Goal: Task Accomplishment & Management: Manage account settings

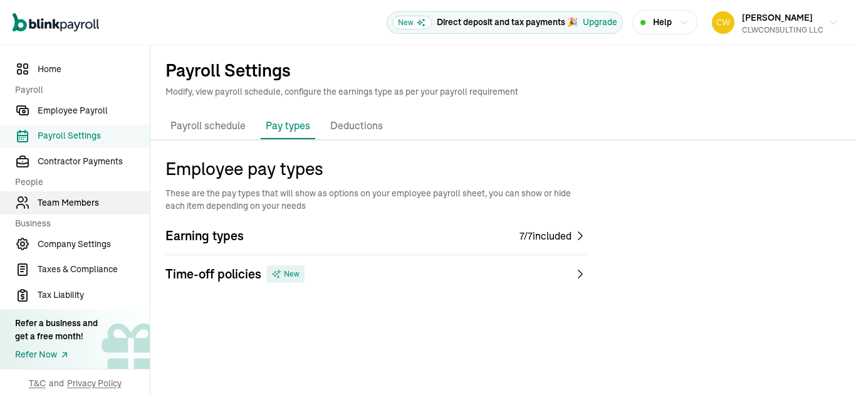
click at [76, 201] on span "Team Members" at bounding box center [94, 202] width 112 height 13
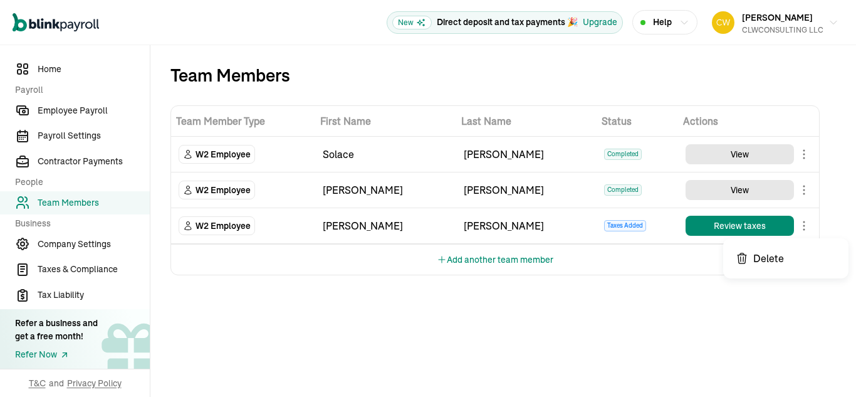
click at [806, 221] on body "Open main menu New Direct deposit and tax payments 🎉 Upgrade Help Carl Williams…" at bounding box center [428, 198] width 856 height 397
click at [338, 224] on div "[PERSON_NAME]" at bounding box center [386, 225] width 126 height 15
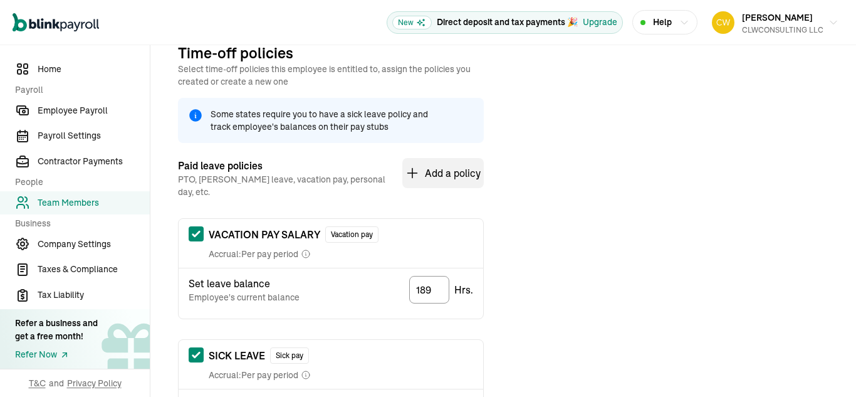
scroll to position [279, 0]
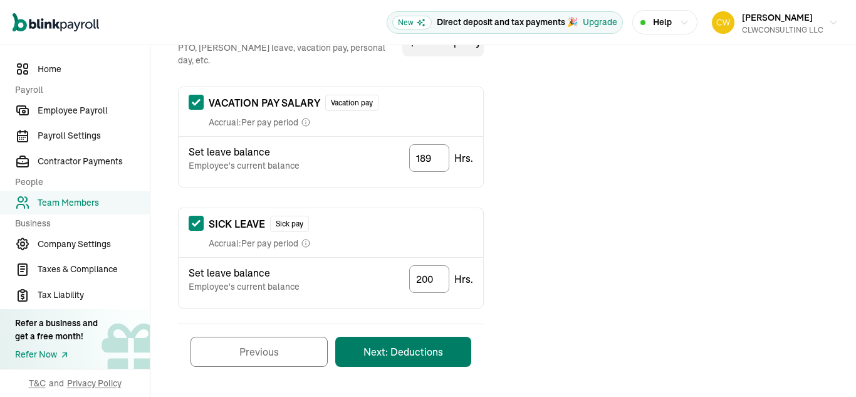
click at [419, 341] on button "Next: Deductions" at bounding box center [403, 351] width 136 height 30
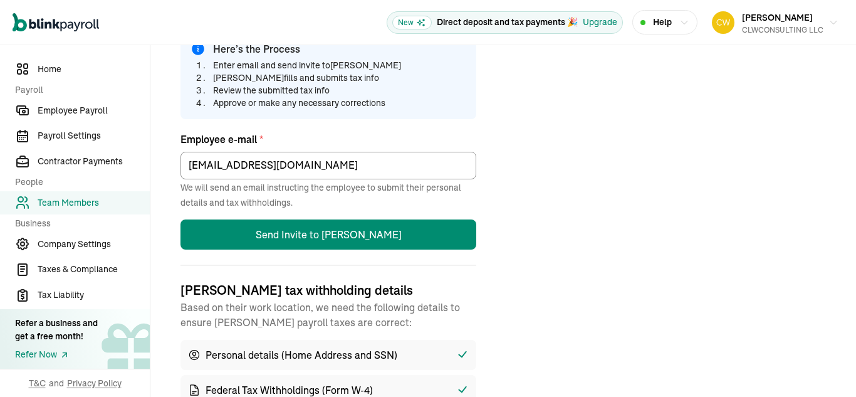
scroll to position [148, 0]
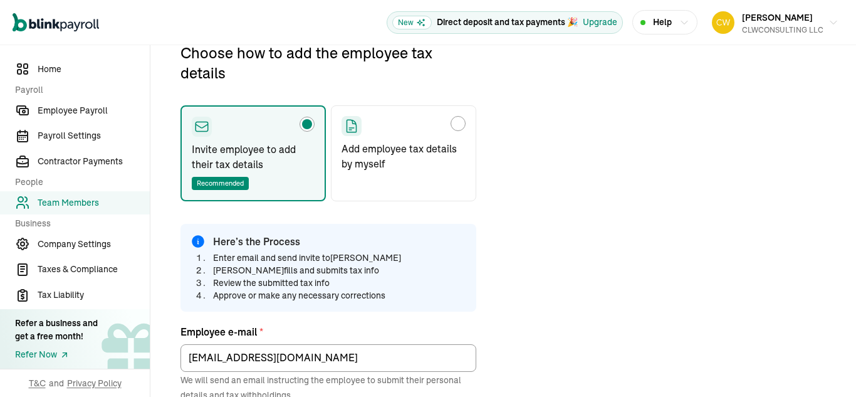
click at [459, 125] on div "Choose how to add the employee tax details" at bounding box center [458, 123] width 10 height 10
click at [351, 125] on input "Add employee tax details by myself" at bounding box center [346, 120] width 10 height 10
radio input "true"
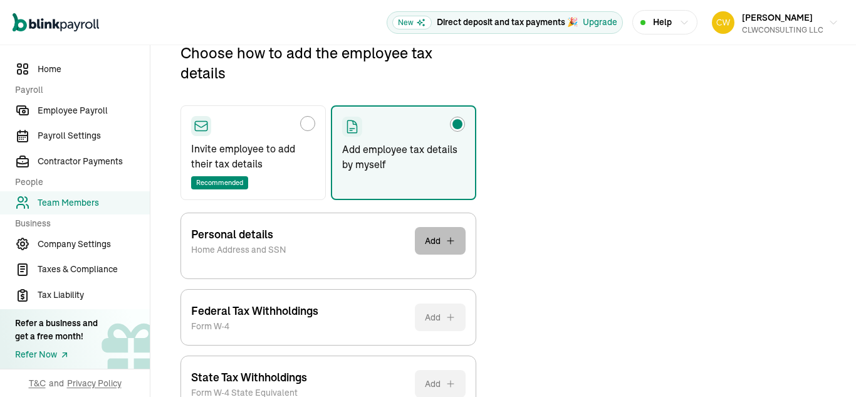
scroll to position [231, 0]
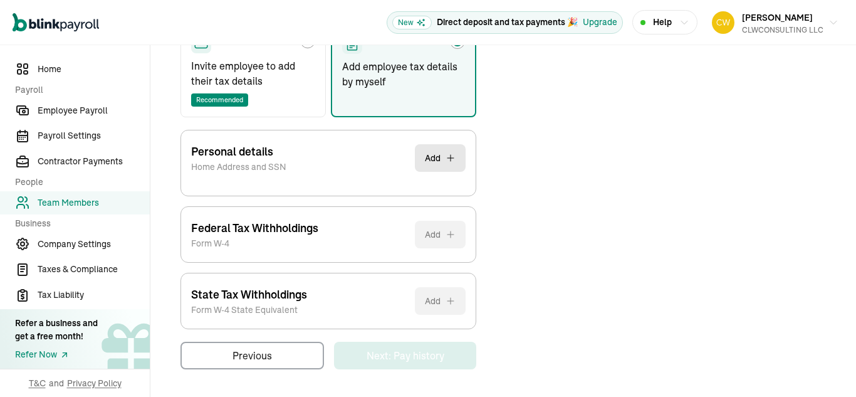
click at [416, 291] on div "Personal details Home Address and SSN Add SSN * Skip for now / I’ll provide lat…" at bounding box center [328, 229] width 296 height 199
click at [442, 167] on button "Add" at bounding box center [440, 158] width 51 height 28
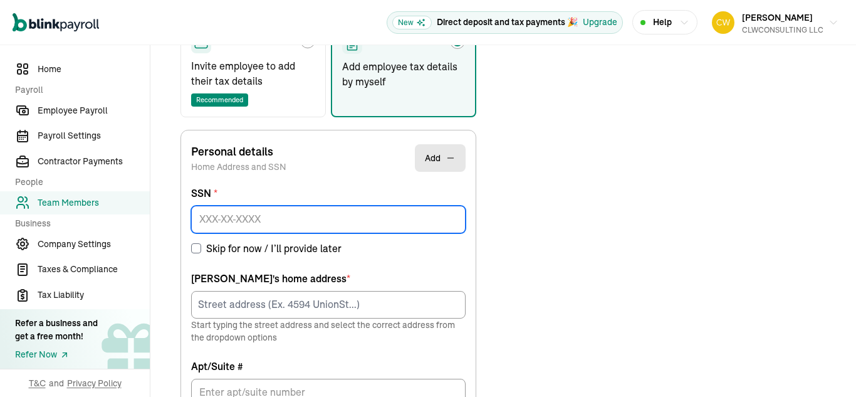
click at [307, 224] on input at bounding box center [328, 220] width 274 height 28
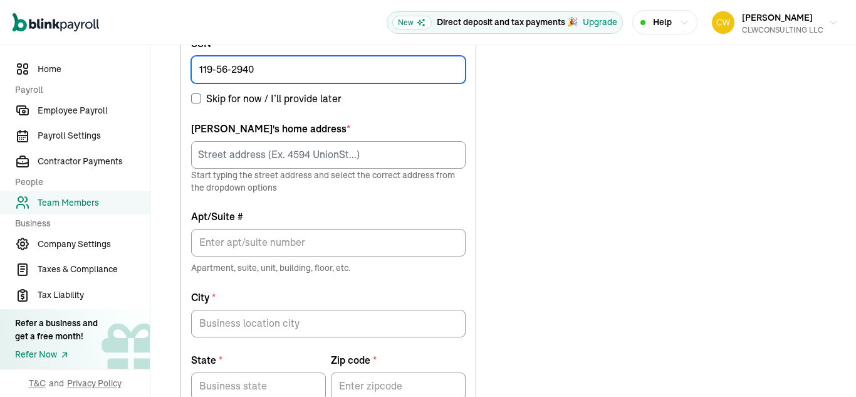
scroll to position [381, 0]
type input "119-56-2940"
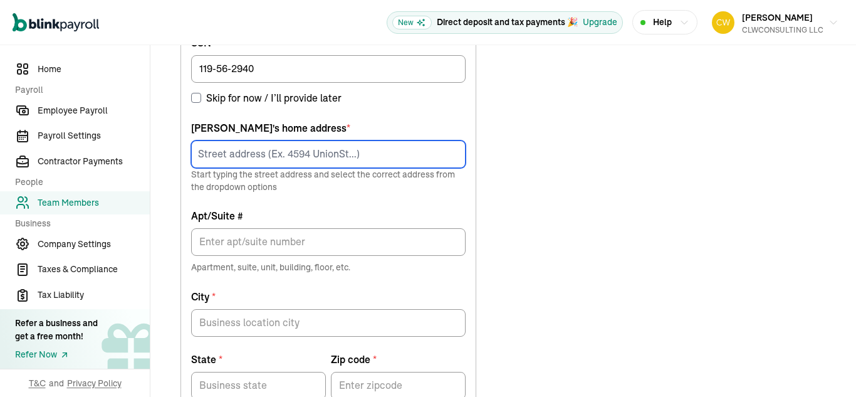
click at [284, 161] on input at bounding box center [328, 154] width 274 height 28
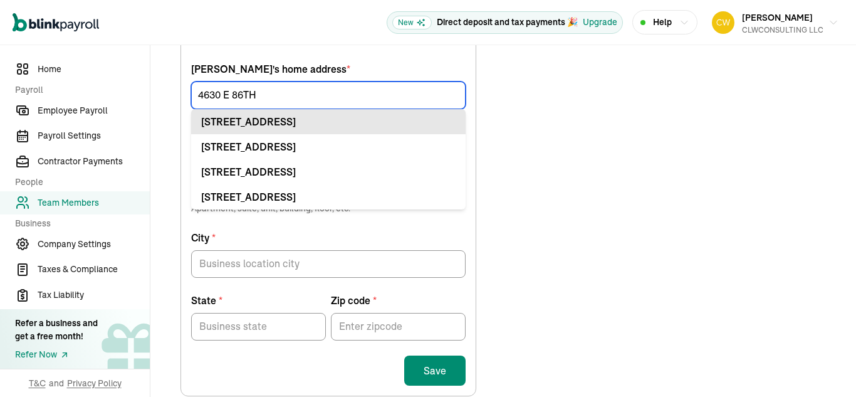
scroll to position [440, 0]
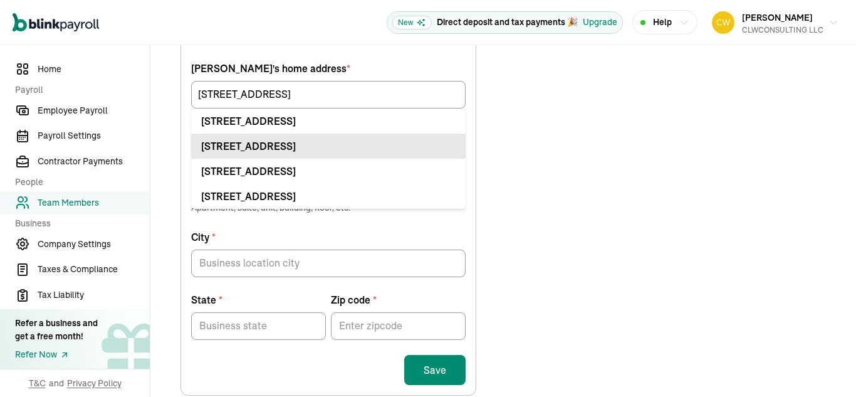
click at [337, 140] on div "4630 E 86th St Garfield Heights, OH 44125" at bounding box center [328, 145] width 254 height 15
type input "4630 E 86th St"
type input "Garfield Heights"
type input "OH"
type input "44125"
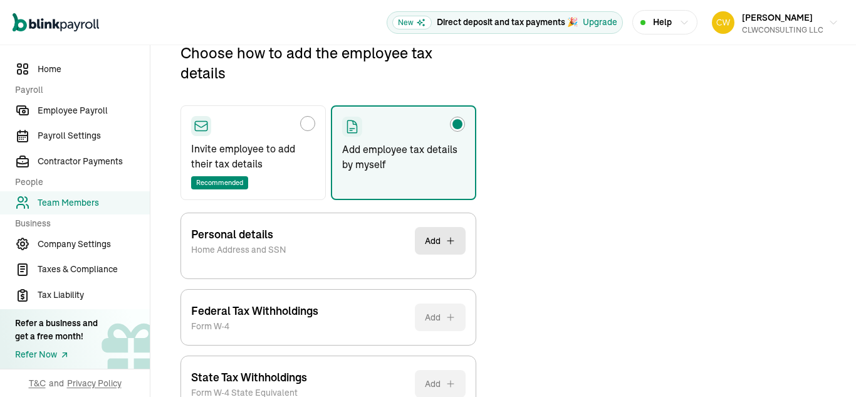
scroll to position [231, 0]
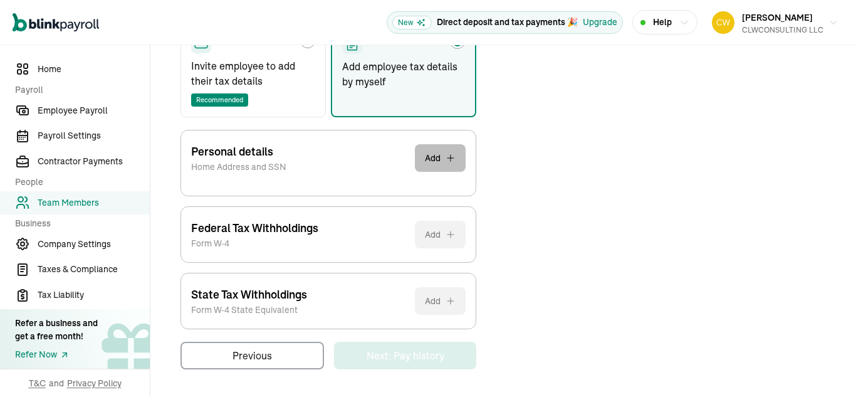
click at [435, 165] on button "Add" at bounding box center [440, 158] width 51 height 28
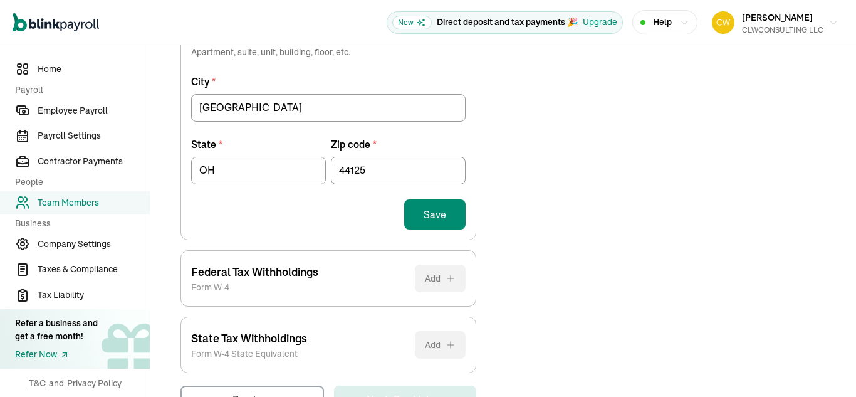
scroll to position [640, 0]
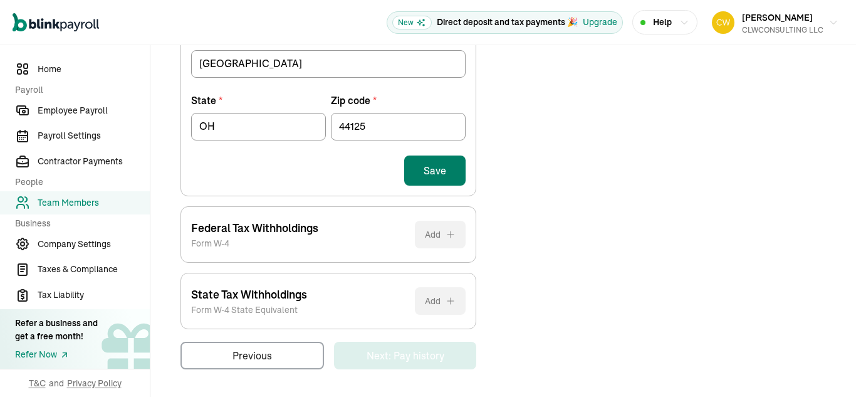
click at [437, 166] on button "Save" at bounding box center [434, 170] width 61 height 30
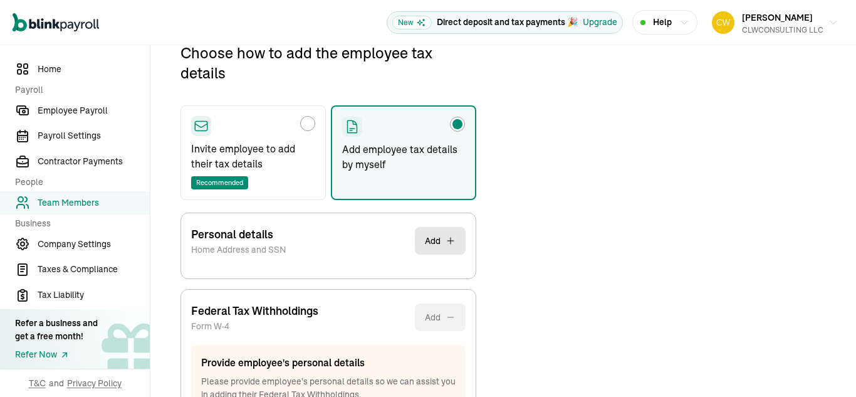
scroll to position [307, 0]
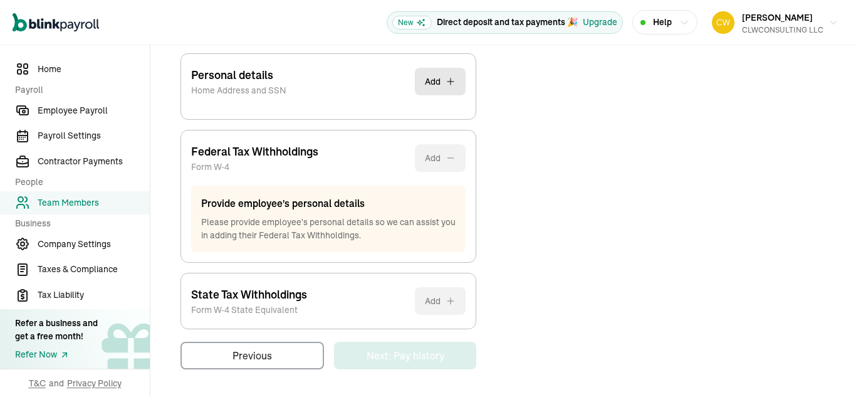
click at [442, 242] on div "Provide employee's personal details Please provide employee's personal details …" at bounding box center [328, 218] width 274 height 66
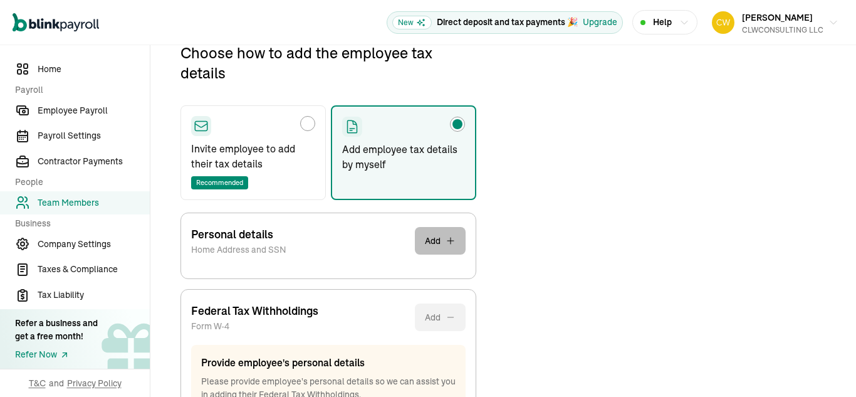
click at [442, 242] on button "Add" at bounding box center [440, 241] width 51 height 28
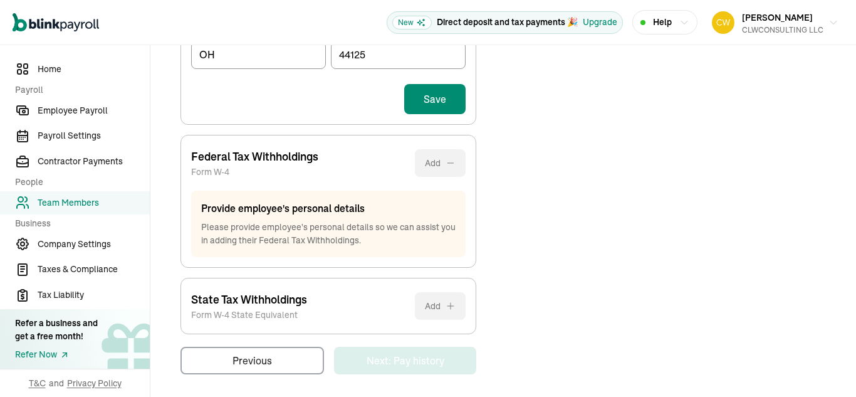
scroll to position [716, 0]
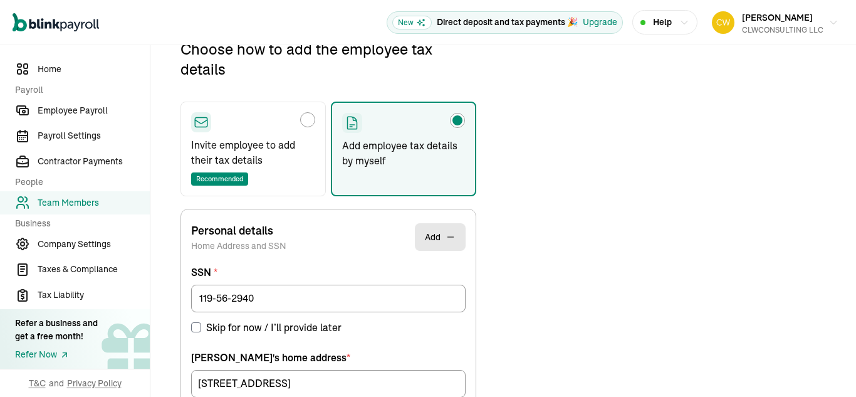
scroll to position [148, 0]
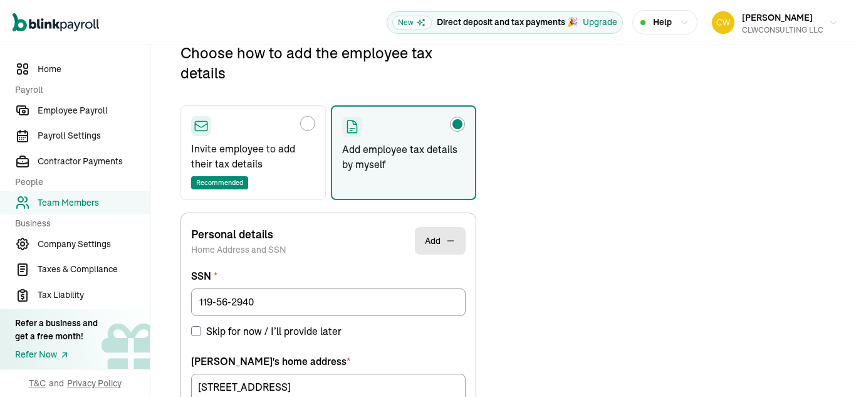
click at [342, 268] on label "SSN *" at bounding box center [328, 275] width 274 height 15
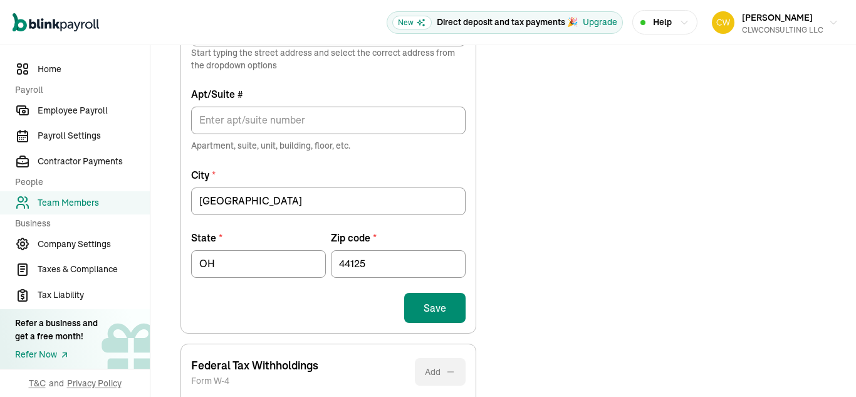
scroll to position [504, 0]
click at [427, 311] on button "Save" at bounding box center [434, 306] width 61 height 30
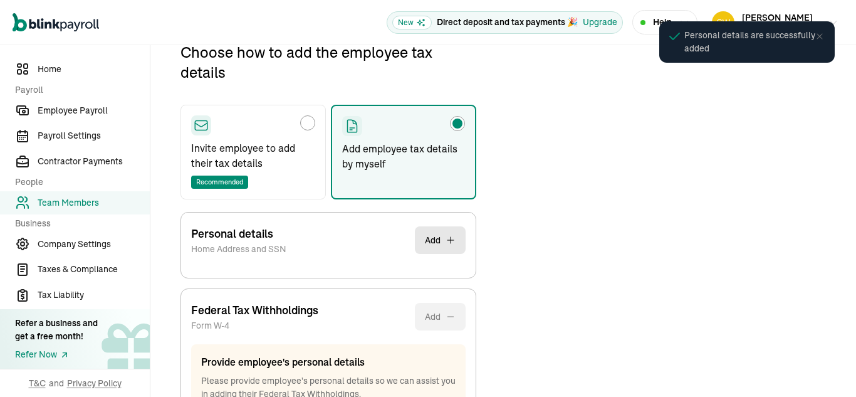
scroll to position [148, 0]
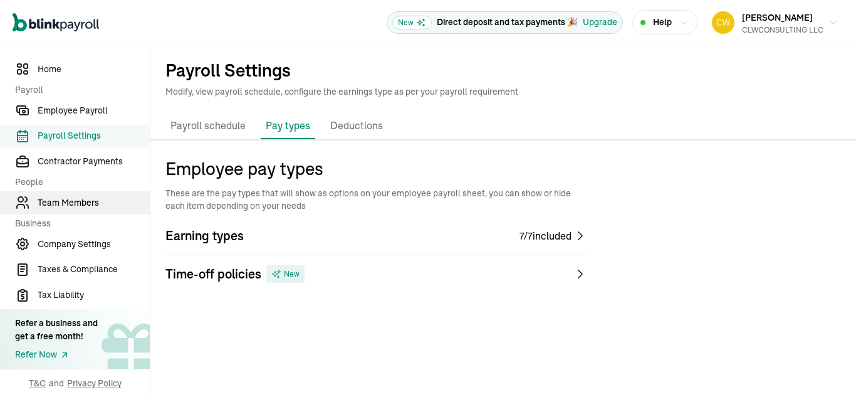
click at [76, 201] on span "Team Members" at bounding box center [94, 202] width 112 height 13
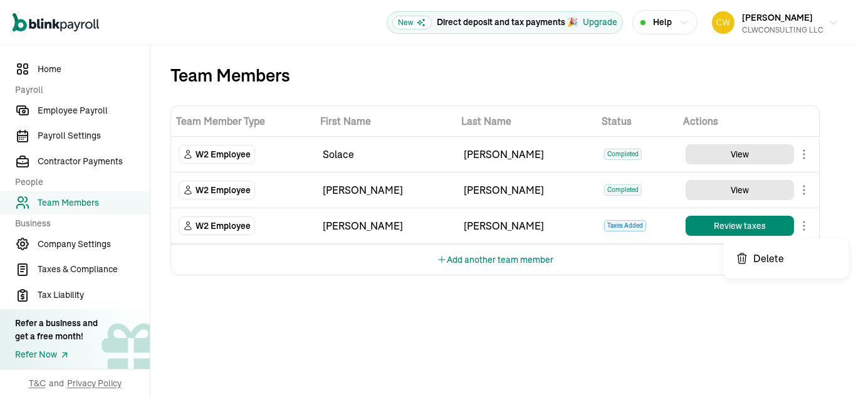
click at [806, 221] on body "Open main menu New Direct deposit and tax payments 🎉 Upgrade Help Carl Williams…" at bounding box center [428, 198] width 856 height 397
click at [338, 224] on div "[PERSON_NAME]" at bounding box center [386, 225] width 126 height 15
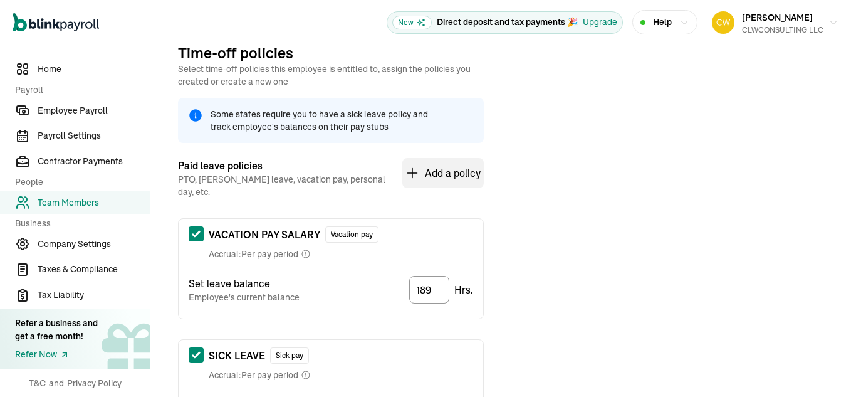
scroll to position [279, 0]
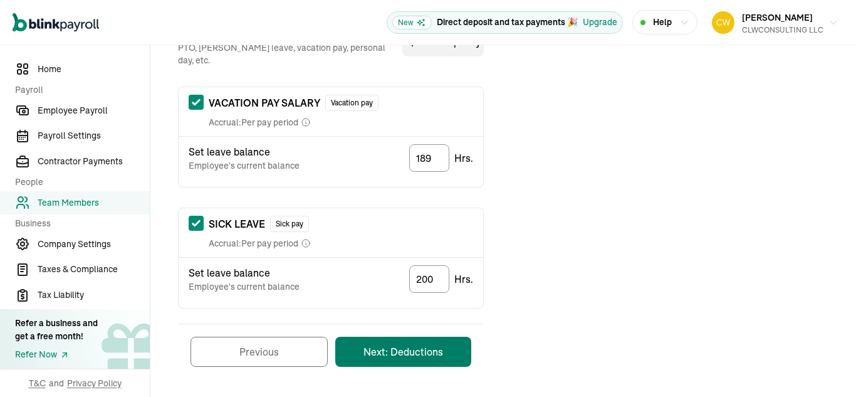
click at [419, 341] on button "Next: Deductions" at bounding box center [403, 351] width 136 height 30
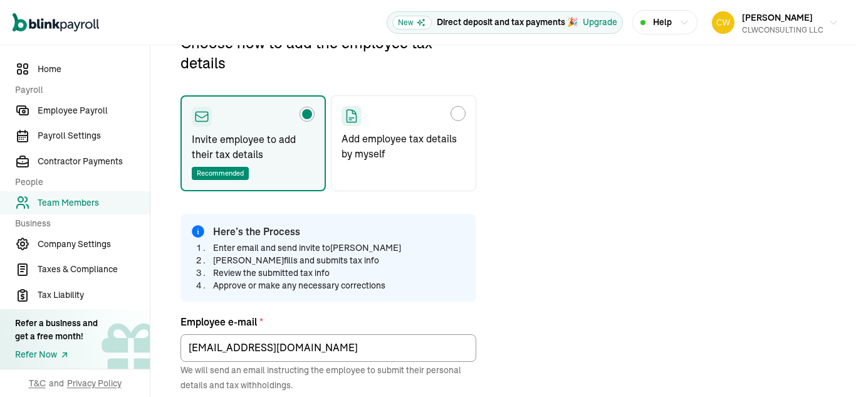
scroll to position [148, 0]
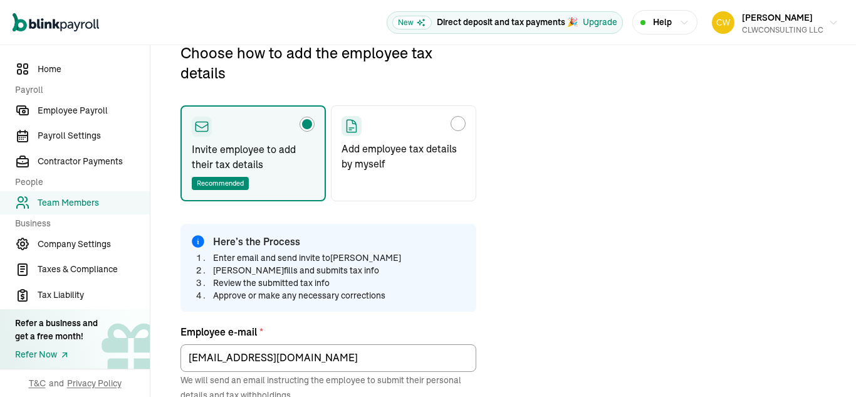
click at [459, 125] on div "Choose how to add the employee tax details" at bounding box center [458, 123] width 10 height 10
click at [351, 125] on input "Add employee tax details by myself" at bounding box center [346, 120] width 10 height 10
radio input "true"
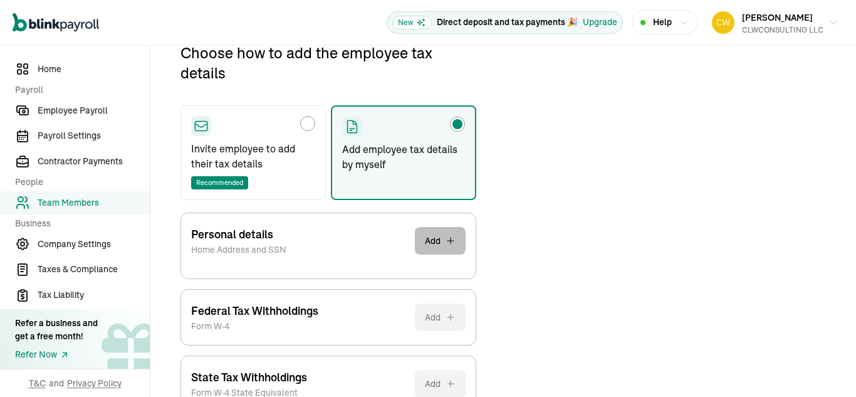
scroll to position [231, 0]
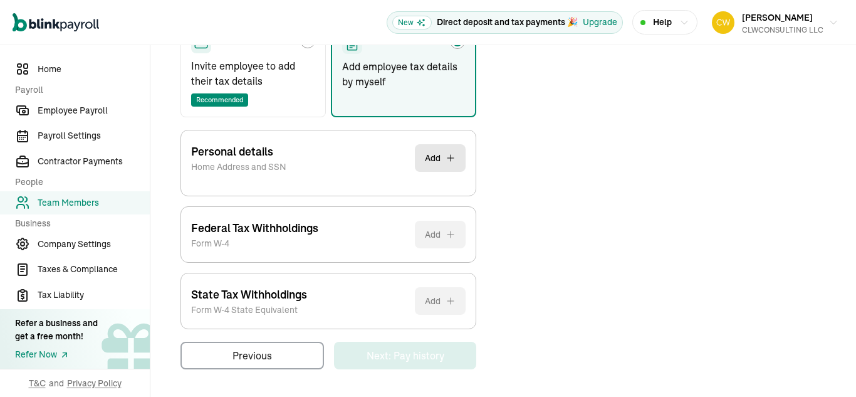
click at [416, 291] on div "Personal details Home Address and SSN Add SSN * Skip for now / I’ll provide lat…" at bounding box center [328, 229] width 296 height 199
click at [442, 167] on button "Add" at bounding box center [440, 158] width 51 height 28
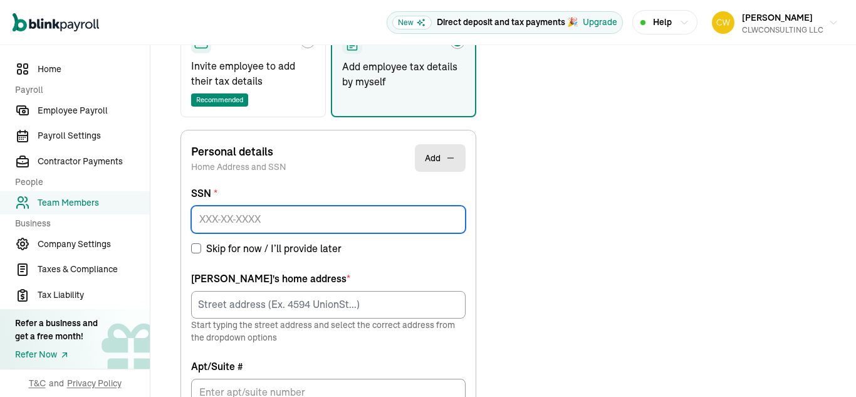
click at [307, 224] on input at bounding box center [328, 220] width 274 height 28
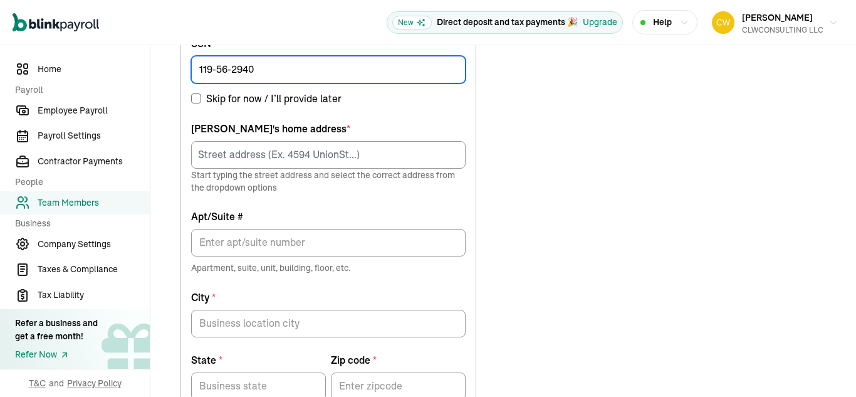
scroll to position [381, 0]
type input "119-56-2940"
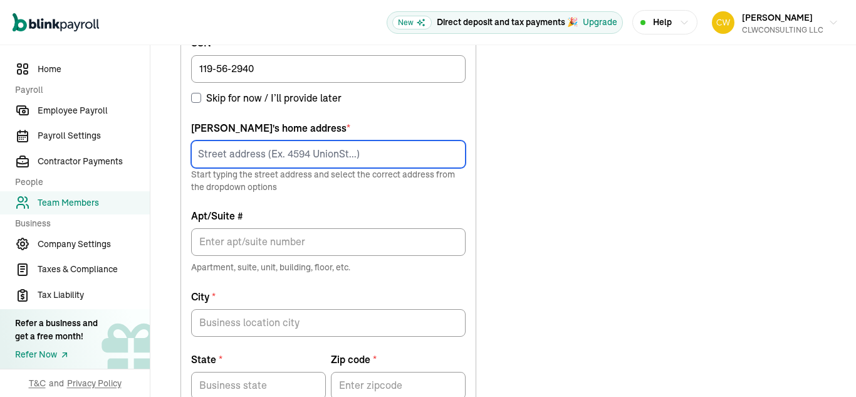
click at [284, 161] on input at bounding box center [328, 154] width 274 height 28
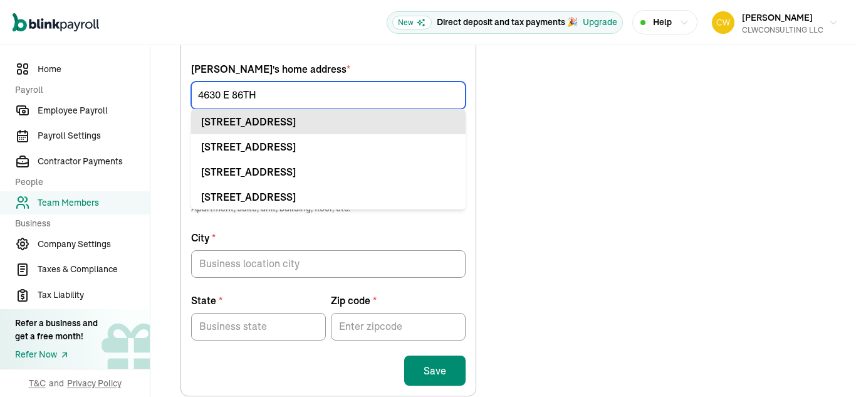
scroll to position [440, 0]
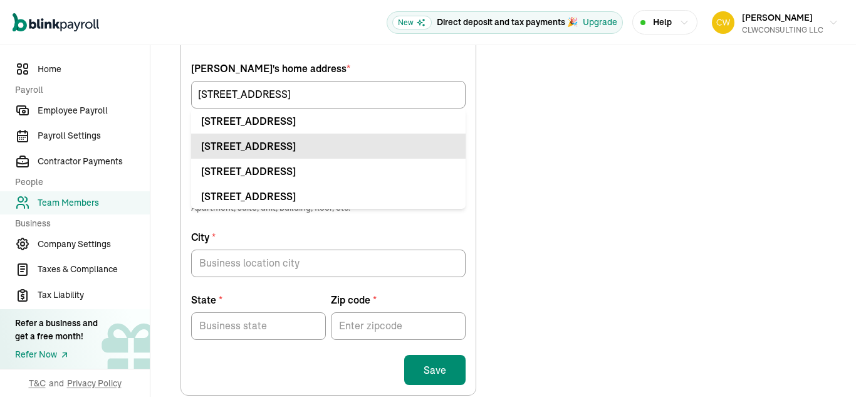
click at [337, 140] on div "4630 E 86th St Garfield Heights, OH 44125" at bounding box center [328, 145] width 254 height 15
type input "4630 E 86th St"
type input "Garfield Heights"
type input "OH"
type input "44125"
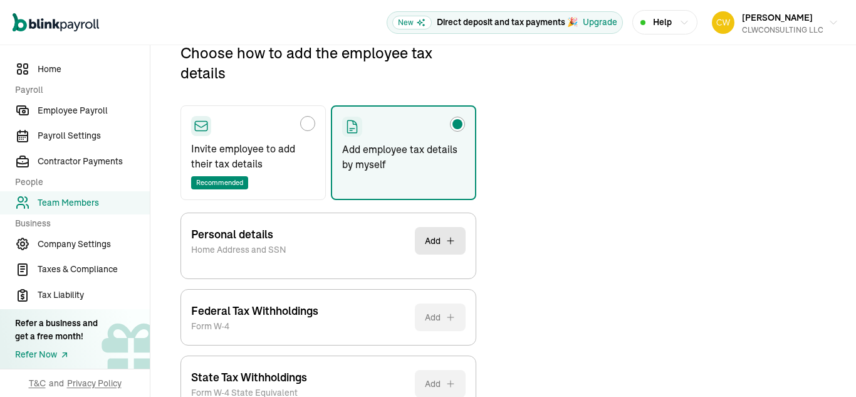
scroll to position [231, 0]
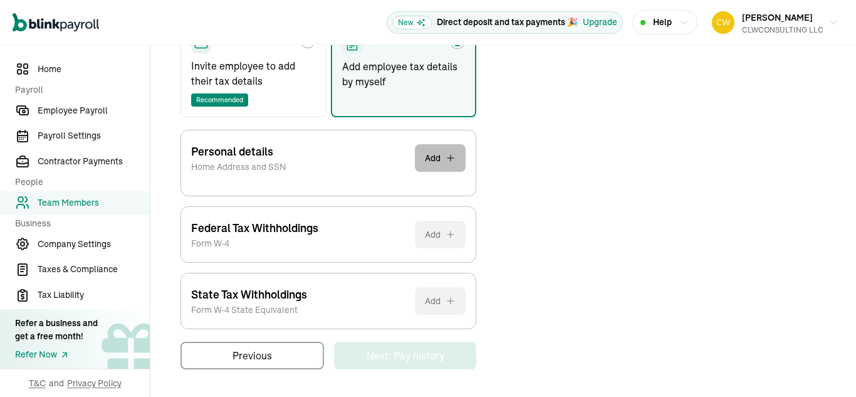
click at [435, 165] on button "Add" at bounding box center [440, 158] width 51 height 28
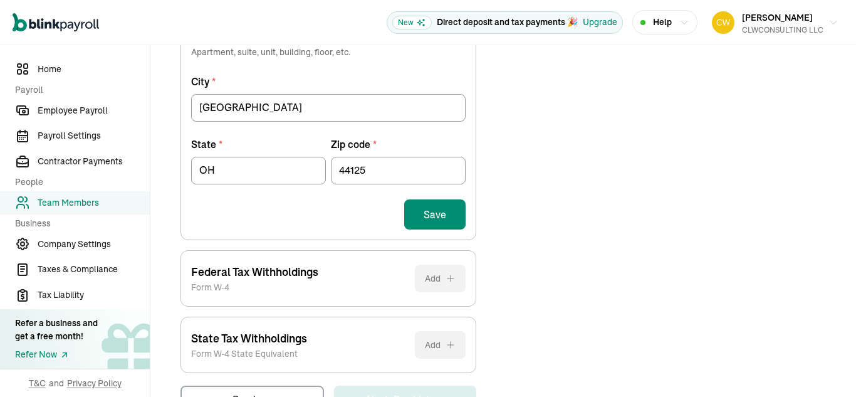
scroll to position [640, 0]
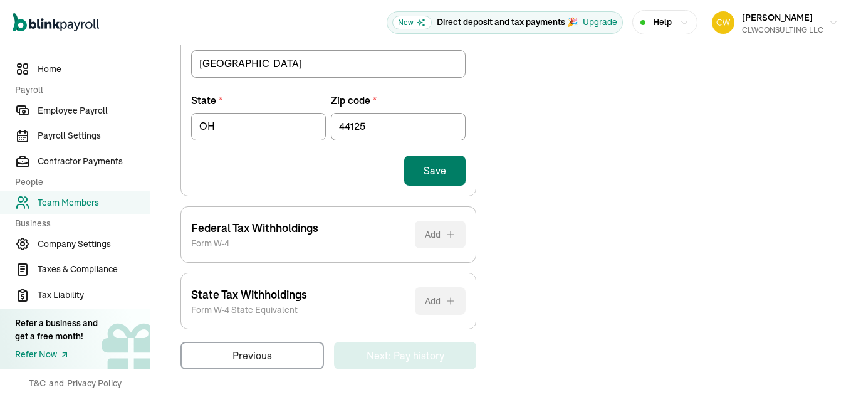
click at [437, 166] on button "Save" at bounding box center [434, 170] width 61 height 30
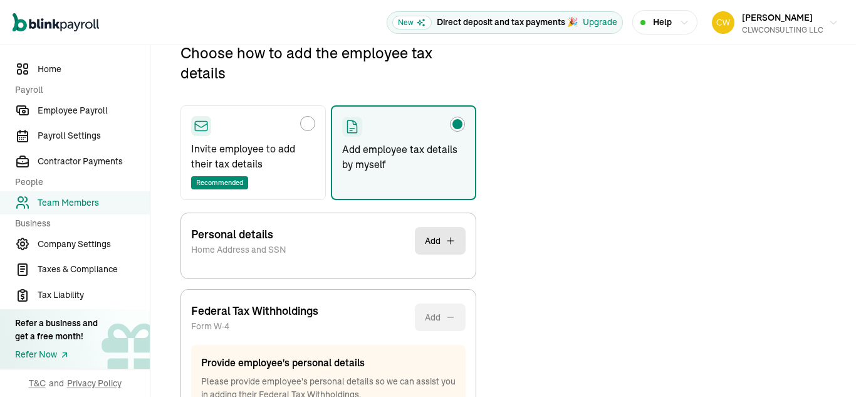
scroll to position [307, 0]
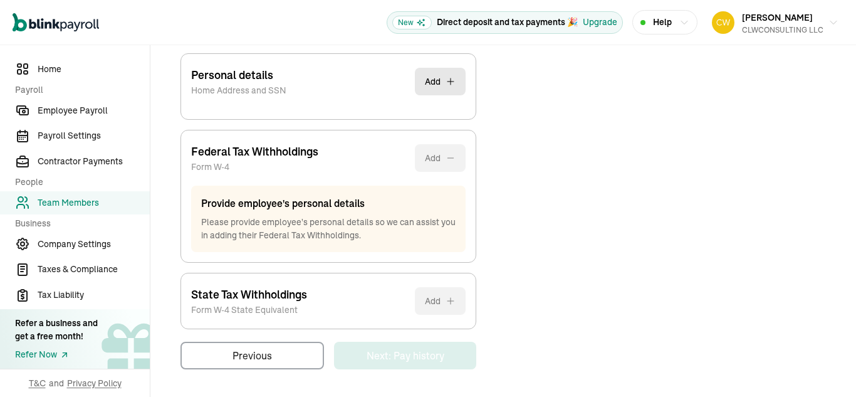
click at [442, 242] on div "Provide employee's personal details Please provide employee's personal details …" at bounding box center [328, 218] width 274 height 66
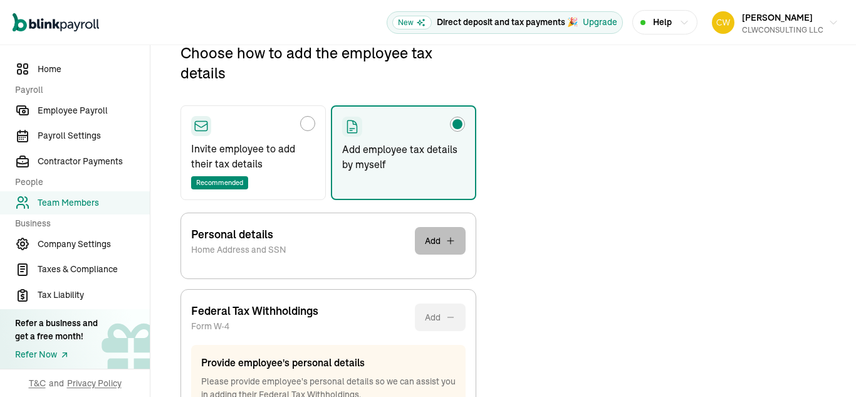
click at [442, 242] on button "Add" at bounding box center [440, 241] width 51 height 28
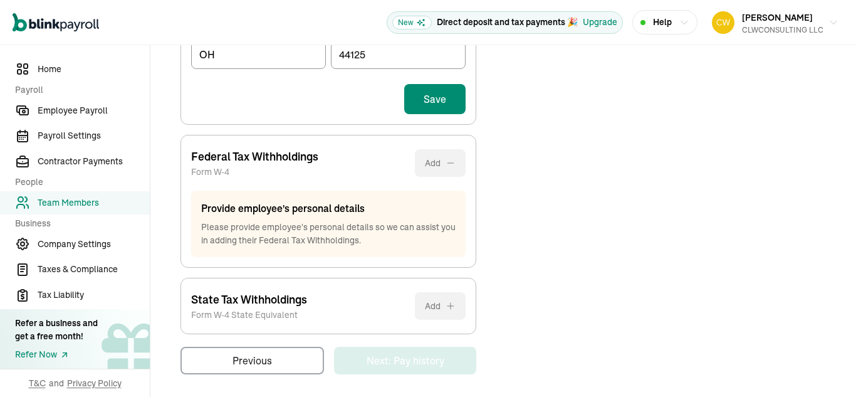
scroll to position [716, 0]
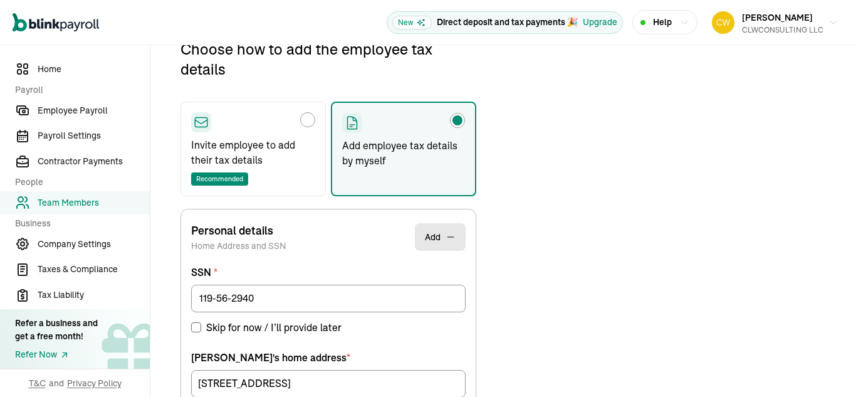
scroll to position [148, 0]
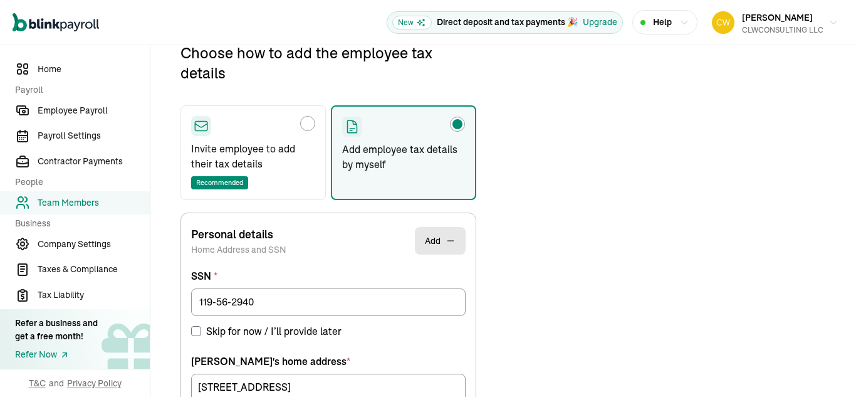
click at [342, 268] on label "SSN *" at bounding box center [328, 275] width 274 height 15
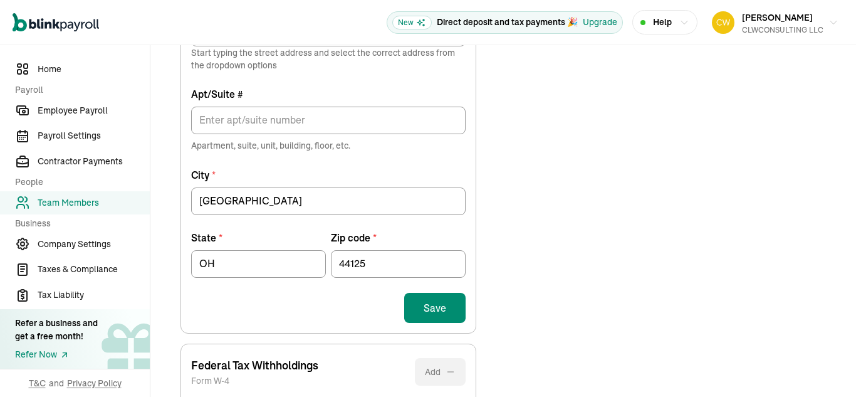
scroll to position [504, 0]
click at [427, 311] on button "Save" at bounding box center [434, 306] width 61 height 30
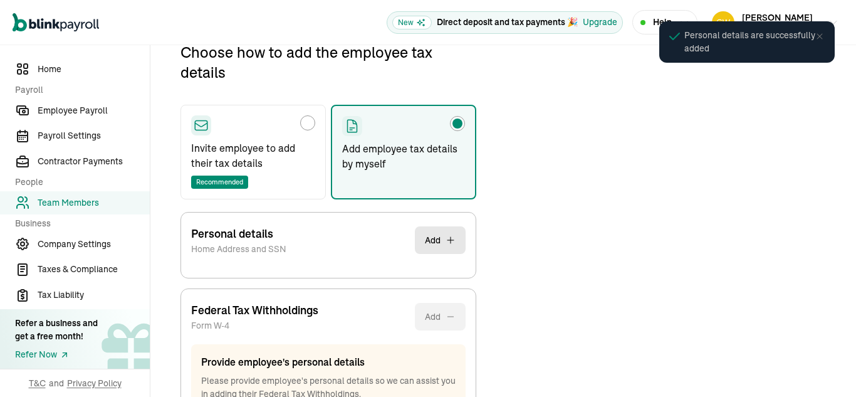
scroll to position [148, 0]
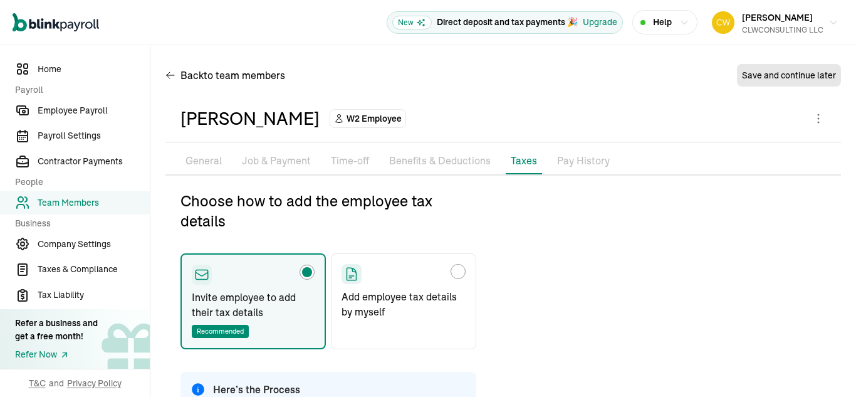
type input "[EMAIL_ADDRESS][DOMAIN_NAME]"
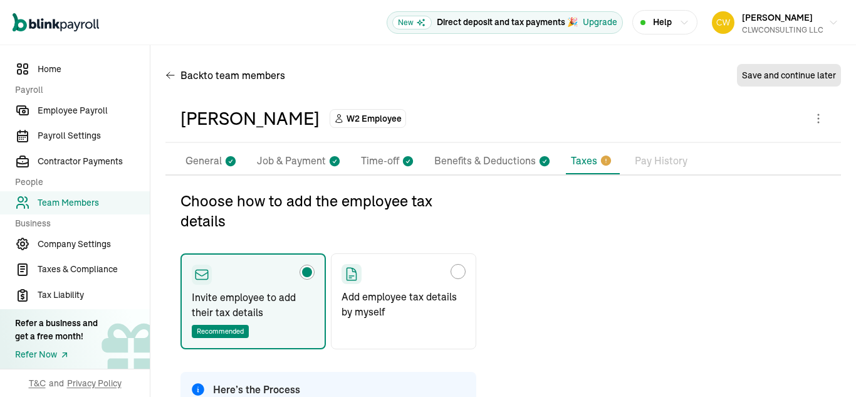
scroll to position [148, 0]
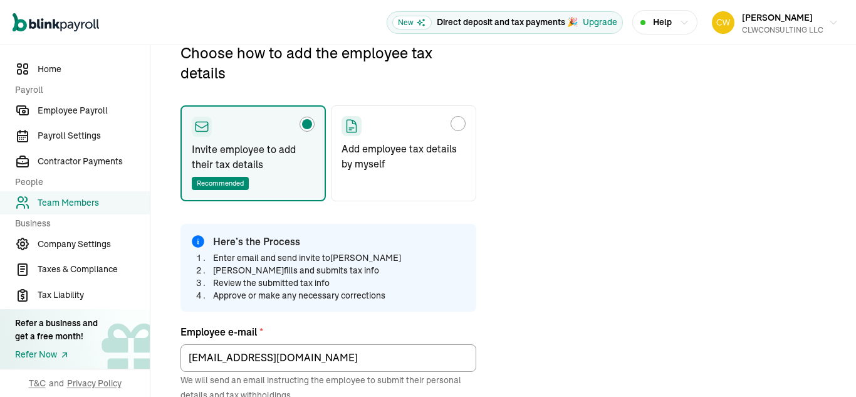
click at [73, 205] on span "Team Members" at bounding box center [94, 202] width 112 height 13
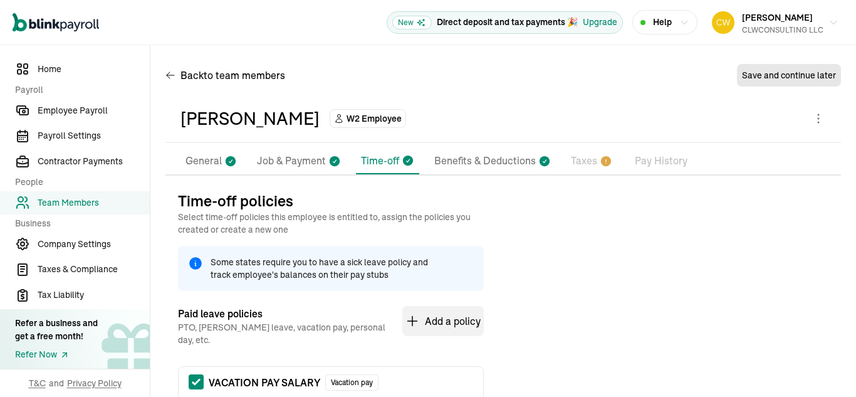
click at [591, 147] on div "[PERSON_NAME] W2 Employee Pay Stubs General Job & Payment Time-off Benefits & D…" at bounding box center [502, 383] width 675 height 576
click at [581, 157] on p "Taxes" at bounding box center [584, 161] width 26 height 16
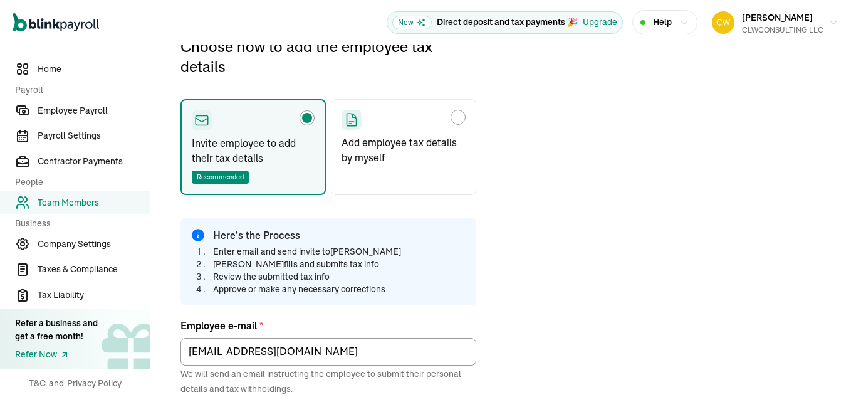
scroll to position [138, 0]
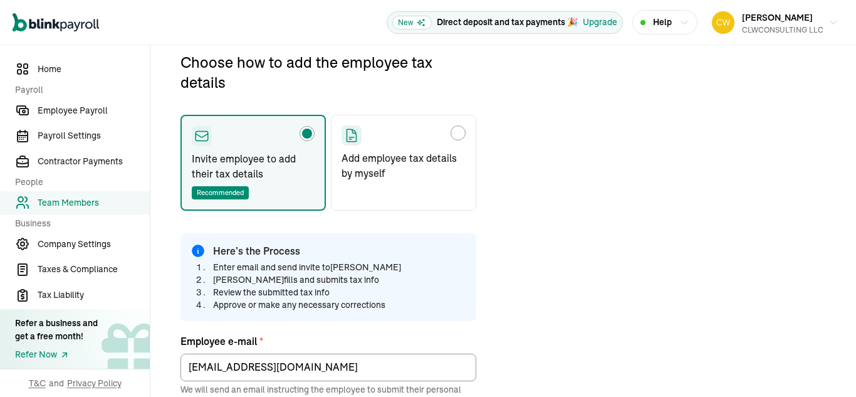
click at [457, 133] on div "Choose how to add the employee tax details" at bounding box center [458, 133] width 10 height 10
click at [351, 133] on input "Add employee tax details by myself" at bounding box center [346, 130] width 10 height 10
radio input "true"
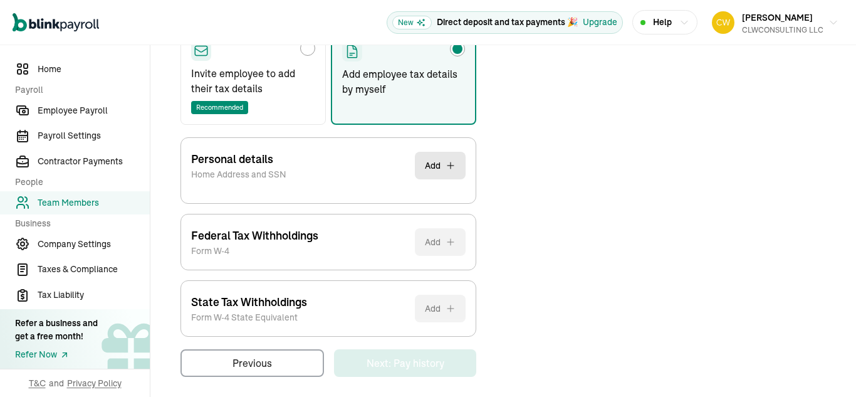
scroll to position [224, 0]
click at [331, 196] on div "Personal details Home Address and SSN Add SSN * Skip for now / I’ll provide lat…" at bounding box center [328, 170] width 296 height 66
click at [440, 159] on button "Add" at bounding box center [440, 165] width 51 height 28
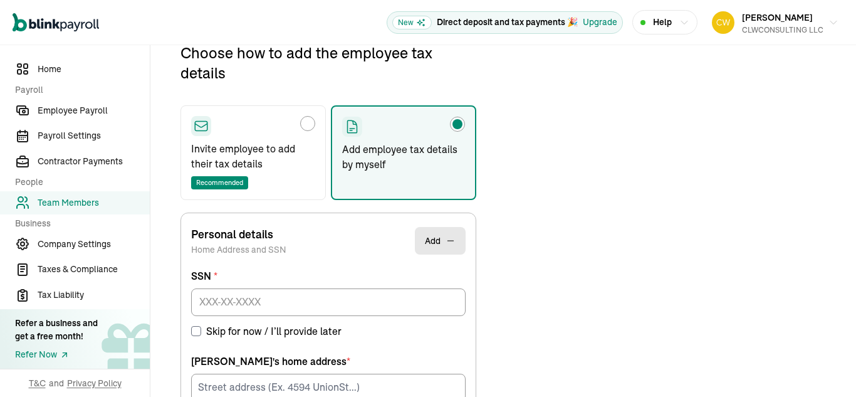
scroll to position [206, 0]
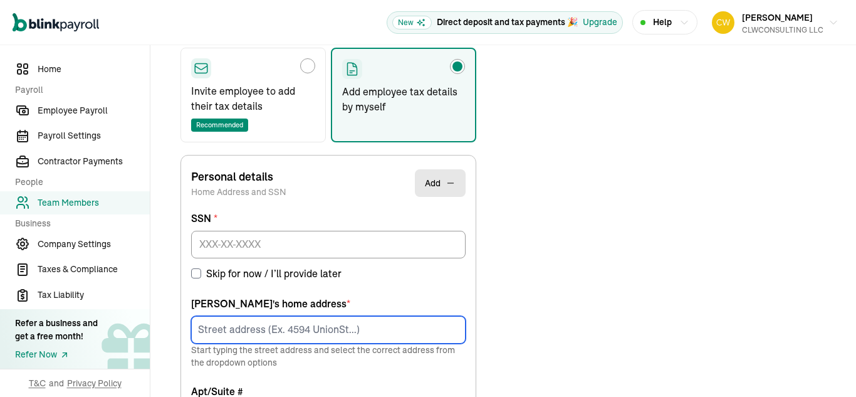
click at [295, 330] on input at bounding box center [328, 330] width 274 height 28
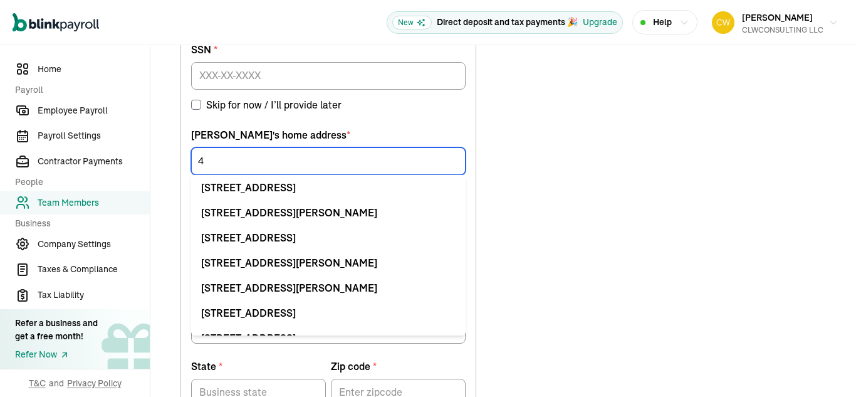
scroll to position [379, 0]
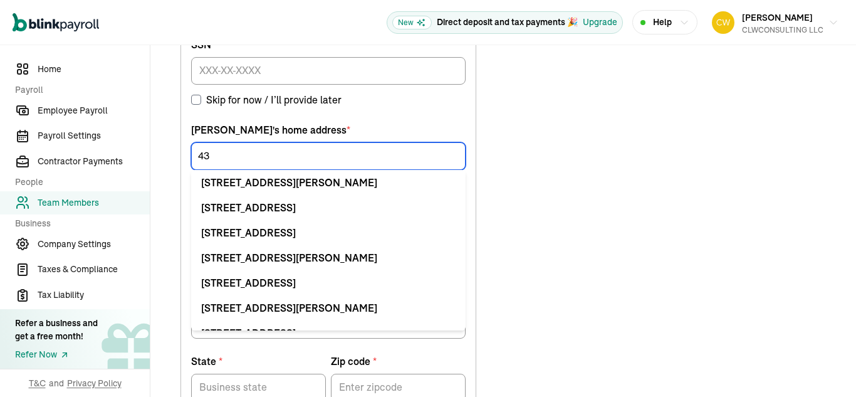
type input "4"
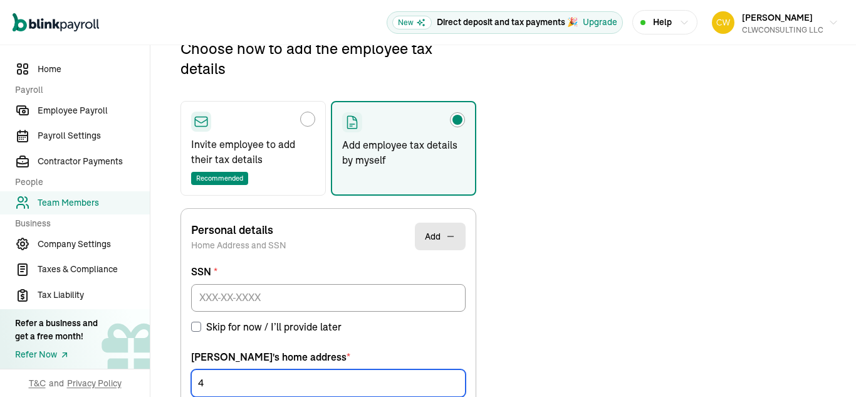
scroll to position [148, 0]
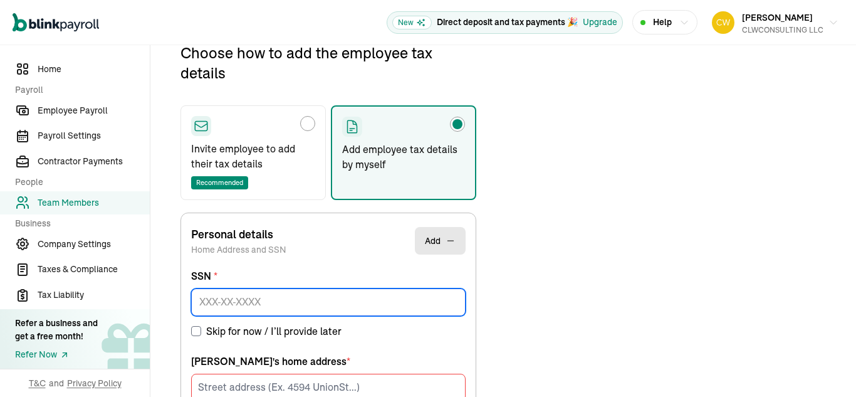
click at [258, 291] on input at bounding box center [328, 302] width 274 height 28
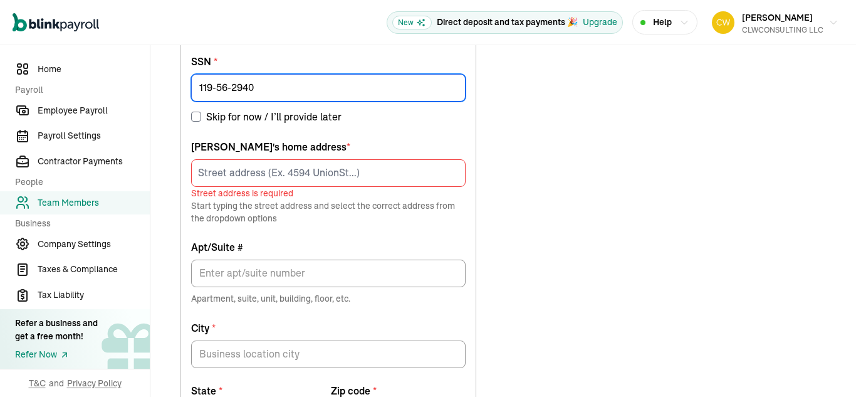
scroll to position [363, 0]
type input "119-56-2940"
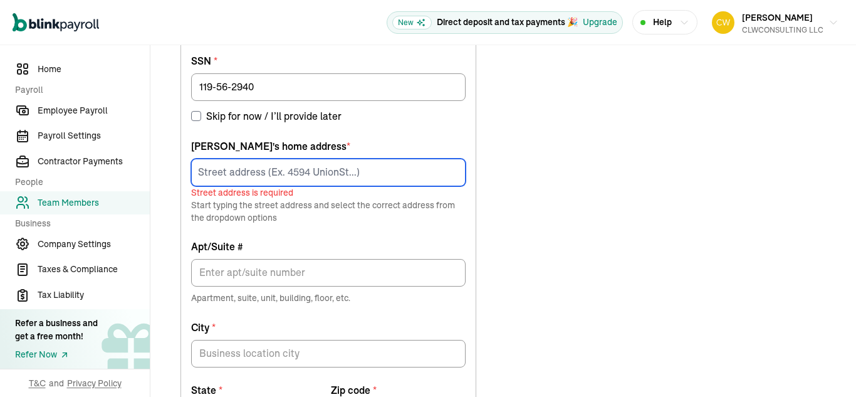
click at [272, 172] on input at bounding box center [328, 173] width 274 height 28
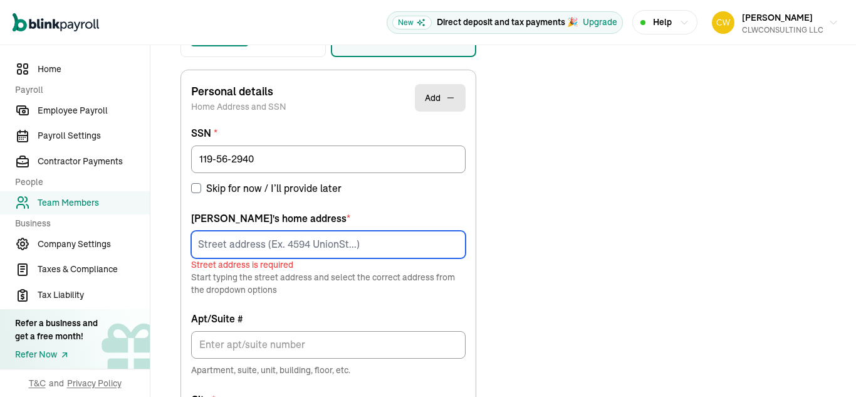
scroll to position [293, 0]
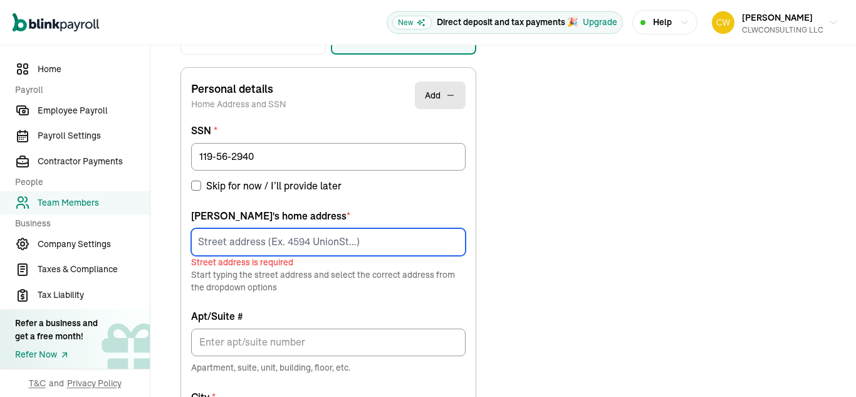
click at [244, 234] on input at bounding box center [328, 242] width 274 height 28
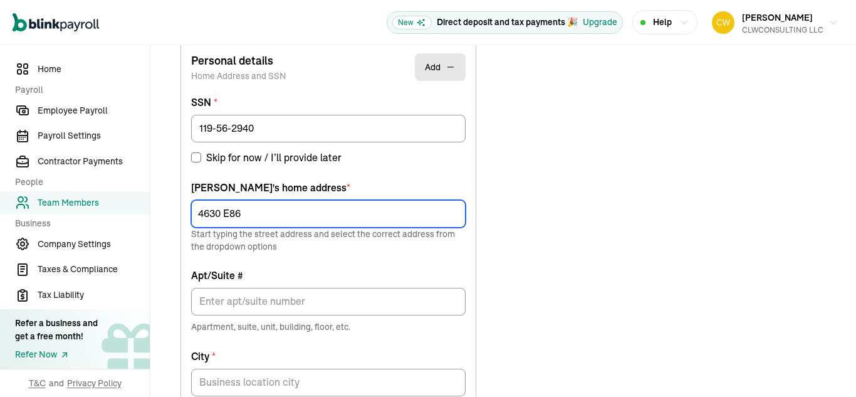
scroll to position [328, 0]
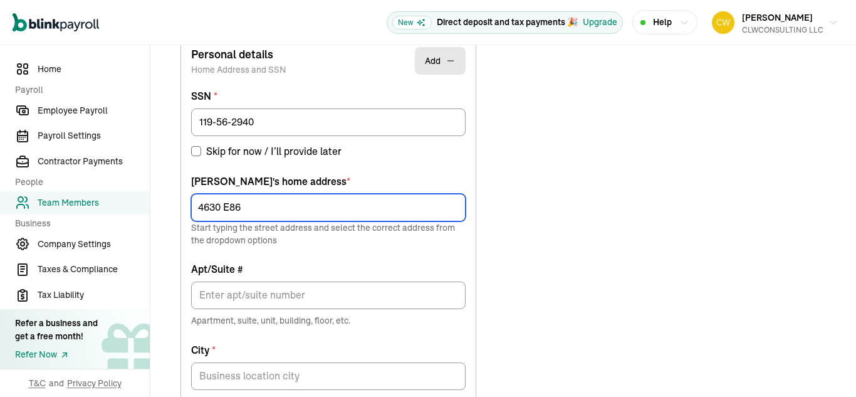
type input "4630 E86"
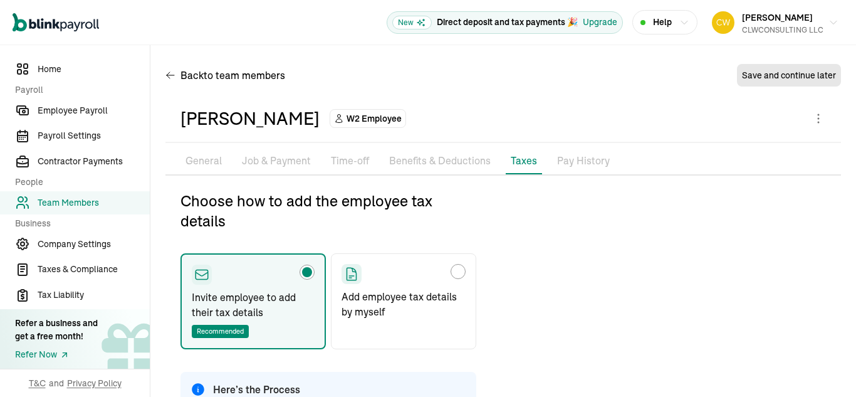
type input "[EMAIL_ADDRESS][DOMAIN_NAME]"
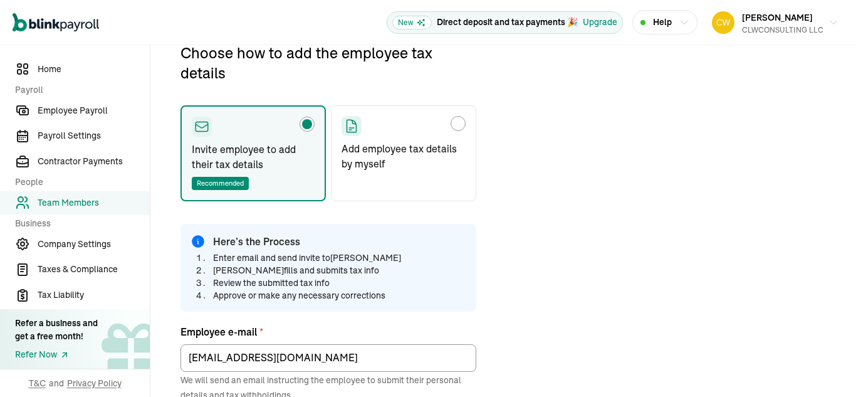
click at [73, 205] on span "Team Members" at bounding box center [94, 202] width 112 height 13
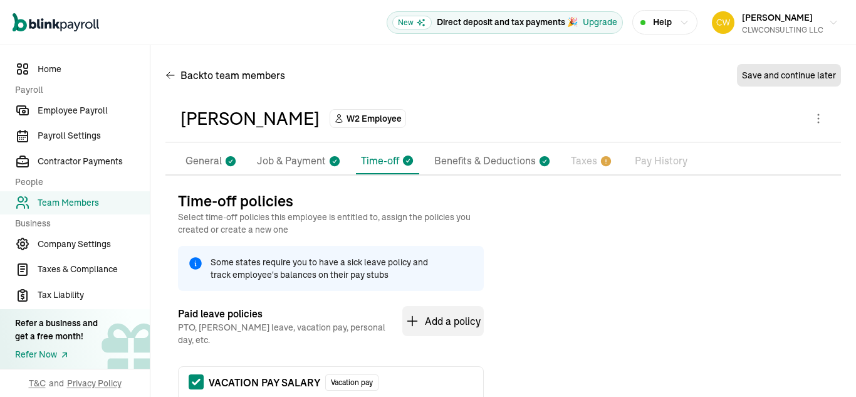
click at [591, 147] on div "Russell Williams W2 Employee Pay Stubs General Job & Payment Time-off Benefits …" at bounding box center [502, 383] width 675 height 576
click at [581, 157] on p "Taxes" at bounding box center [584, 161] width 26 height 16
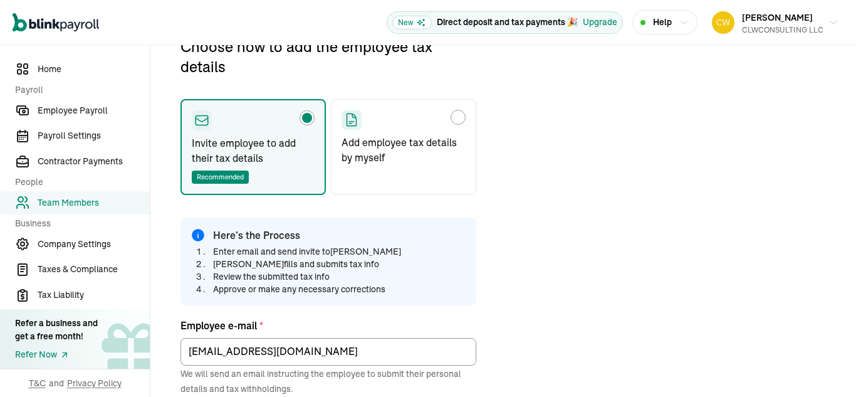
scroll to position [138, 0]
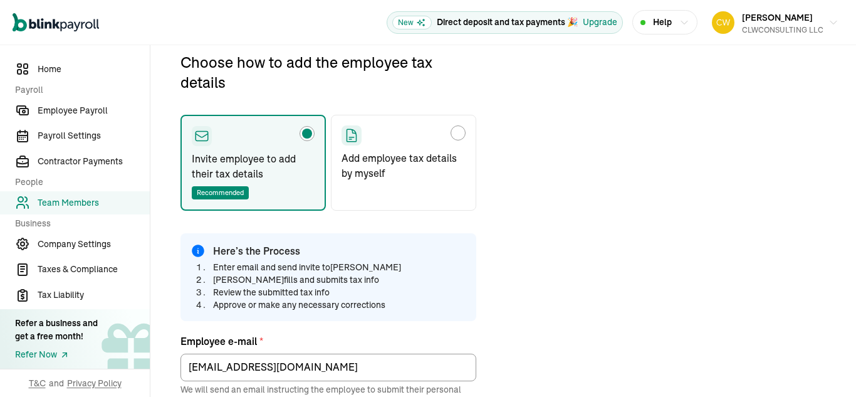
click at [457, 133] on div "Choose how to add the employee tax details" at bounding box center [458, 133] width 10 height 10
click at [351, 133] on input "Add employee tax details by myself" at bounding box center [346, 130] width 10 height 10
radio input "true"
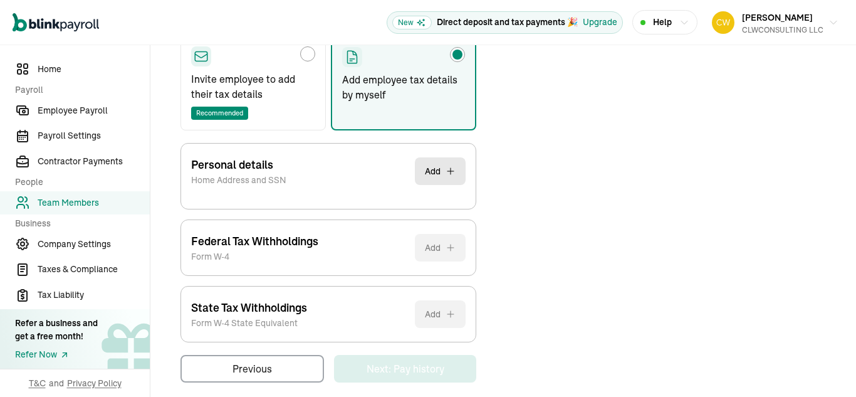
scroll to position [224, 0]
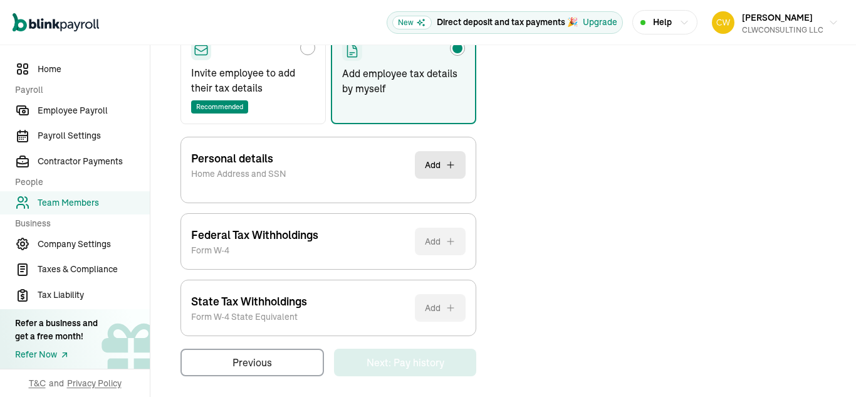
click at [331, 196] on div "Personal details Home Address and SSN Add SSN * Skip for now / I’ll provide lat…" at bounding box center [328, 170] width 296 height 66
click at [440, 159] on button "Add" at bounding box center [440, 165] width 51 height 28
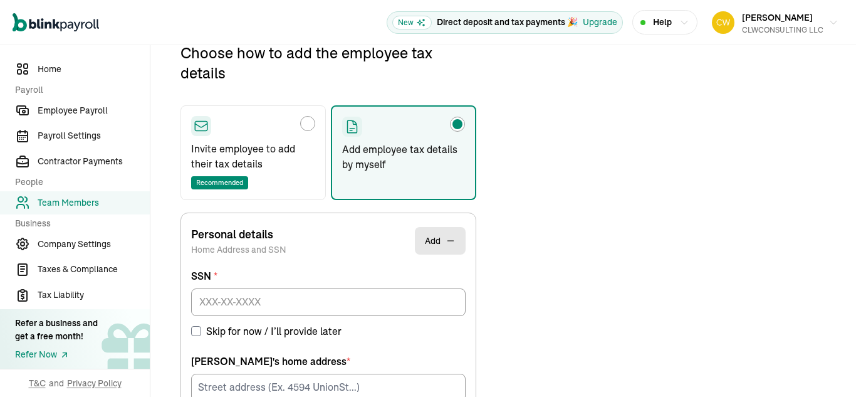
scroll to position [206, 0]
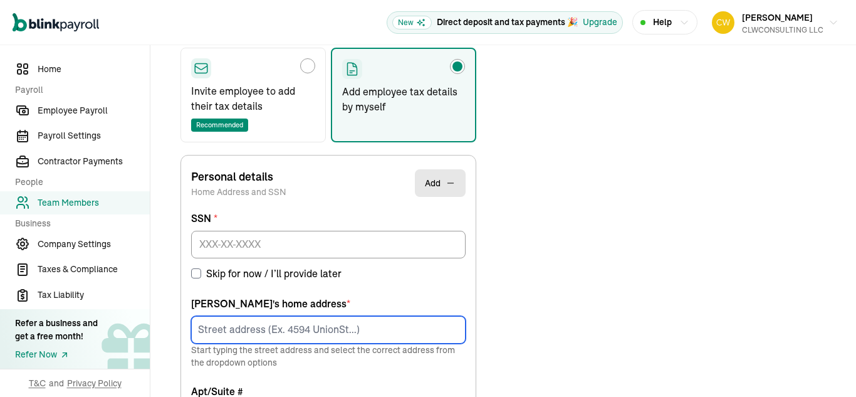
click at [295, 330] on input at bounding box center [328, 330] width 274 height 28
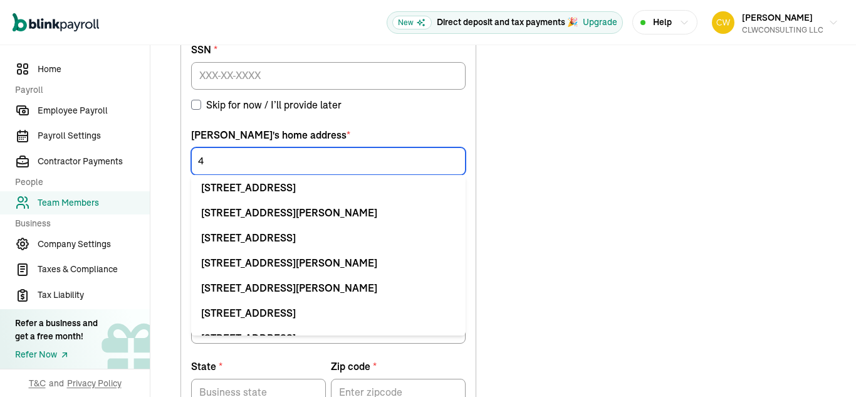
scroll to position [379, 0]
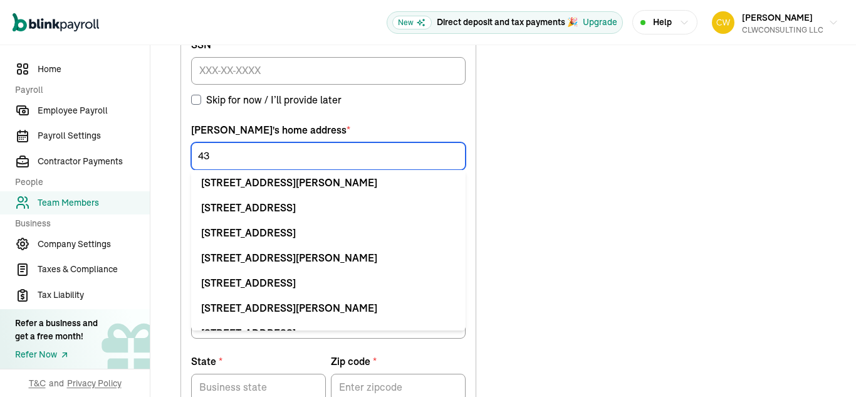
type input "4"
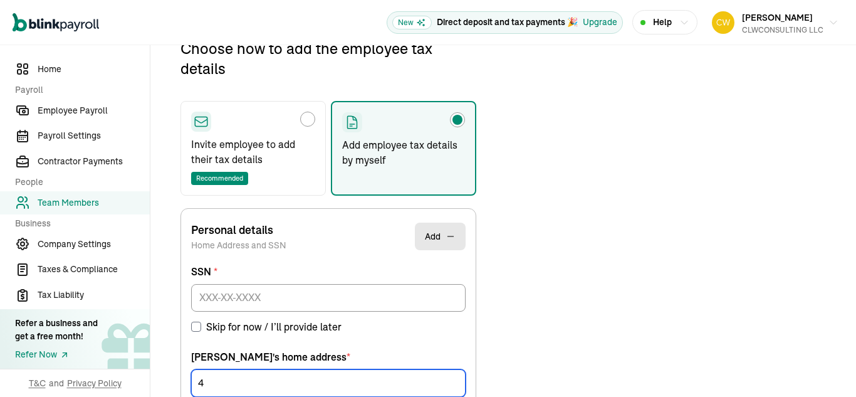
scroll to position [148, 0]
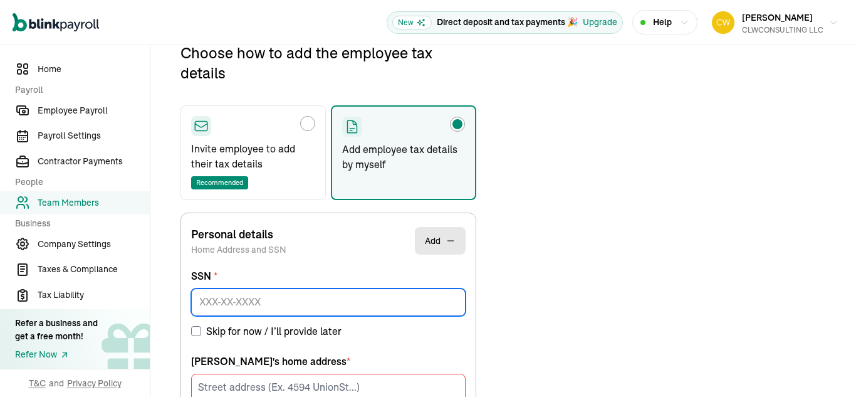
click at [258, 291] on input at bounding box center [328, 302] width 274 height 28
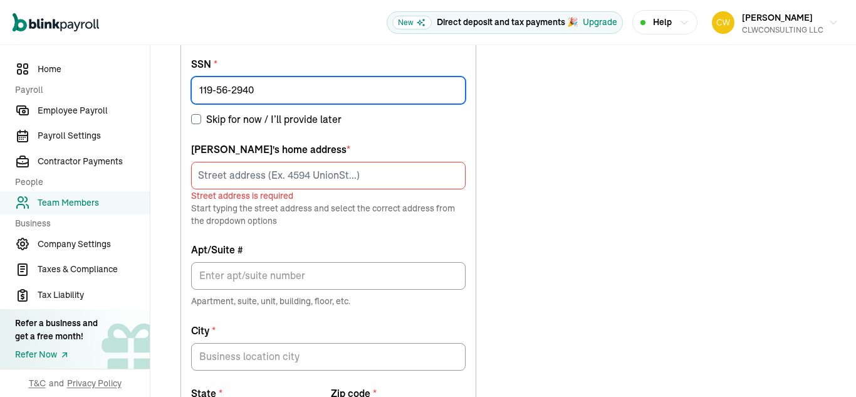
scroll to position [363, 0]
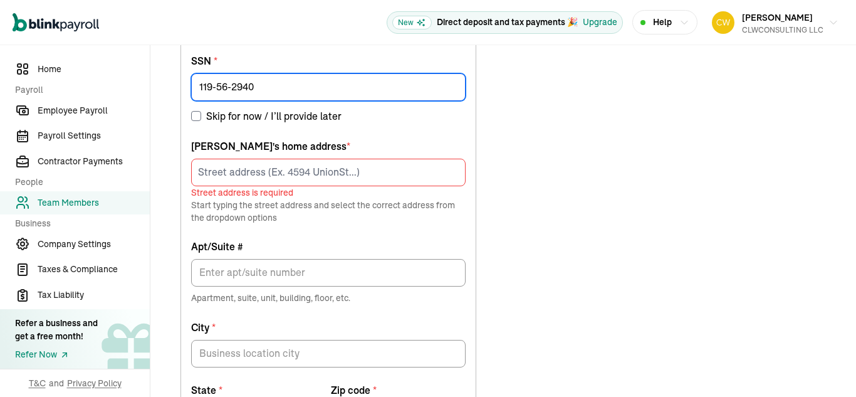
type input "119-56-2940"
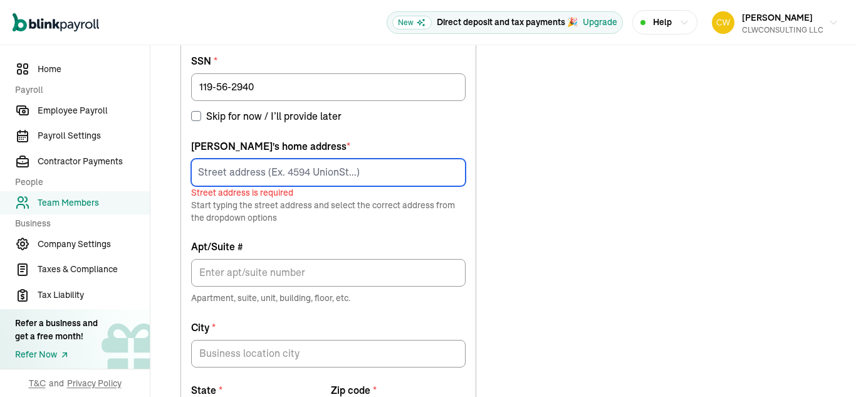
click at [272, 172] on input at bounding box center [328, 173] width 274 height 28
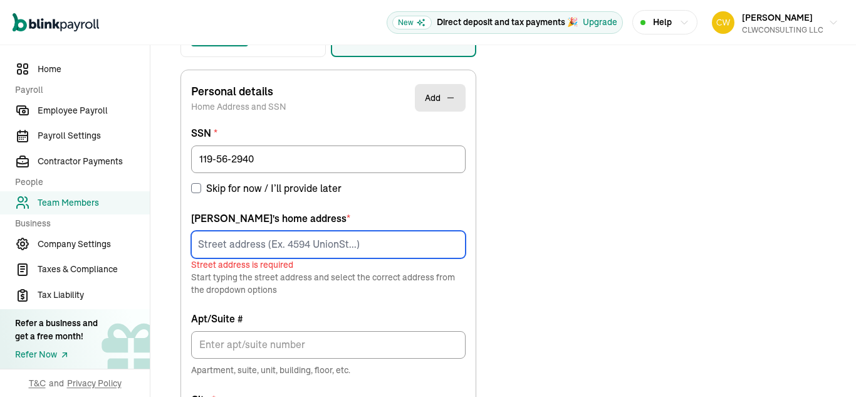
scroll to position [293, 0]
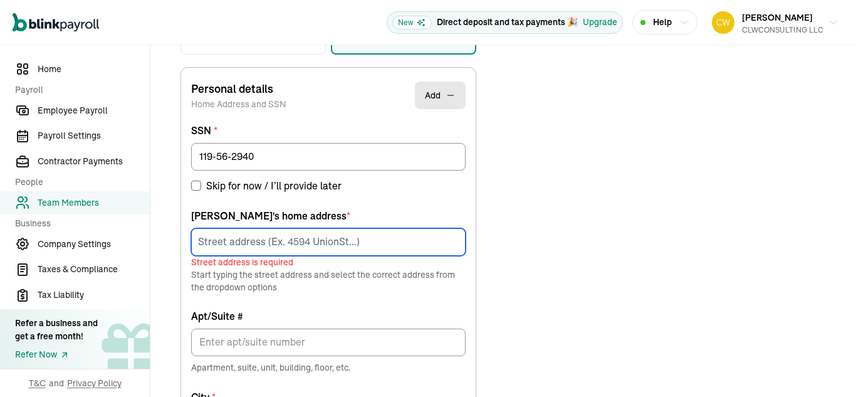
click at [244, 234] on input at bounding box center [328, 242] width 274 height 28
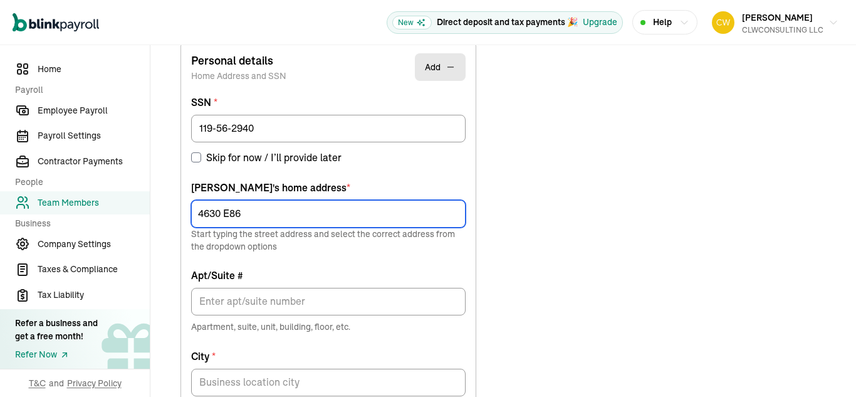
scroll to position [328, 0]
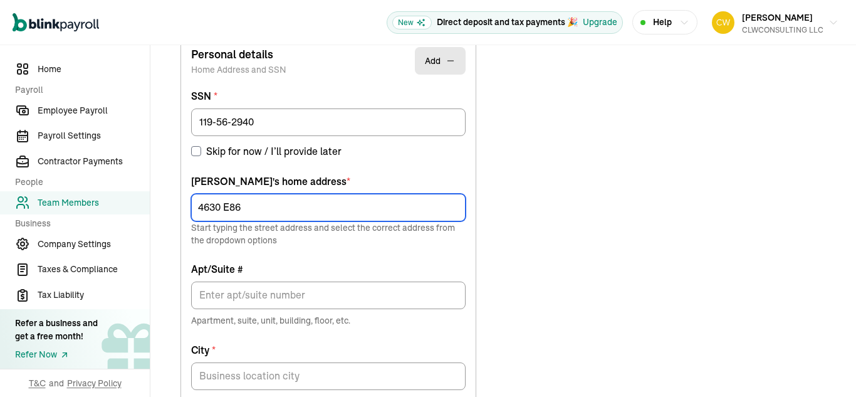
type input "4630 E86"
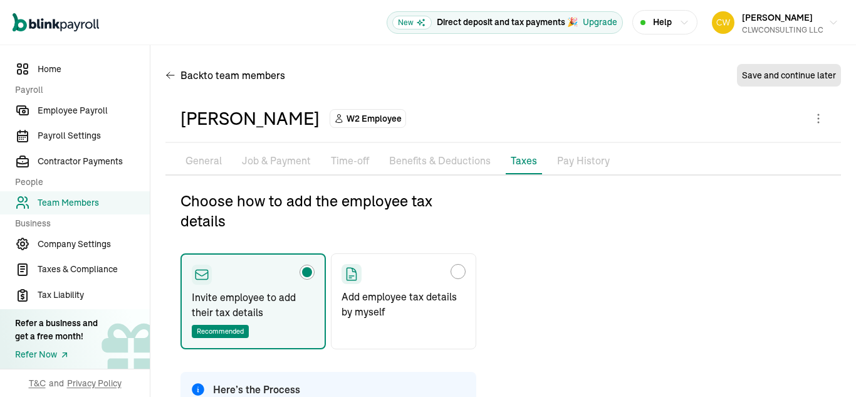
type input "[EMAIL_ADDRESS][DOMAIN_NAME]"
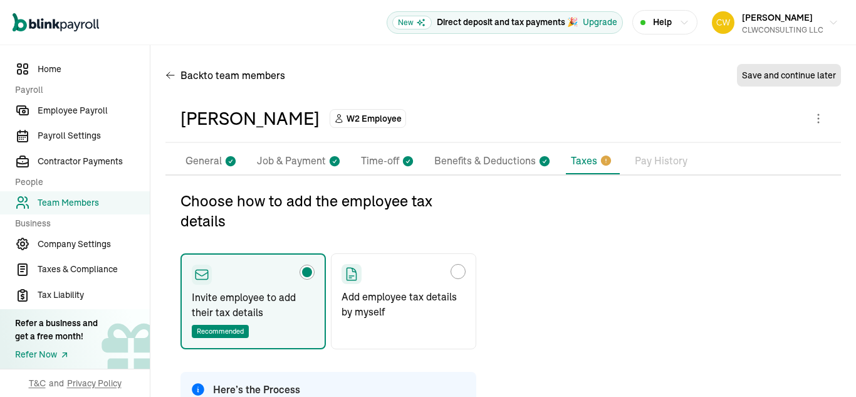
scroll to position [148, 0]
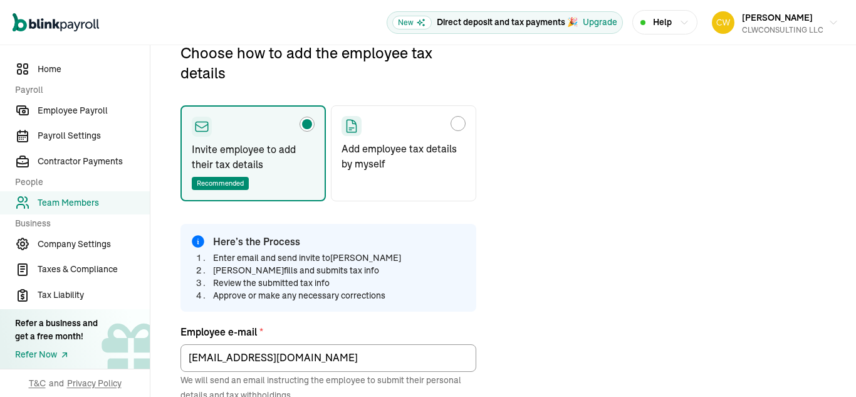
click at [463, 122] on div "Choose how to add the employee tax details" at bounding box center [458, 123] width 15 height 15
click at [351, 122] on input "Add employee tax details by myself" at bounding box center [346, 120] width 10 height 10
radio input "true"
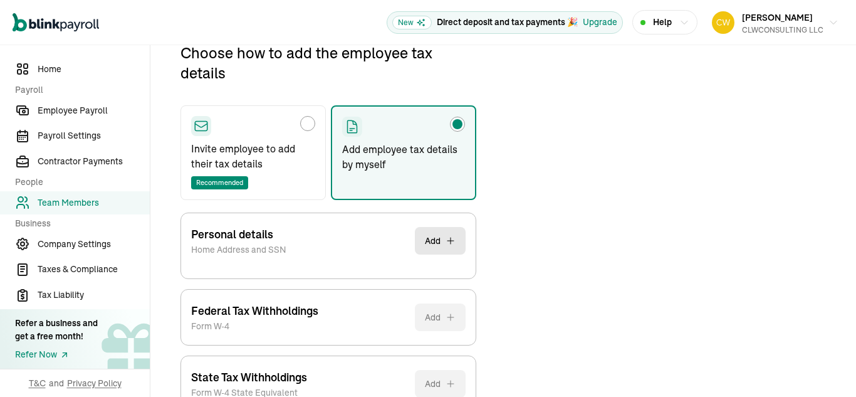
scroll to position [231, 0]
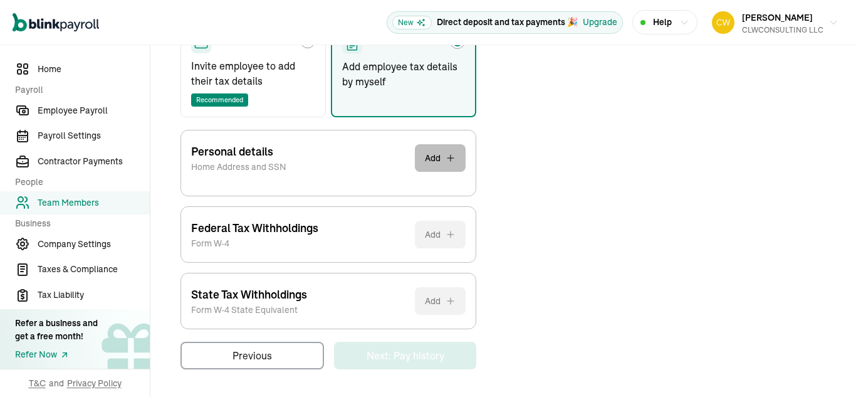
click at [426, 164] on button "Add" at bounding box center [440, 158] width 51 height 28
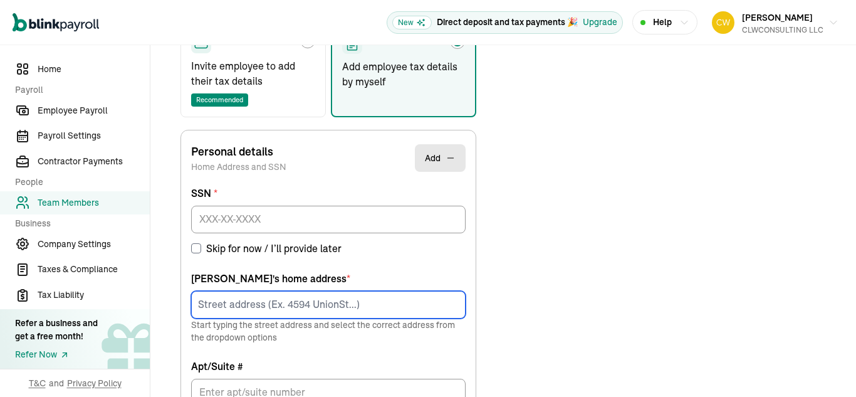
click at [236, 308] on input at bounding box center [328, 305] width 274 height 28
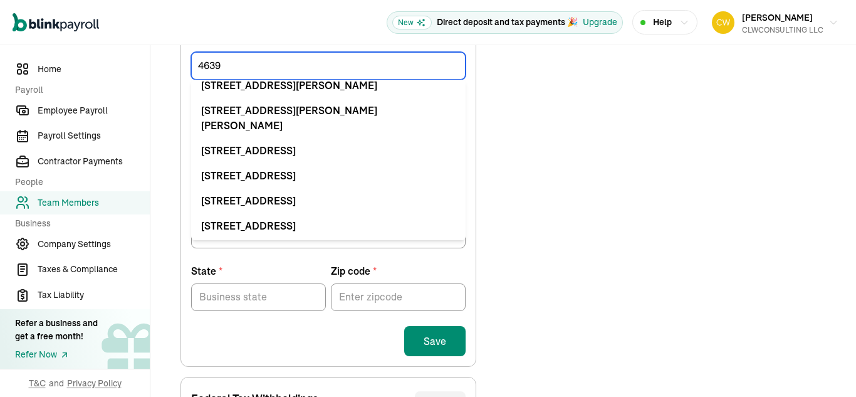
scroll to position [470, 0]
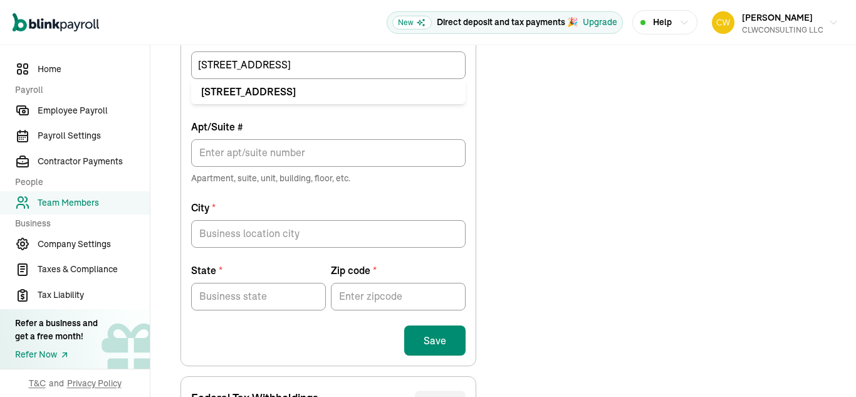
click at [320, 91] on div "4639 E 86th St Garfield Heights, OH 44125" at bounding box center [328, 91] width 254 height 15
type input "4639 E 86th St"
type input "Garfield Heights"
type input "OH"
type input "44125"
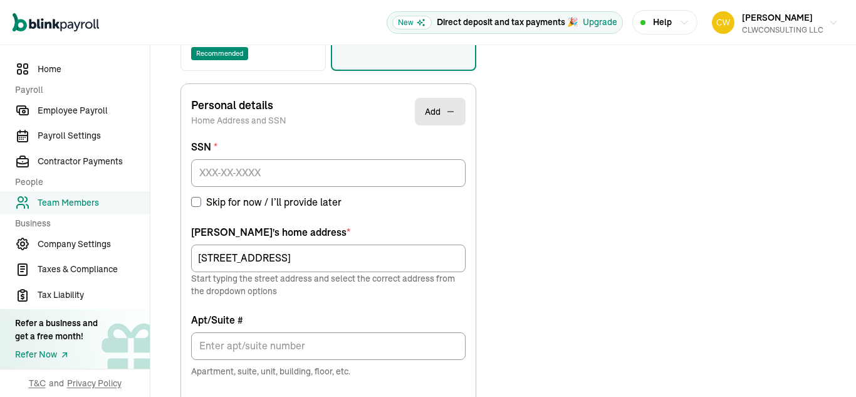
scroll to position [273, 0]
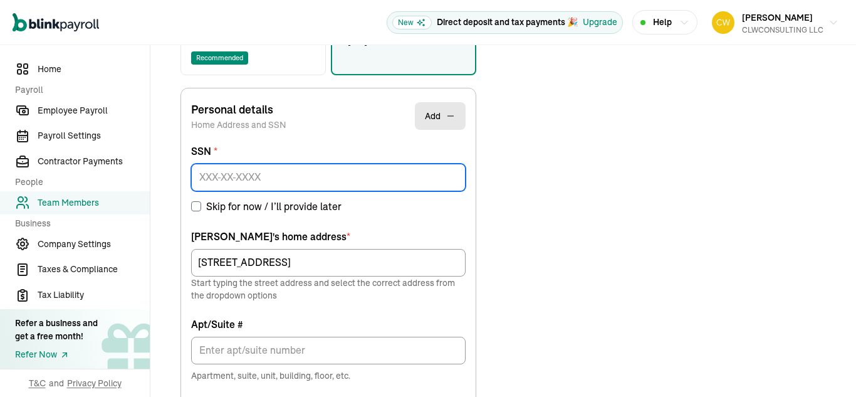
click at [259, 183] on input at bounding box center [328, 178] width 274 height 28
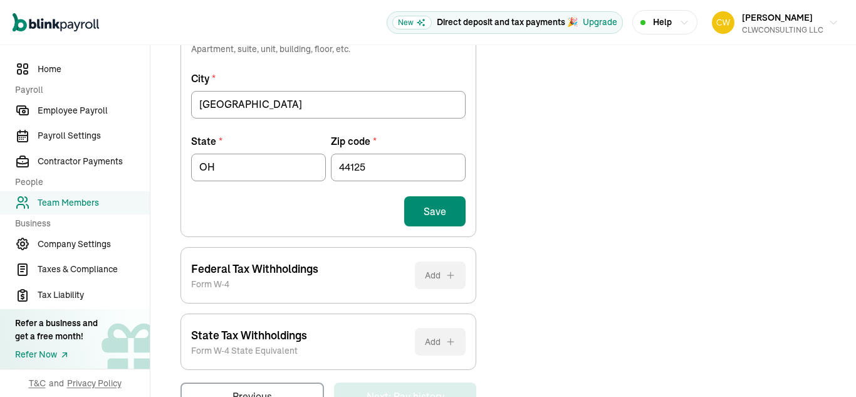
scroll to position [600, 0]
type input "119-56-2940"
click at [440, 216] on button "Save" at bounding box center [434, 210] width 61 height 30
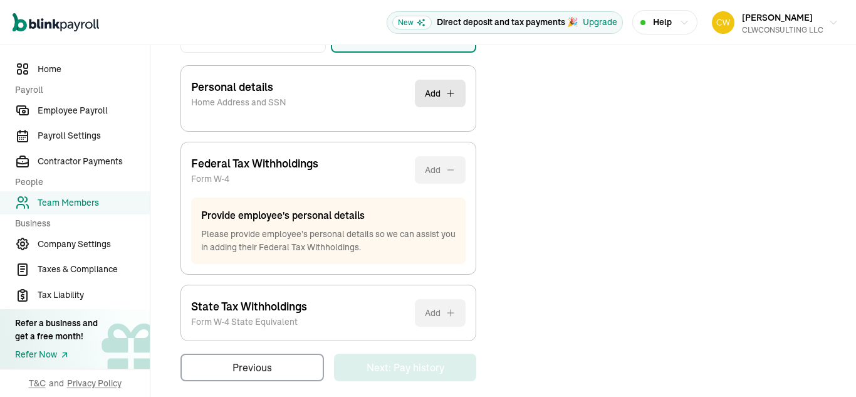
scroll to position [307, 0]
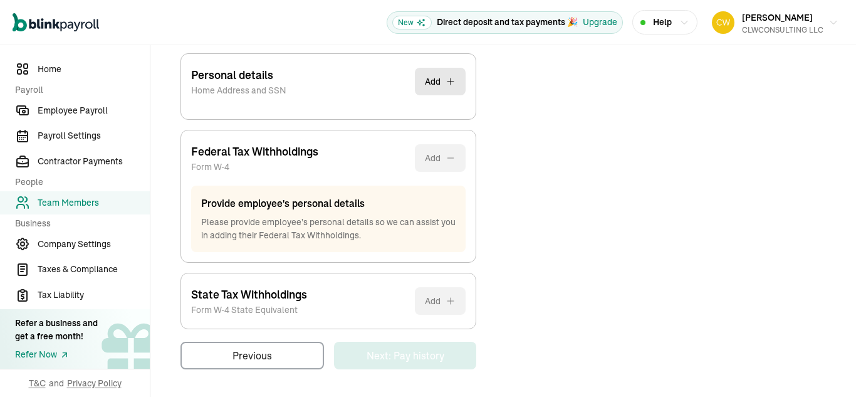
click at [427, 294] on div "Choose how to add the employee tax details Invite employee to add their tax det…" at bounding box center [328, 126] width 296 height 486
click at [348, 100] on div "Personal details Home Address and SSN Add" at bounding box center [328, 81] width 274 height 55
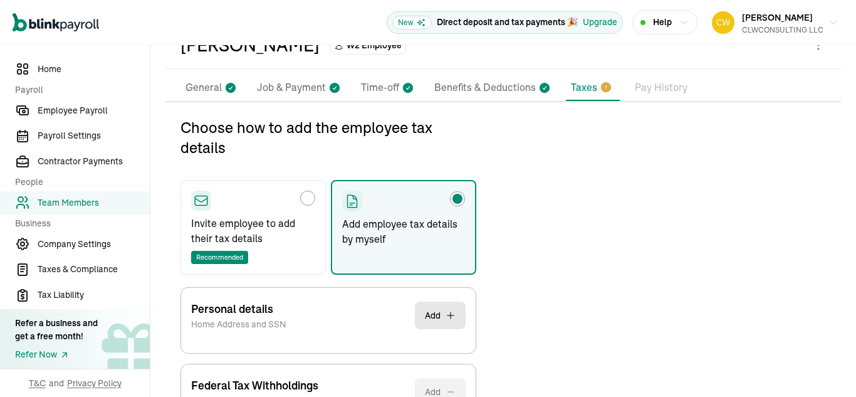
scroll to position [69, 0]
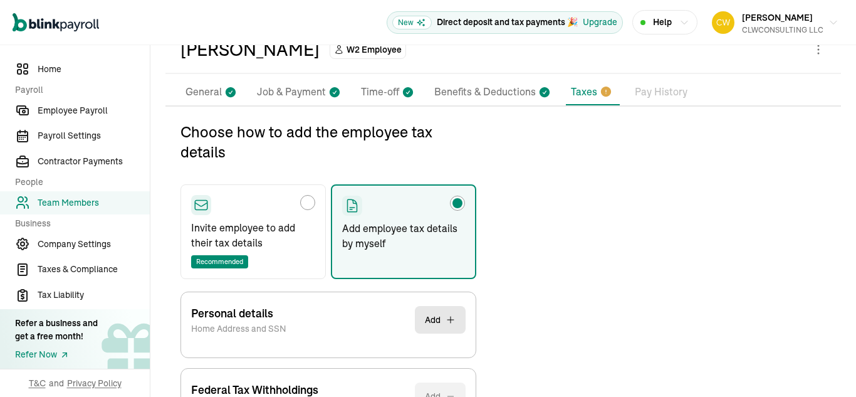
click at [601, 91] on icon at bounding box center [606, 91] width 10 height 10
click at [447, 313] on button "Add" at bounding box center [440, 320] width 51 height 28
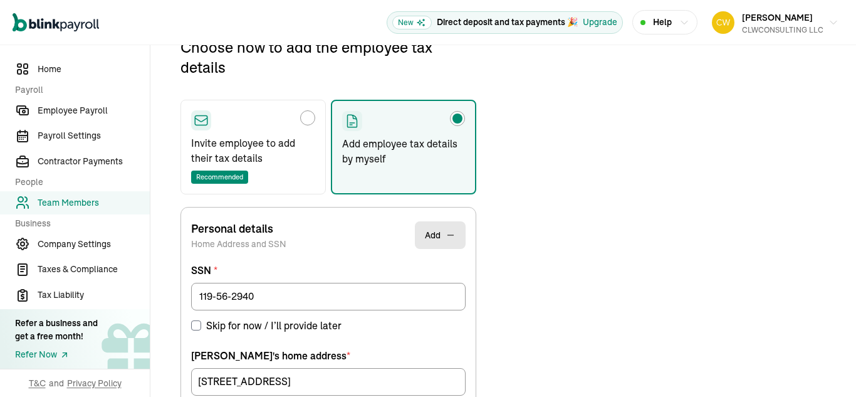
scroll to position [148, 0]
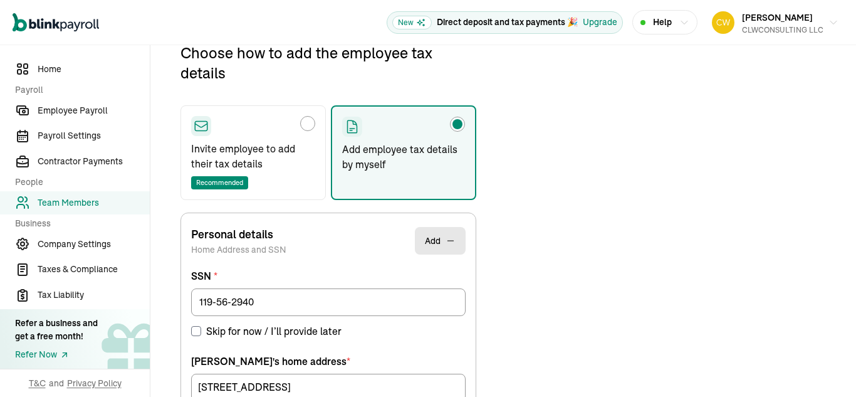
click at [73, 202] on span "Team Members" at bounding box center [94, 202] width 112 height 13
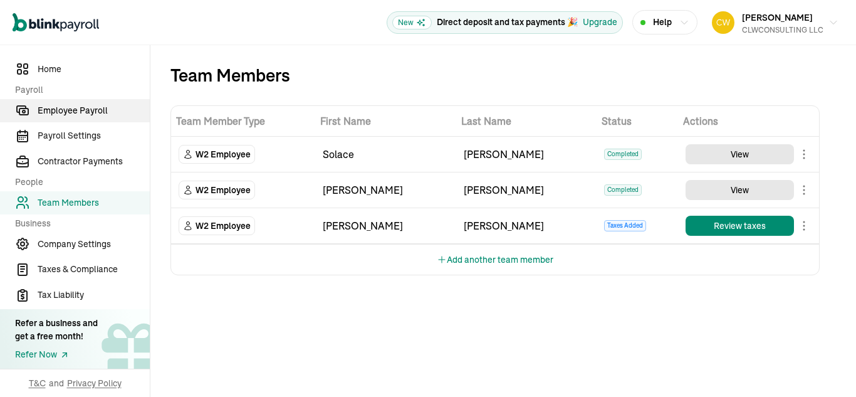
click at [92, 109] on span "Employee Payroll" at bounding box center [94, 110] width 112 height 13
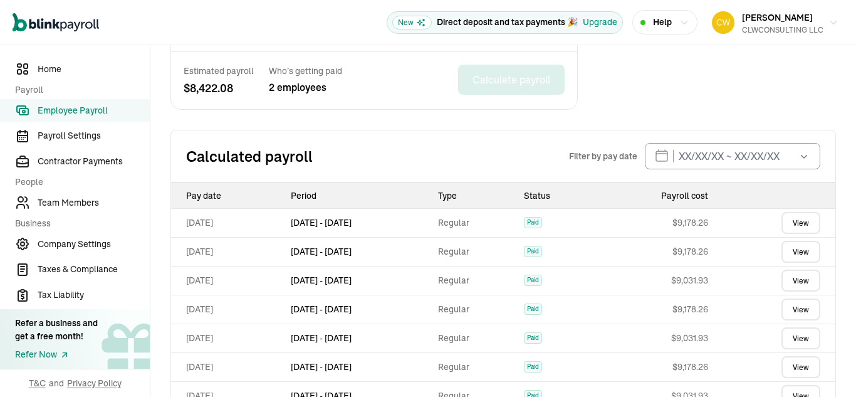
scroll to position [539, 0]
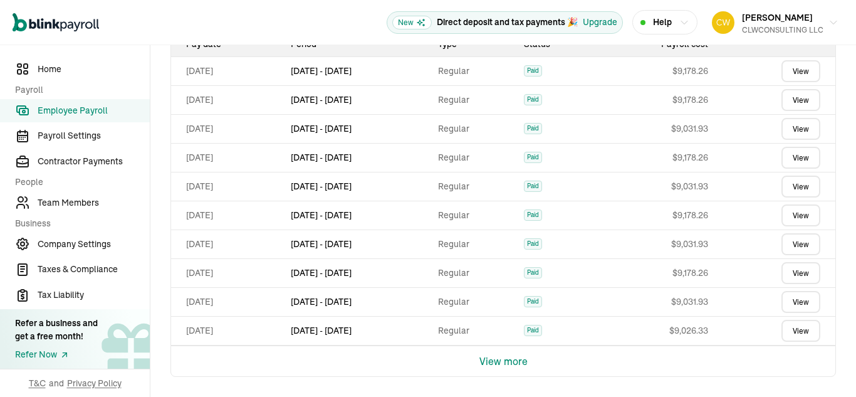
click at [786, 98] on link "View" at bounding box center [800, 100] width 39 height 22
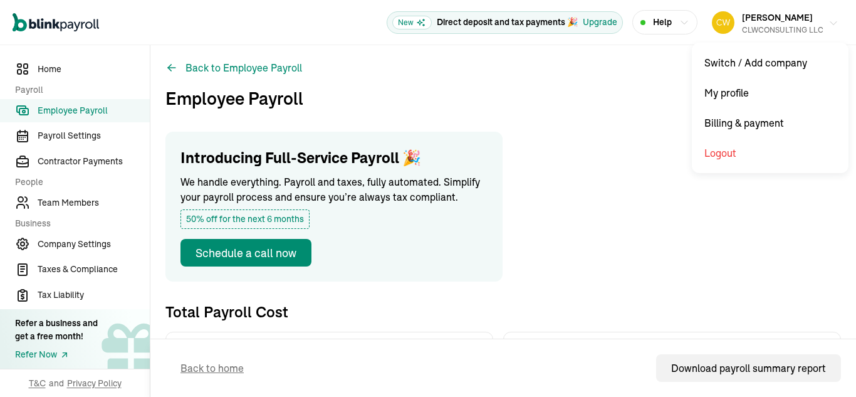
click at [826, 29] on button "Carl Williams CLWCONSULTING LLC" at bounding box center [775, 22] width 137 height 31
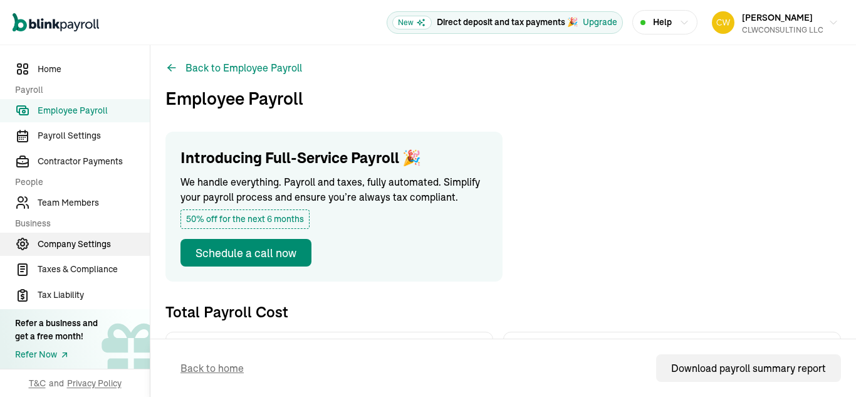
click at [55, 244] on span "Company Settings" at bounding box center [94, 243] width 112 height 13
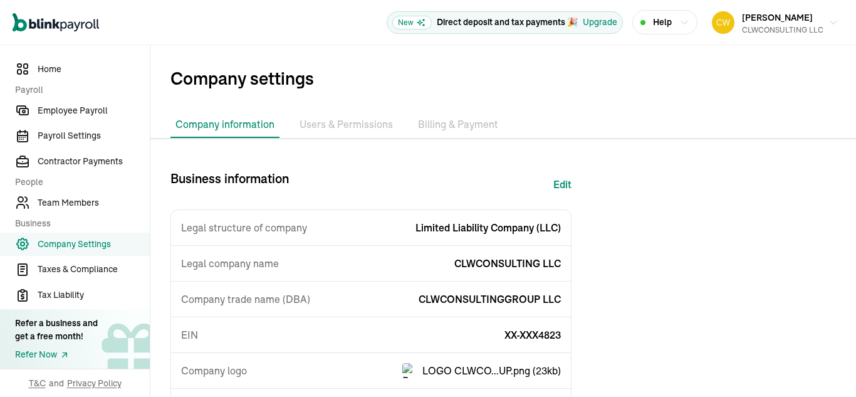
click at [357, 119] on li "Users & Permissions" at bounding box center [345, 125] width 103 height 26
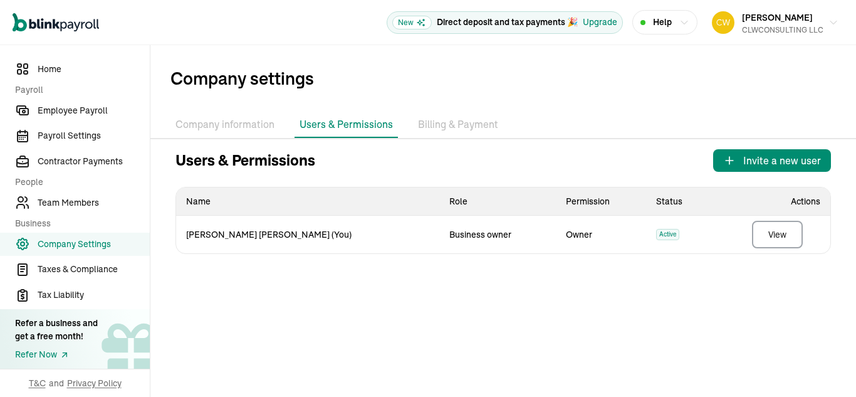
click at [459, 123] on li "Billing & Payment" at bounding box center [458, 125] width 90 height 26
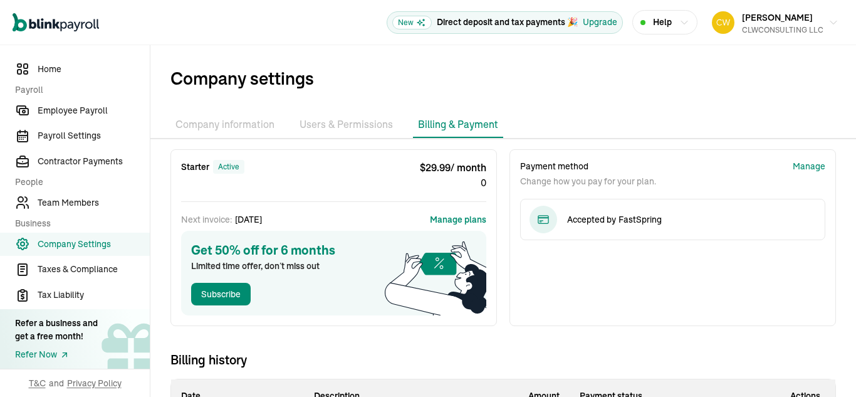
click at [211, 123] on li "Company information" at bounding box center [224, 125] width 109 height 26
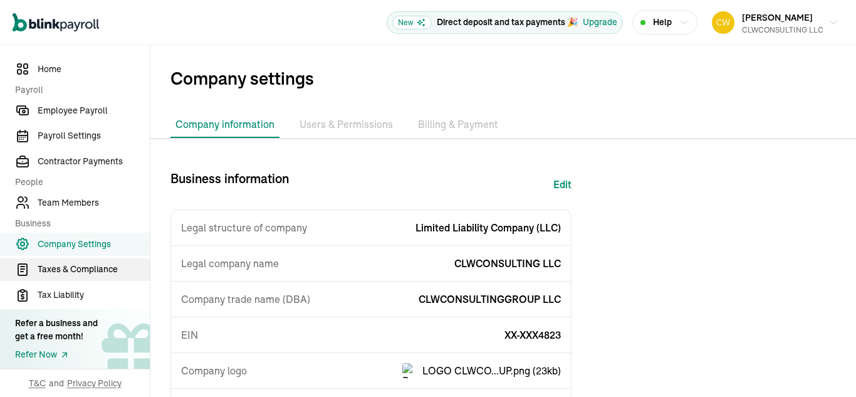
click at [65, 273] on span "Taxes & Compliance" at bounding box center [94, 269] width 112 height 13
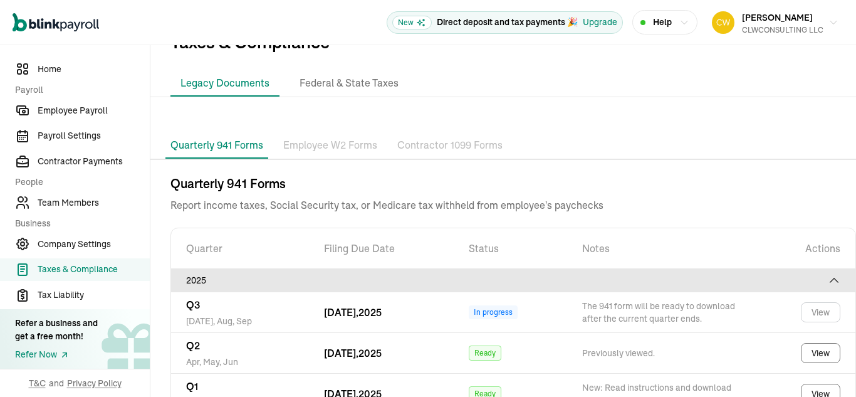
scroll to position [90, 0]
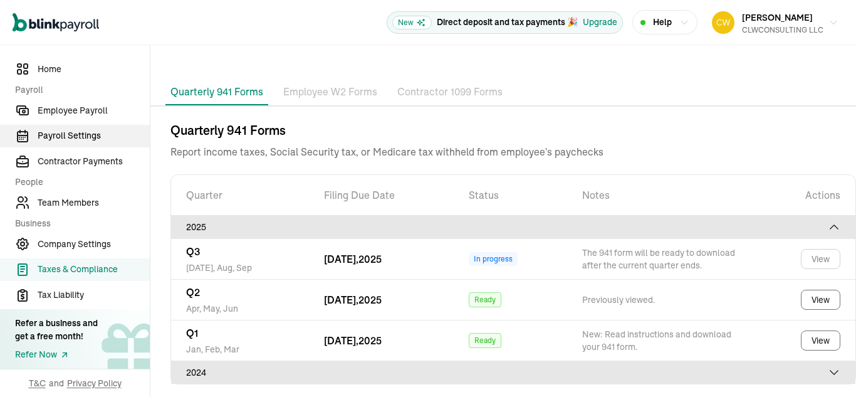
click at [80, 132] on span "Payroll Settings" at bounding box center [94, 135] width 112 height 13
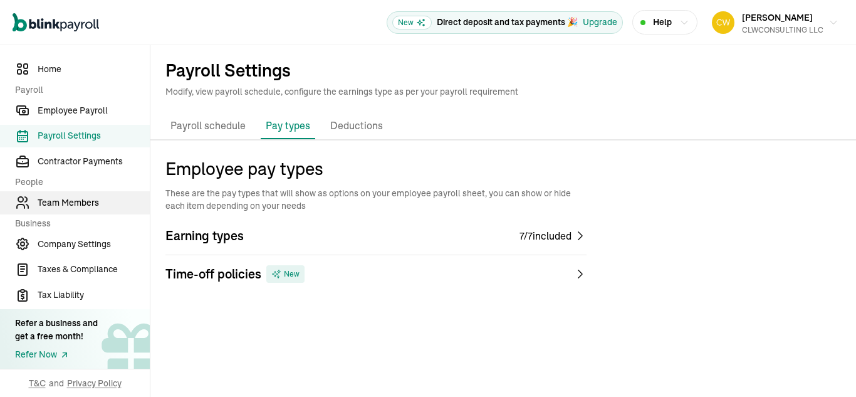
click at [88, 198] on span "Team Members" at bounding box center [94, 202] width 112 height 13
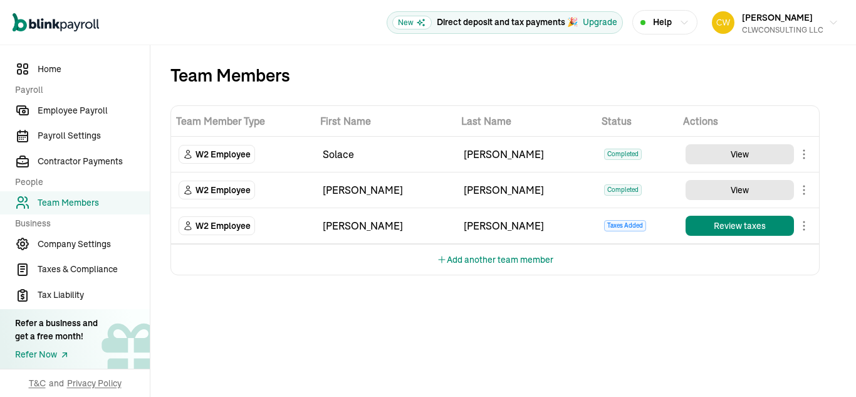
click at [497, 223] on div "[PERSON_NAME]" at bounding box center [527, 225] width 126 height 15
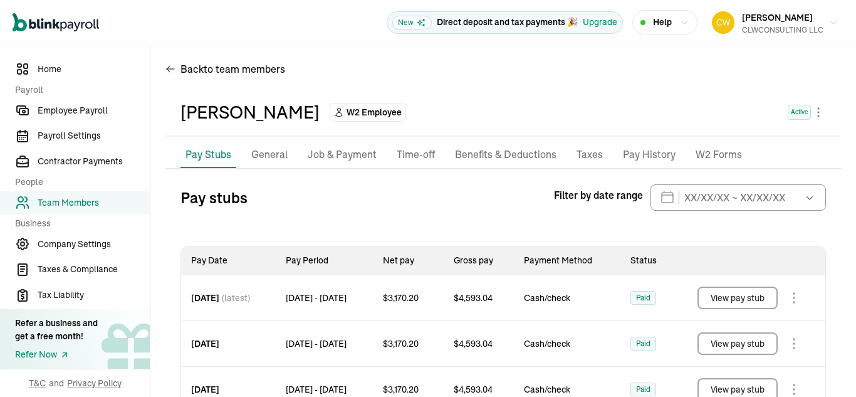
scroll to position [6, 0]
click at [328, 157] on p "Job & Payment" at bounding box center [342, 155] width 69 height 16
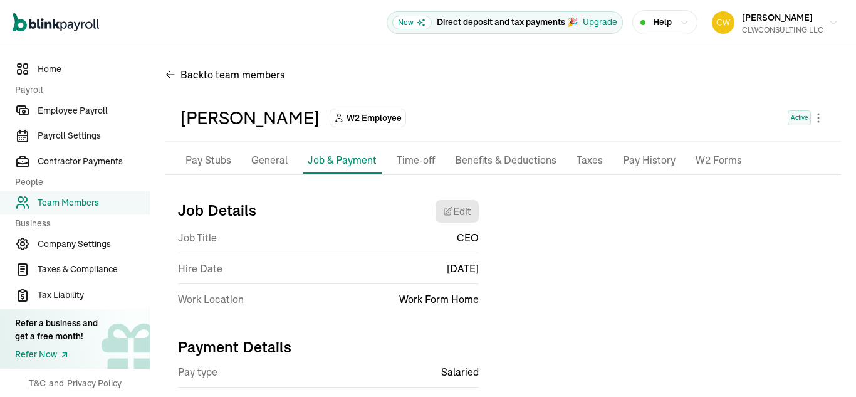
scroll to position [0, 0]
click at [263, 158] on p "General" at bounding box center [269, 161] width 36 height 16
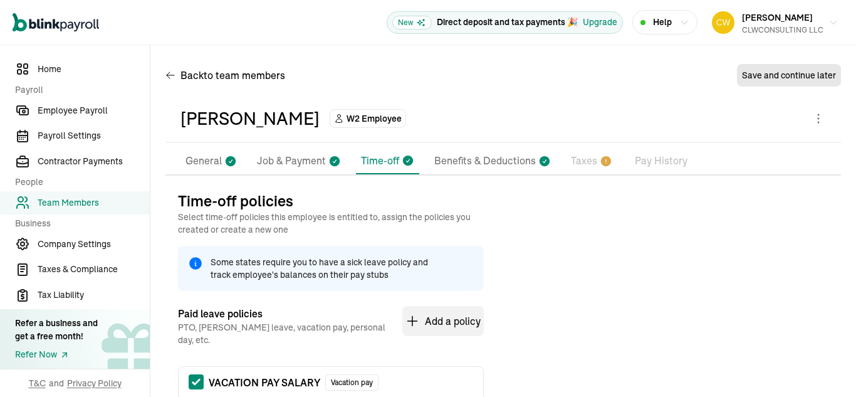
click at [209, 164] on p "General" at bounding box center [203, 161] width 36 height 16
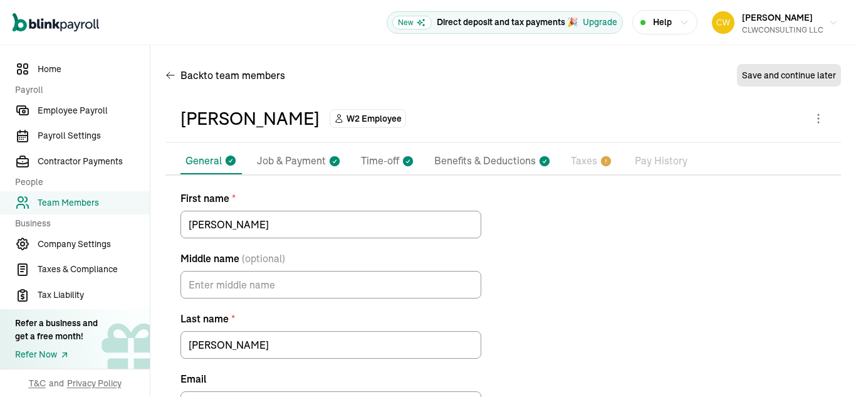
scroll to position [90, 0]
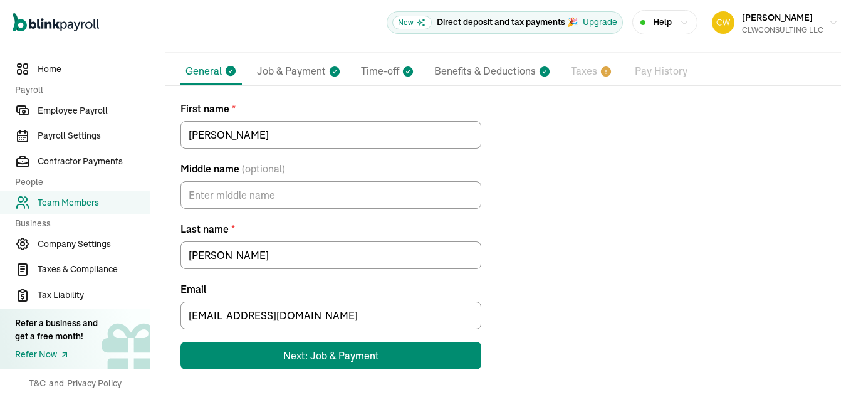
click at [289, 76] on p "Job & Payment" at bounding box center [291, 71] width 69 height 16
select select "Works from home"
select select "4"
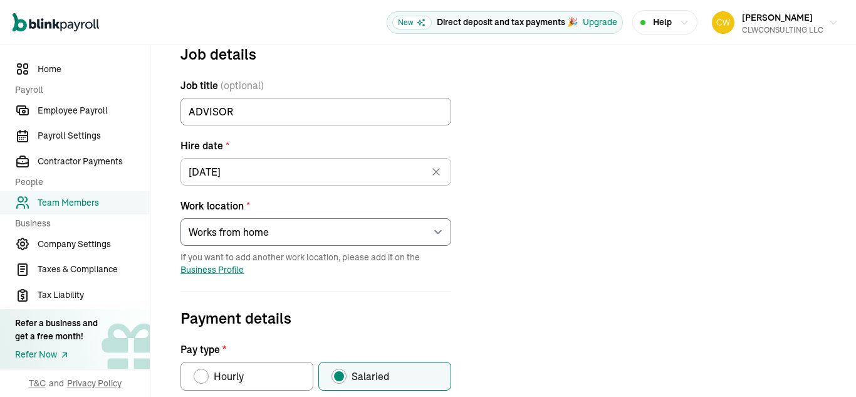
scroll to position [159, 0]
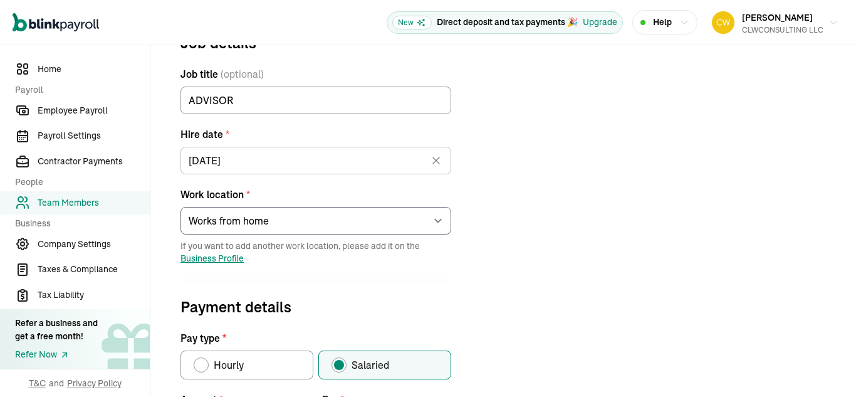
click at [439, 160] on icon at bounding box center [436, 160] width 13 height 13
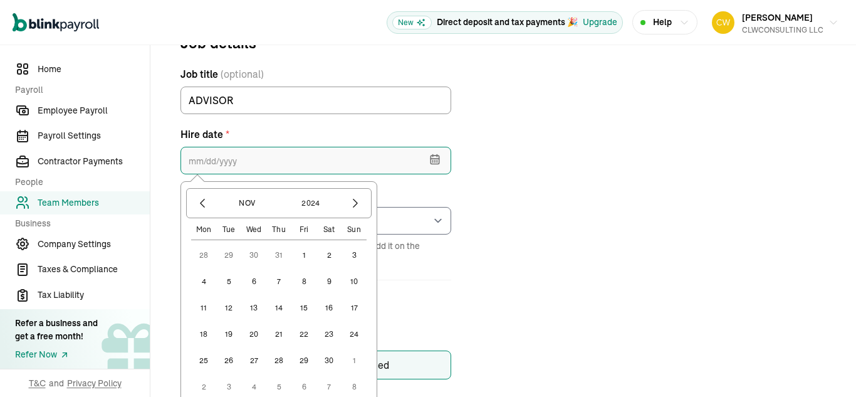
click at [242, 164] on input "text" at bounding box center [315, 161] width 271 height 28
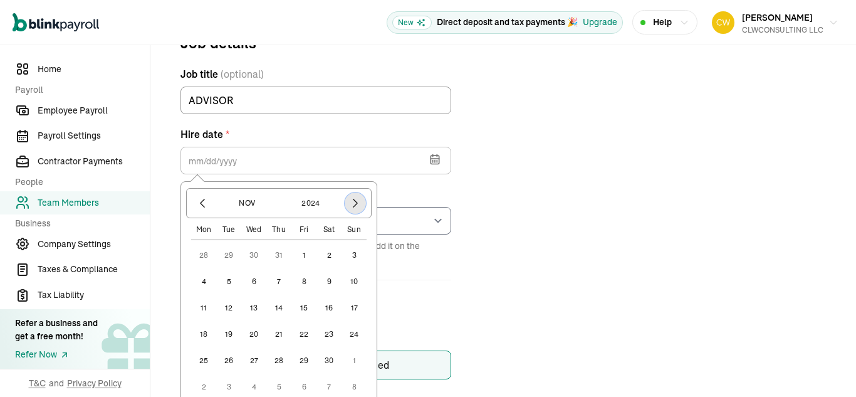
click at [352, 206] on icon "button" at bounding box center [355, 203] width 13 height 13
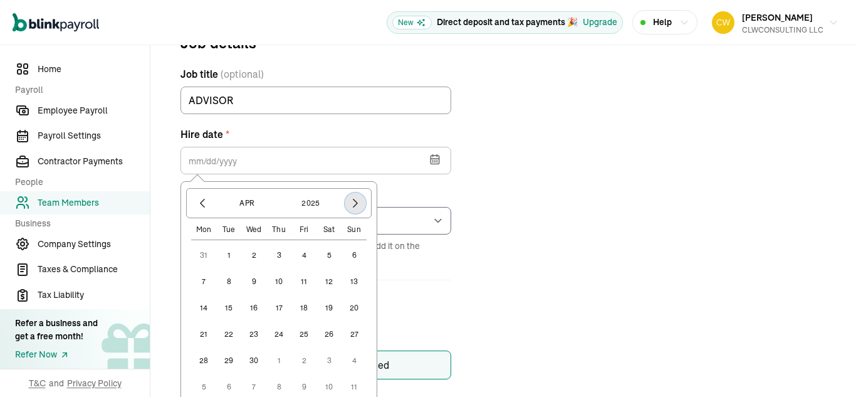
click at [352, 206] on icon "button" at bounding box center [355, 203] width 13 height 13
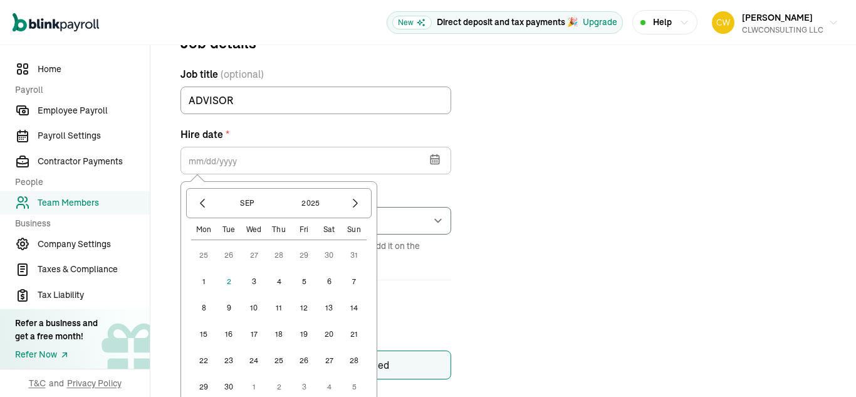
click at [257, 278] on button "3" at bounding box center [253, 281] width 25 height 25
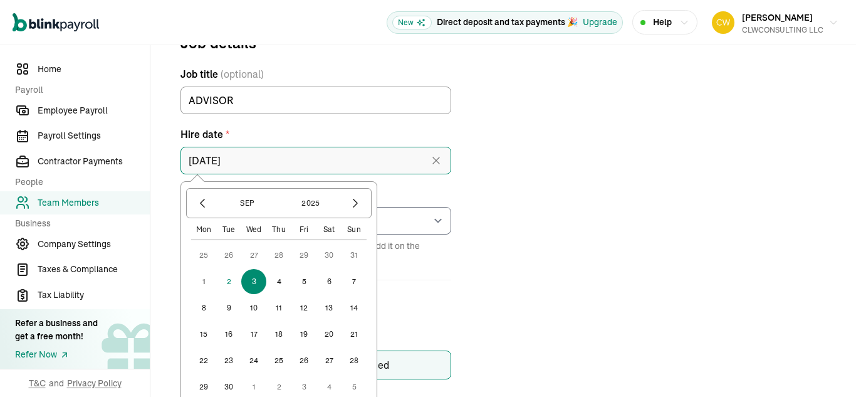
click at [336, 157] on input "09/03/2025" at bounding box center [315, 161] width 271 height 28
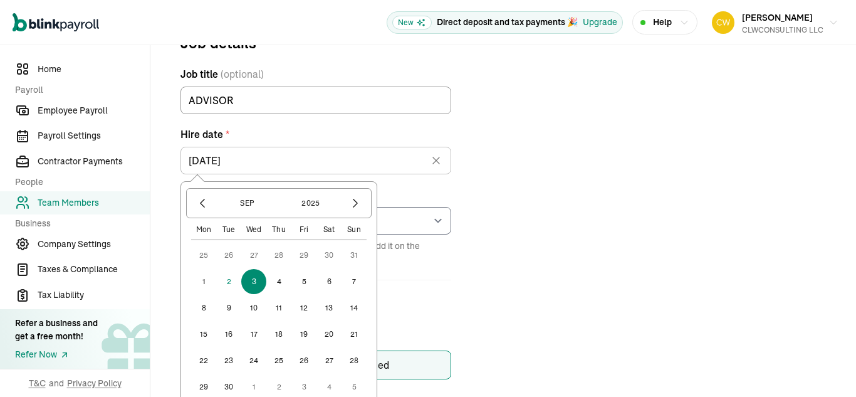
click at [224, 282] on button "2" at bounding box center [228, 281] width 25 height 25
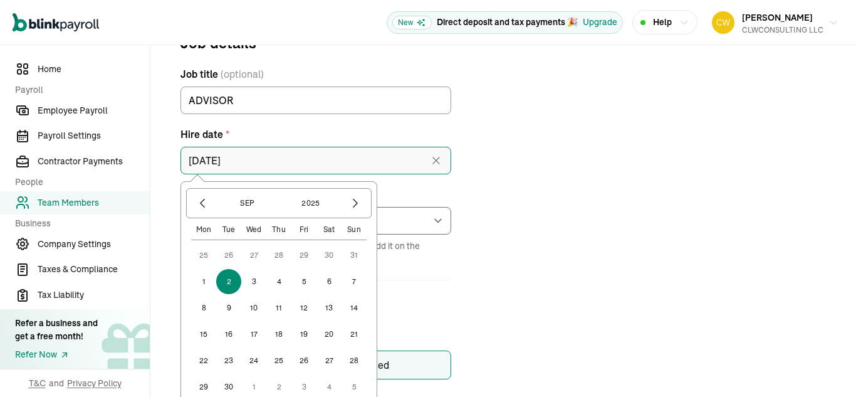
click at [415, 169] on input "09/02/2025" at bounding box center [315, 161] width 271 height 28
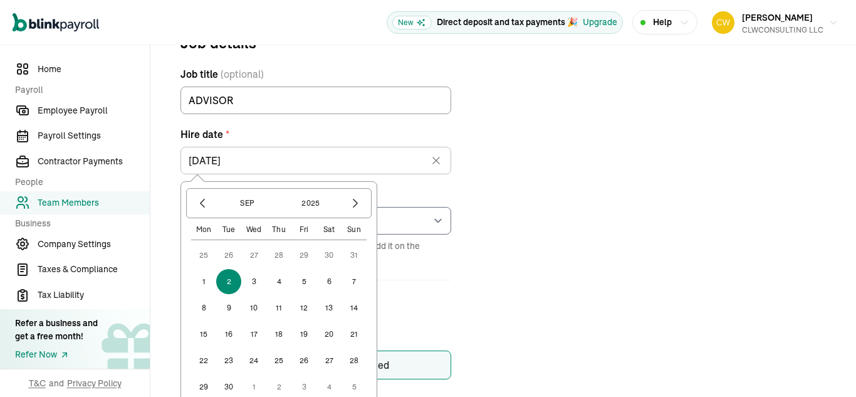
click at [201, 281] on button "1" at bounding box center [203, 281] width 25 height 25
type input "09/01/2025"
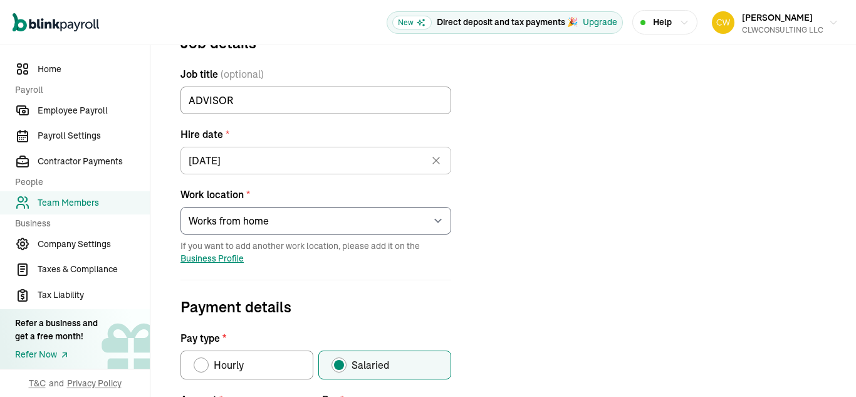
click at [438, 162] on icon at bounding box center [436, 160] width 13 height 13
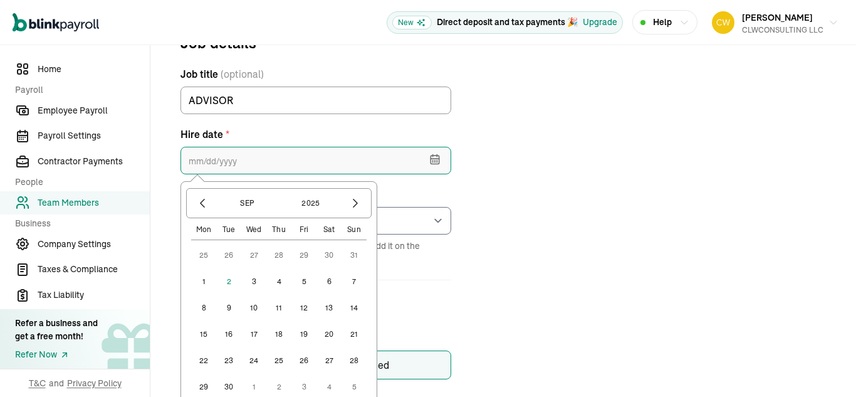
click at [278, 161] on input "text" at bounding box center [315, 161] width 271 height 28
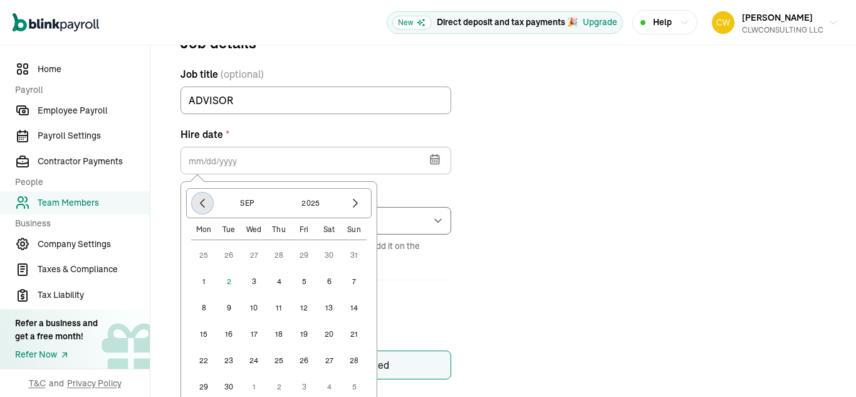
click at [202, 200] on icon "button" at bounding box center [202, 203] width 13 height 13
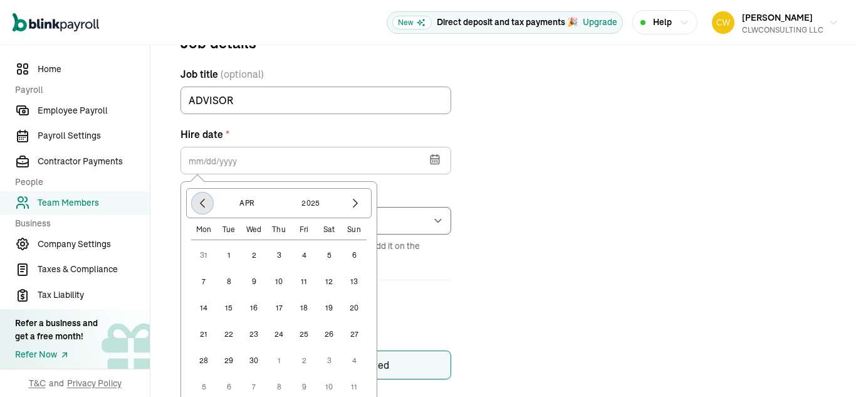
click at [202, 200] on icon "button" at bounding box center [202, 203] width 13 height 13
click at [305, 253] on button "3" at bounding box center [303, 254] width 25 height 25
type input "01/03/2025"
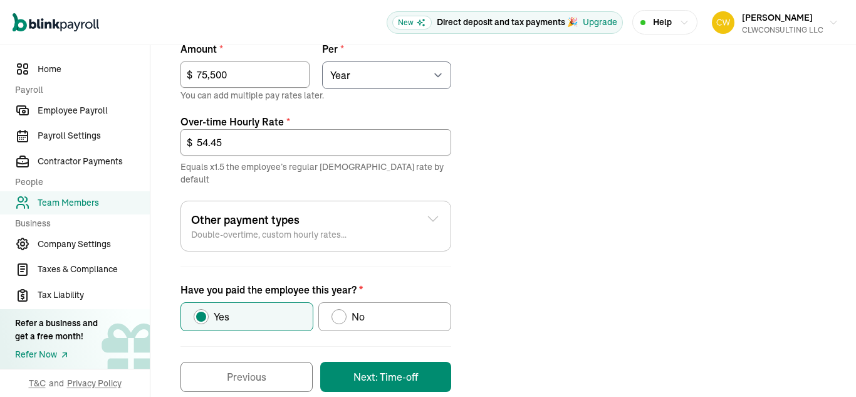
scroll to position [519, 0]
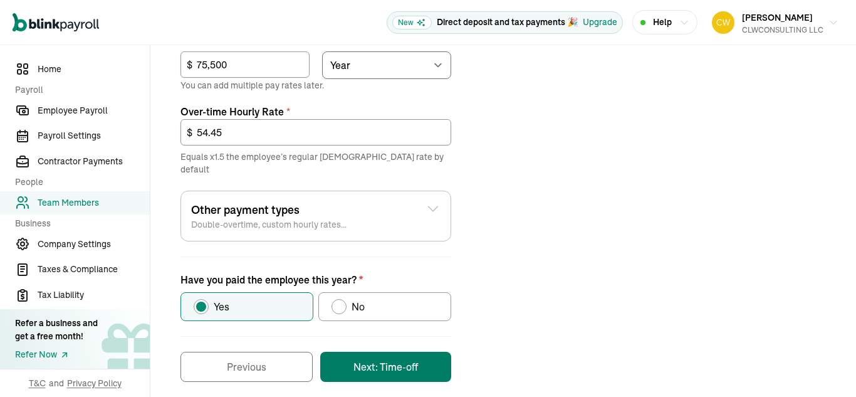
click at [371, 352] on button "Next: Time-off" at bounding box center [385, 367] width 131 height 30
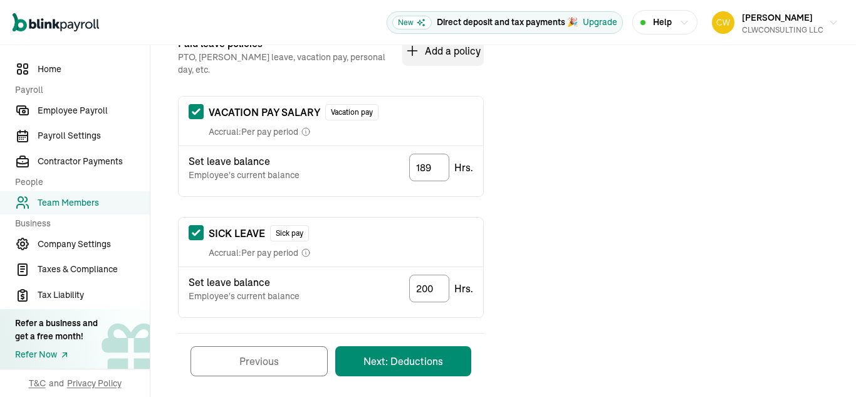
scroll to position [279, 0]
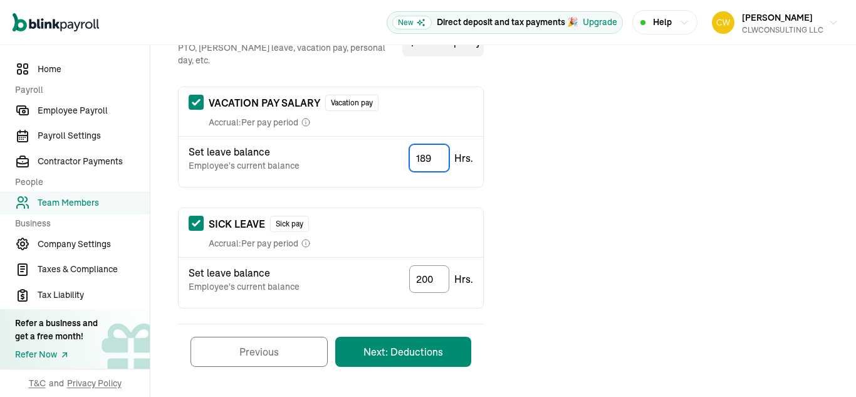
click at [437, 151] on input "189" at bounding box center [429, 158] width 40 height 28
type input "1"
click at [434, 268] on input "200" at bounding box center [429, 279] width 40 height 28
type input "2"
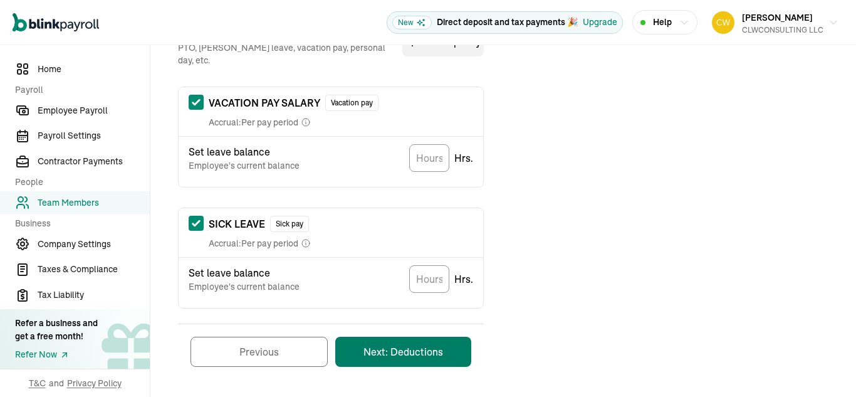
click at [400, 341] on button "Next: Deductions" at bounding box center [403, 351] width 136 height 30
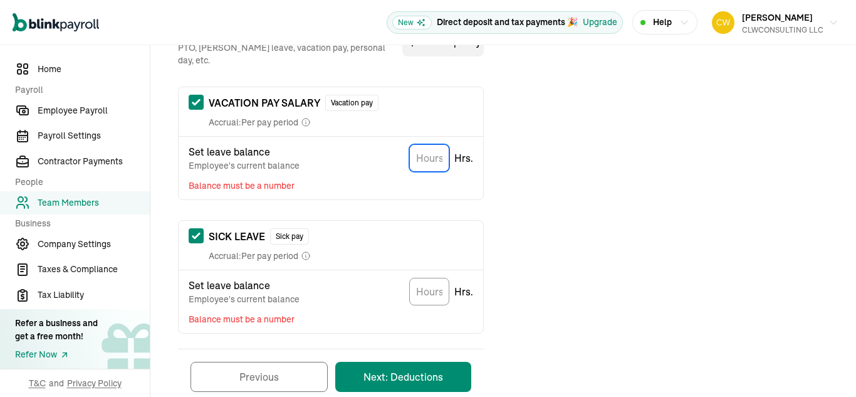
click at [423, 152] on input "TextInput" at bounding box center [429, 158] width 40 height 28
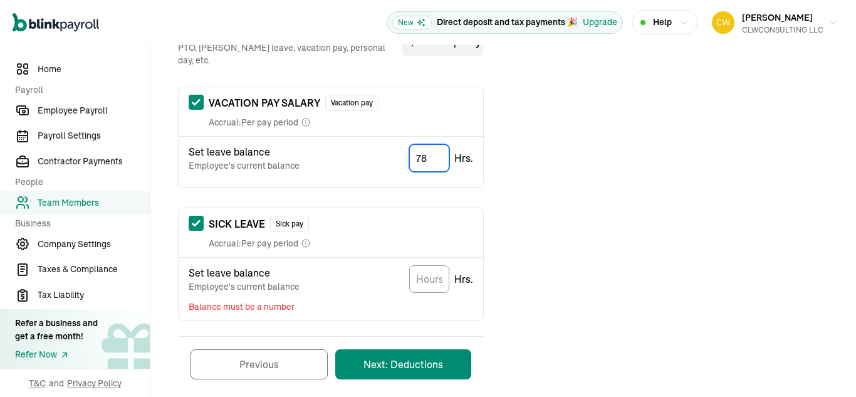
type input "78"
click at [426, 272] on input "TextInput" at bounding box center [429, 279] width 40 height 28
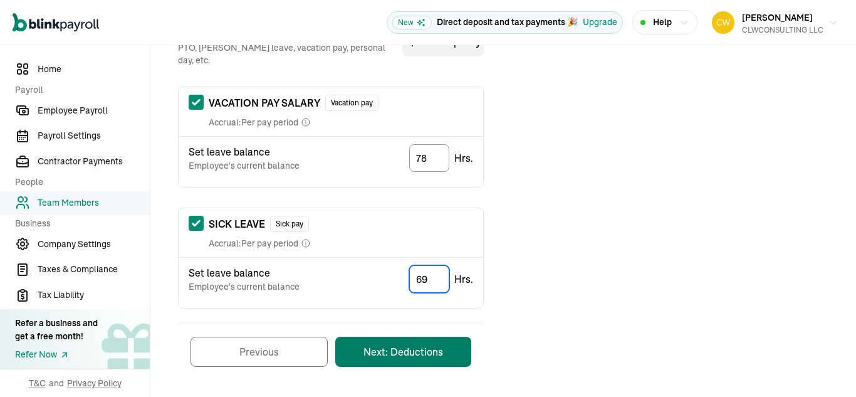
type input "69"
click at [414, 338] on button "Next: Deductions" at bounding box center [403, 351] width 136 height 30
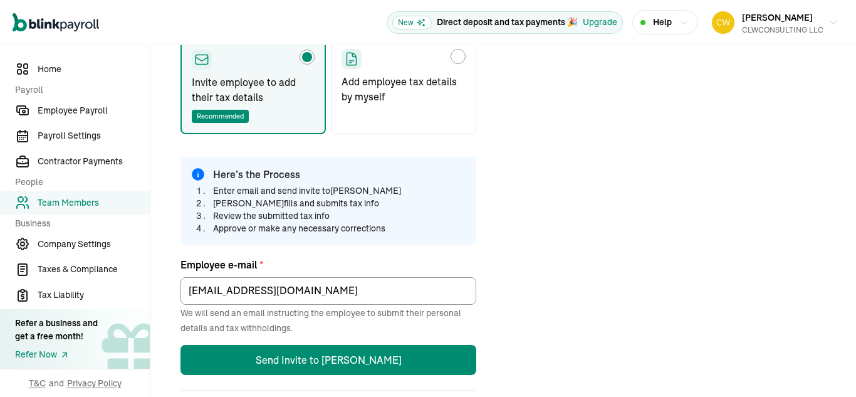
scroll to position [148, 0]
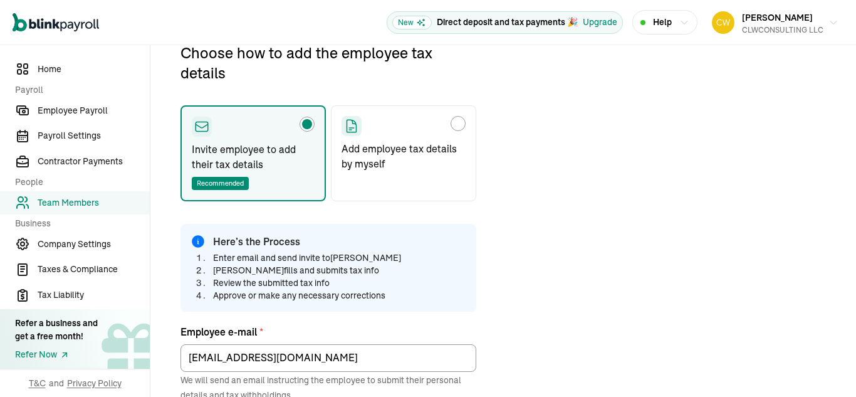
click at [400, 136] on label "Add employee tax details by myself" at bounding box center [403, 153] width 145 height 96
click at [351, 125] on input "Add employee tax details by myself" at bounding box center [346, 120] width 10 height 10
radio input "true"
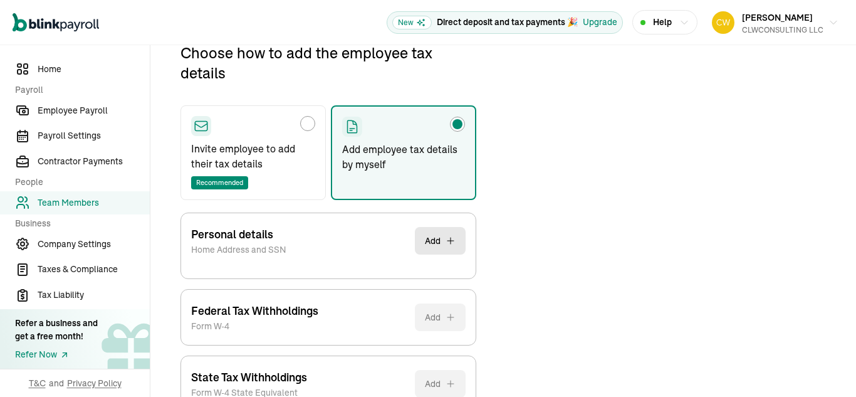
click at [336, 258] on div "Personal details Home Address and SSN Add" at bounding box center [328, 240] width 274 height 55
click at [422, 256] on div "Personal details Home Address and SSN Add" at bounding box center [328, 240] width 274 height 55
click at [424, 246] on button "Add" at bounding box center [440, 241] width 51 height 28
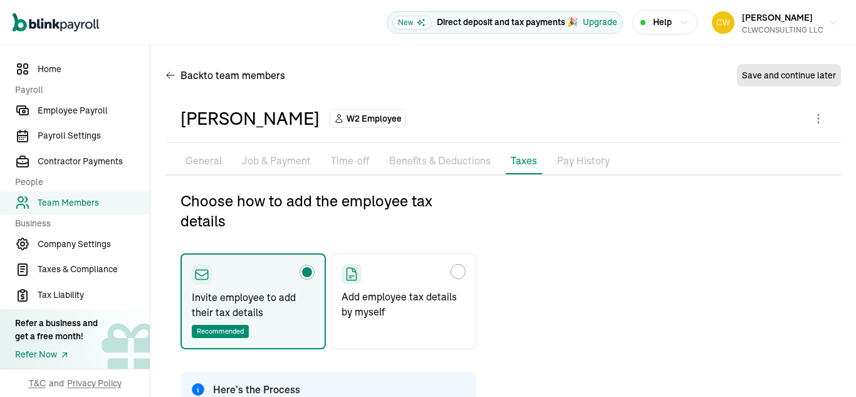
type input "[EMAIL_ADDRESS][DOMAIN_NAME]"
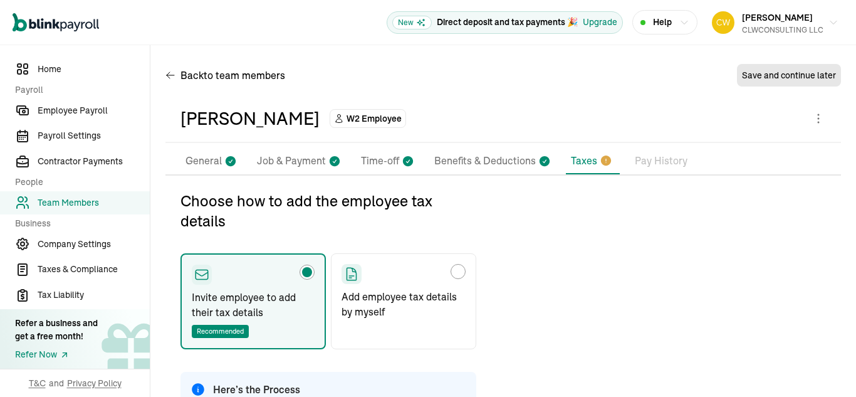
scroll to position [148, 0]
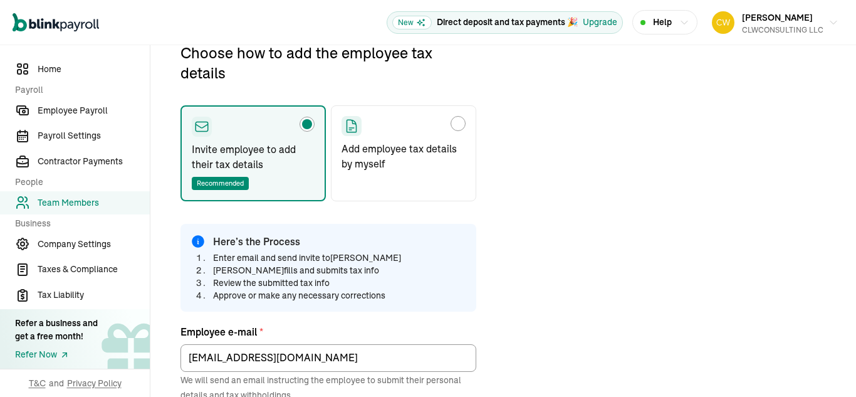
click at [463, 122] on div "Choose how to add the employee tax details" at bounding box center [458, 123] width 15 height 15
click at [351, 122] on input "Add employee tax details by myself" at bounding box center [346, 120] width 10 height 10
radio input "true"
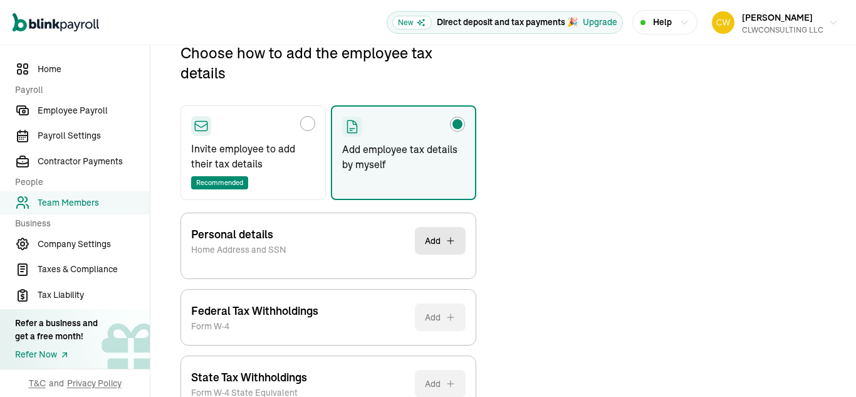
scroll to position [231, 0]
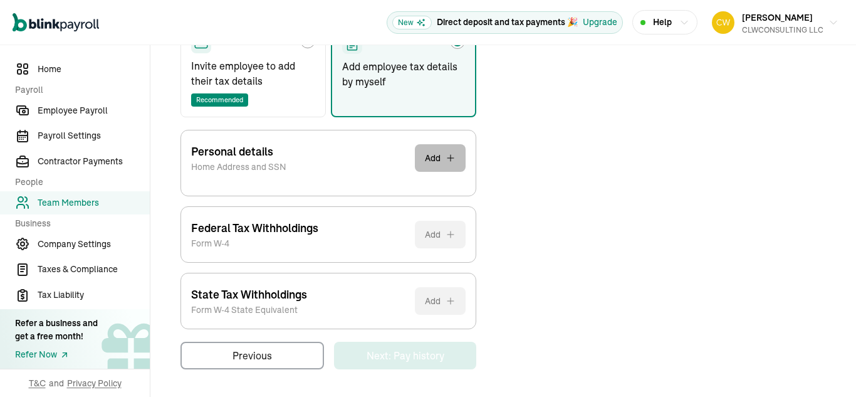
click at [426, 164] on button "Add" at bounding box center [440, 158] width 51 height 28
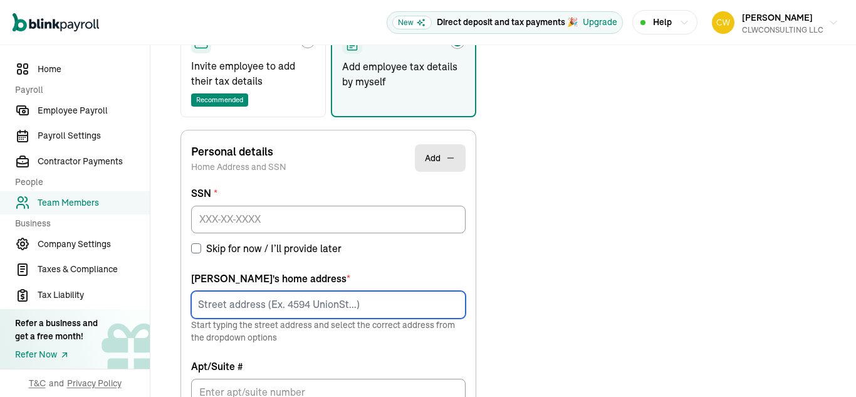
click at [236, 308] on input at bounding box center [328, 305] width 274 height 28
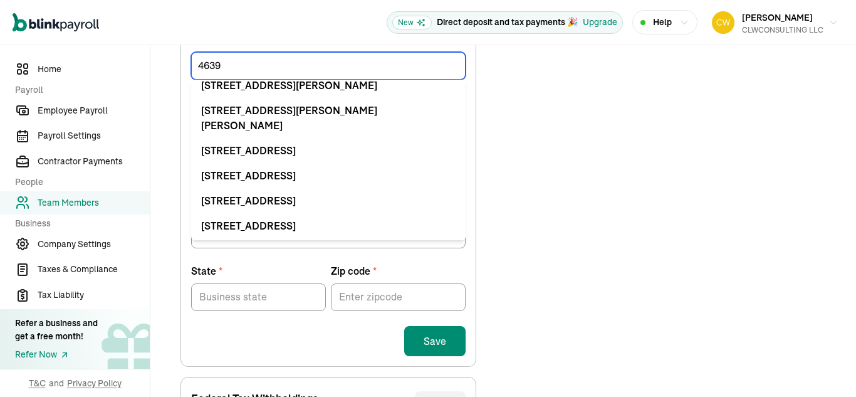
scroll to position [470, 0]
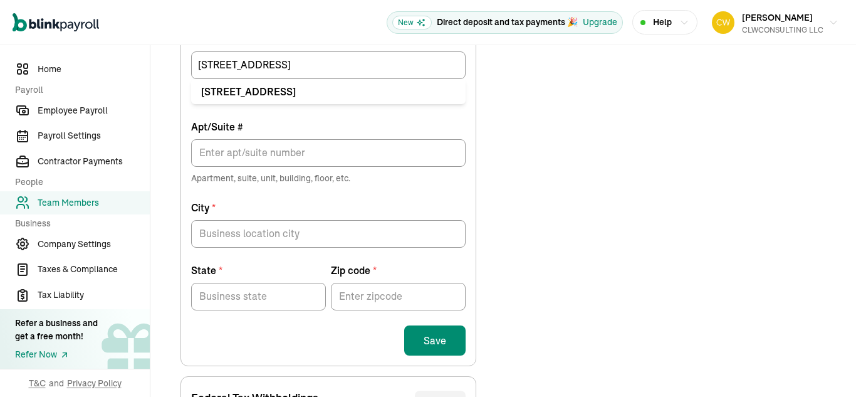
click at [320, 91] on div "[STREET_ADDRESS]" at bounding box center [328, 91] width 254 height 15
type input "[STREET_ADDRESS]"
type input "[GEOGRAPHIC_DATA]"
type input "OH"
type input "44125"
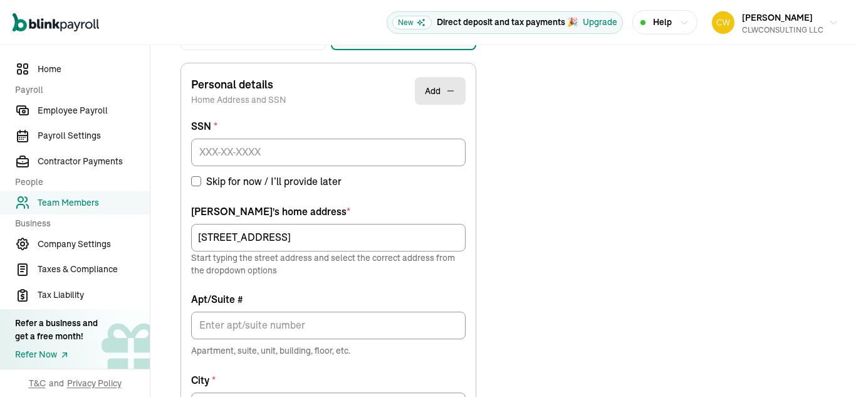
scroll to position [273, 0]
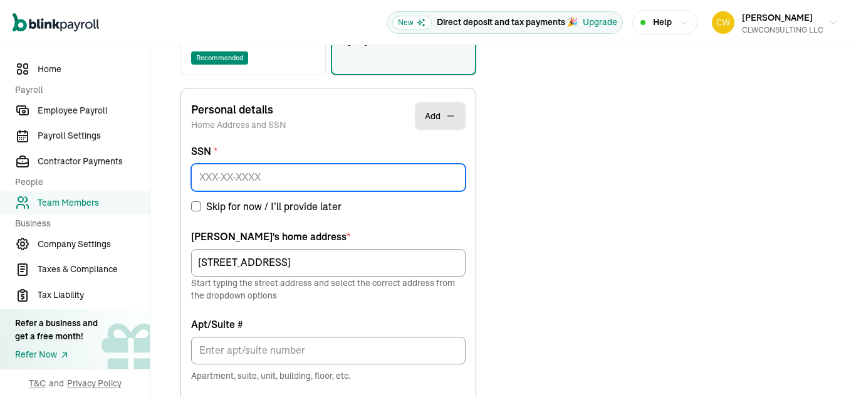
click at [259, 183] on input at bounding box center [328, 178] width 274 height 28
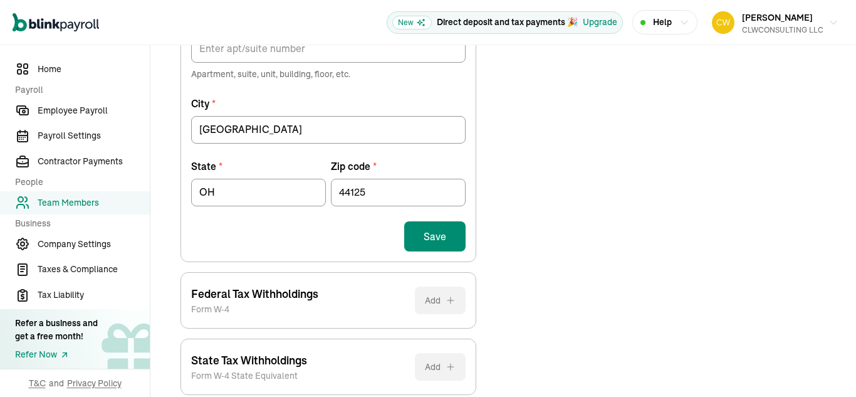
scroll to position [600, 0]
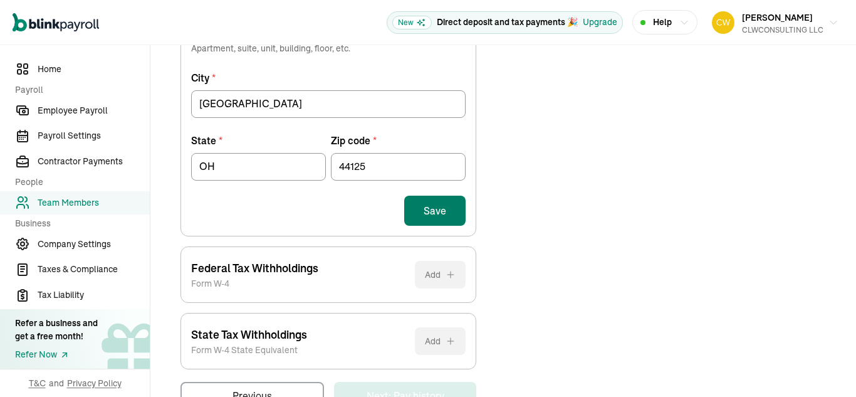
type input "119-56-2940"
click at [440, 216] on button "Save" at bounding box center [434, 210] width 61 height 30
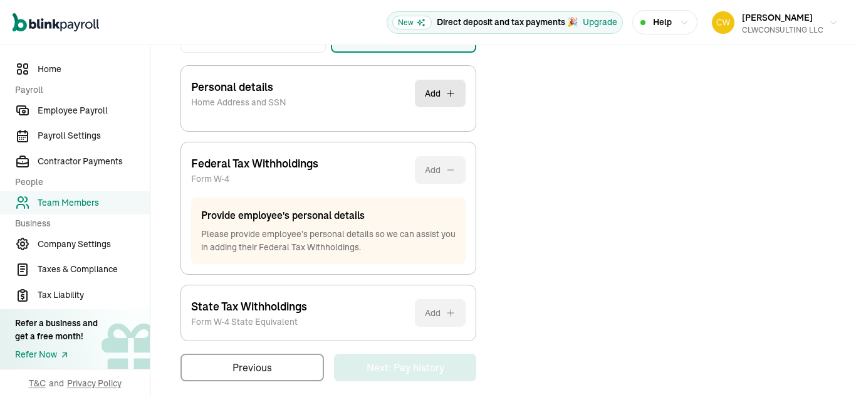
scroll to position [307, 0]
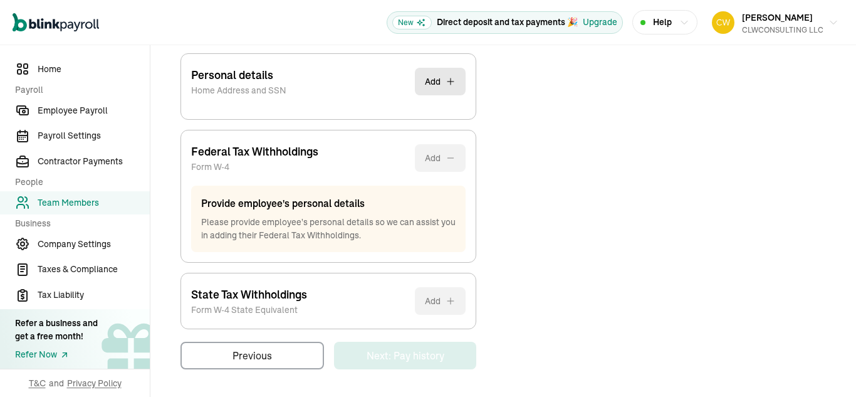
click at [427, 294] on div "Choose how to add the employee tax details Invite employee to add their tax det…" at bounding box center [328, 126] width 296 height 486
click at [348, 100] on div "Personal details Home Address and SSN Add" at bounding box center [328, 81] width 274 height 55
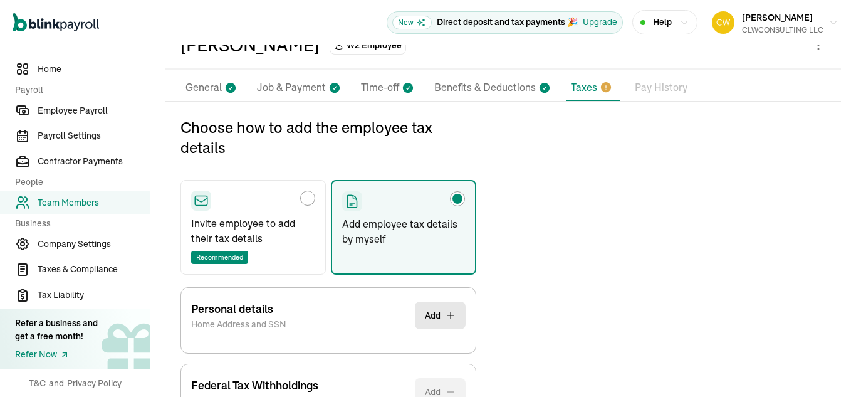
scroll to position [69, 0]
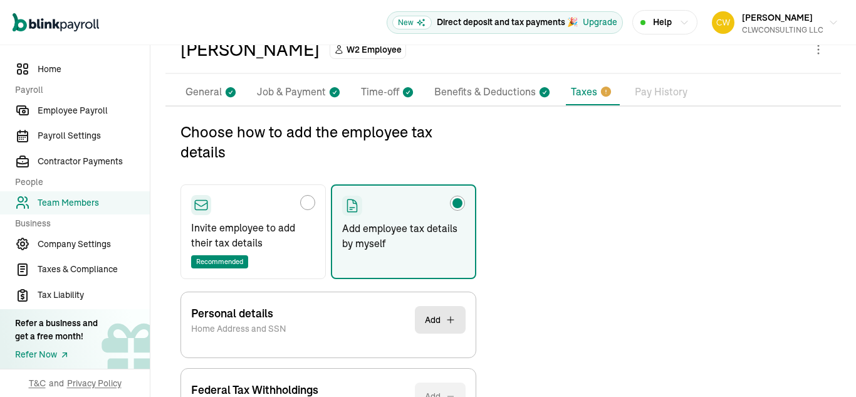
click at [601, 91] on icon at bounding box center [606, 91] width 10 height 10
click at [447, 313] on button "Add" at bounding box center [440, 320] width 51 height 28
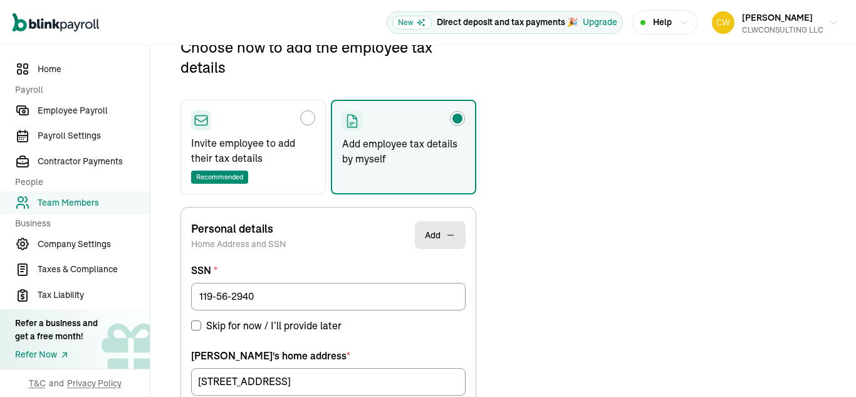
scroll to position [148, 0]
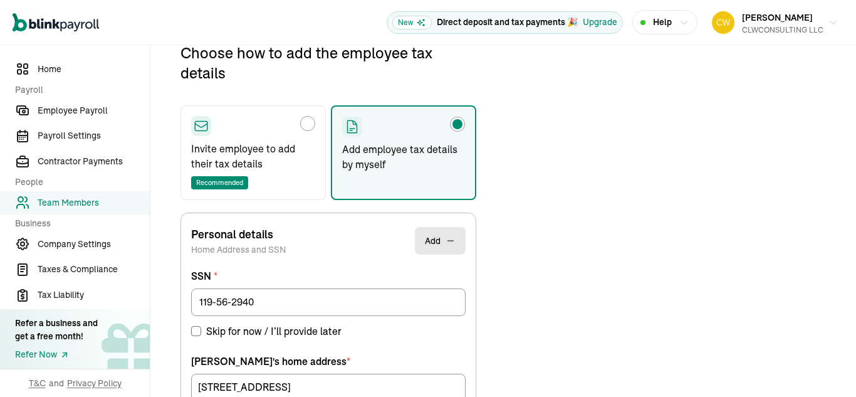
click at [73, 202] on span "Team Members" at bounding box center [94, 202] width 112 height 13
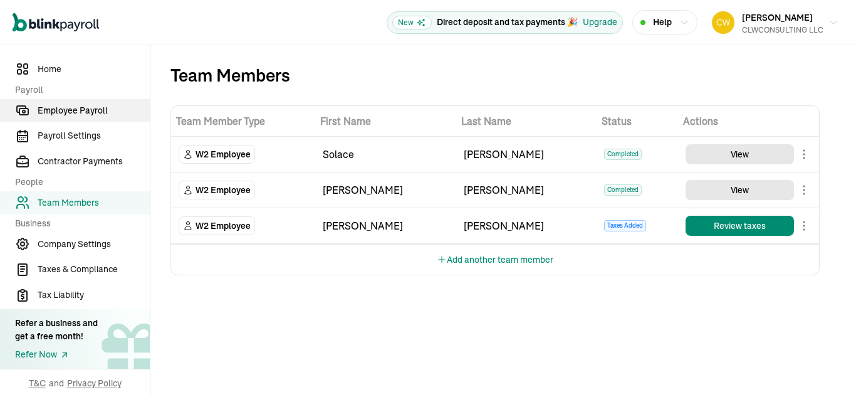
click at [92, 109] on span "Employee Payroll" at bounding box center [94, 110] width 112 height 13
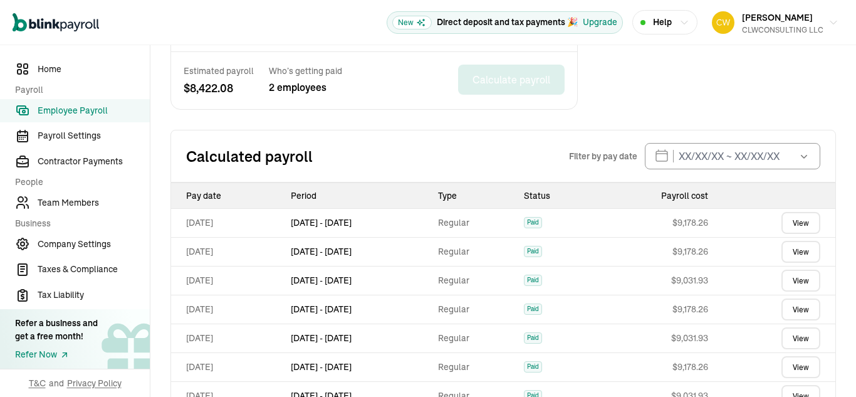
scroll to position [539, 0]
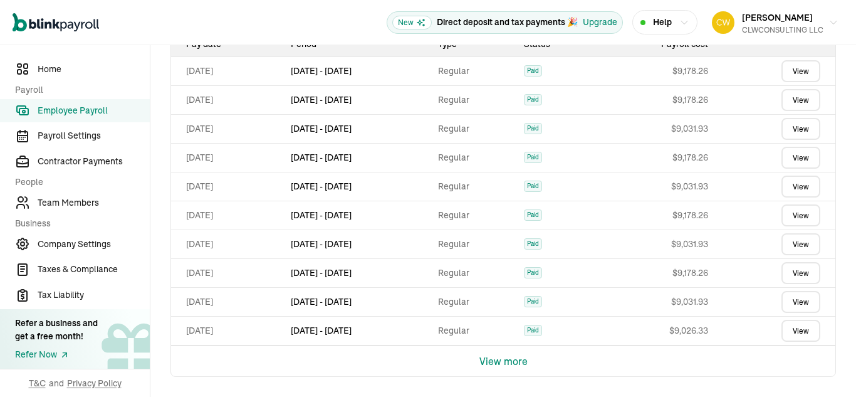
click at [786, 98] on link "View" at bounding box center [800, 100] width 39 height 22
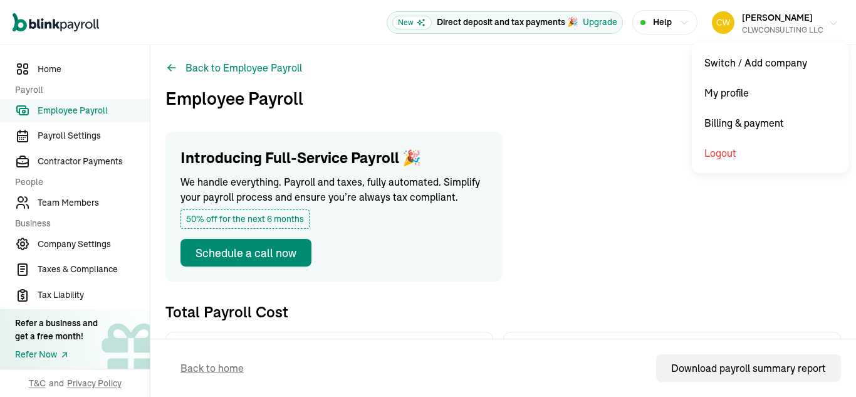
click at [826, 29] on button "[PERSON_NAME] CLWCONSULTING LLC" at bounding box center [775, 22] width 137 height 31
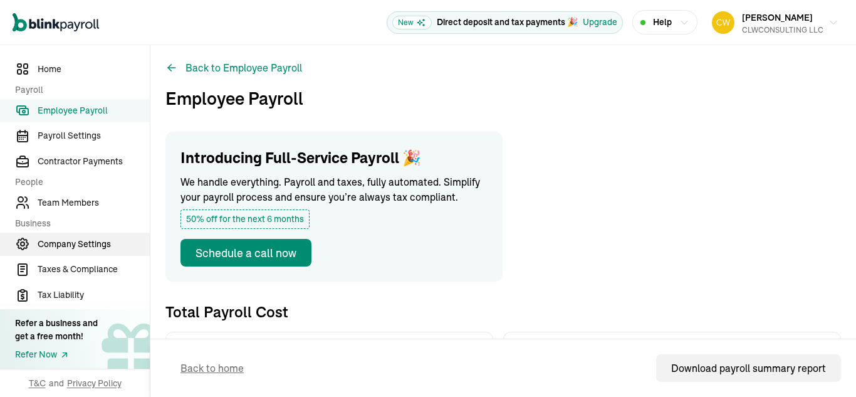
click at [55, 244] on span "Company Settings" at bounding box center [94, 243] width 112 height 13
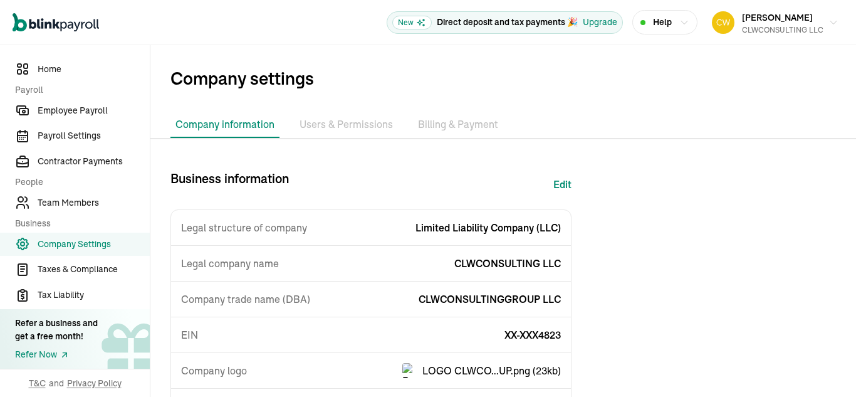
click at [357, 119] on li "Users & Permissions" at bounding box center [345, 125] width 103 height 26
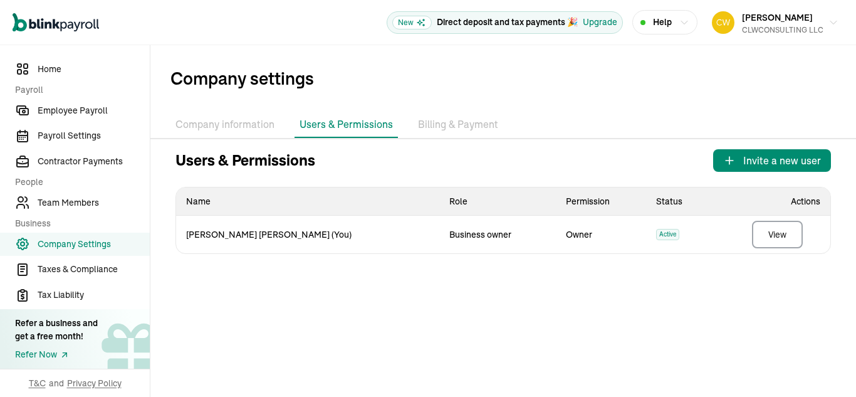
click at [459, 123] on li "Billing & Payment" at bounding box center [458, 125] width 90 height 26
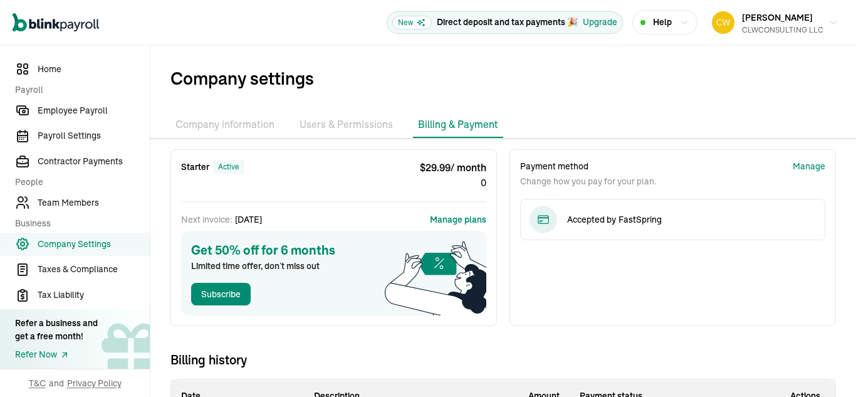
click at [211, 123] on li "Company information" at bounding box center [224, 125] width 109 height 26
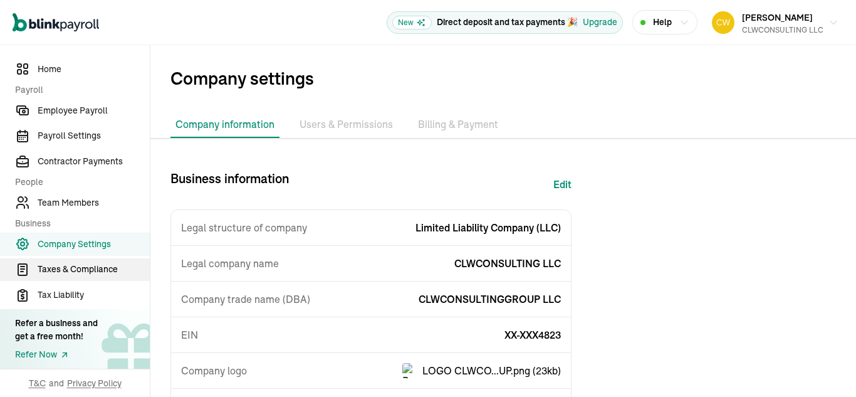
click at [65, 273] on span "Taxes & Compliance" at bounding box center [94, 269] width 112 height 13
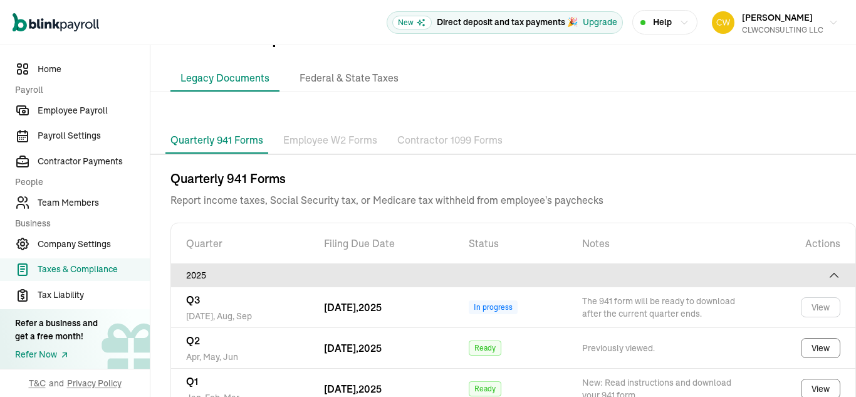
scroll to position [90, 0]
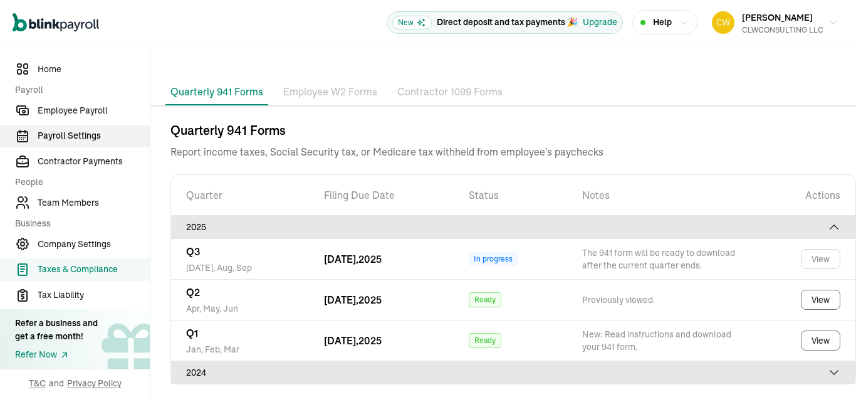
click at [80, 132] on span "Payroll Settings" at bounding box center [94, 135] width 112 height 13
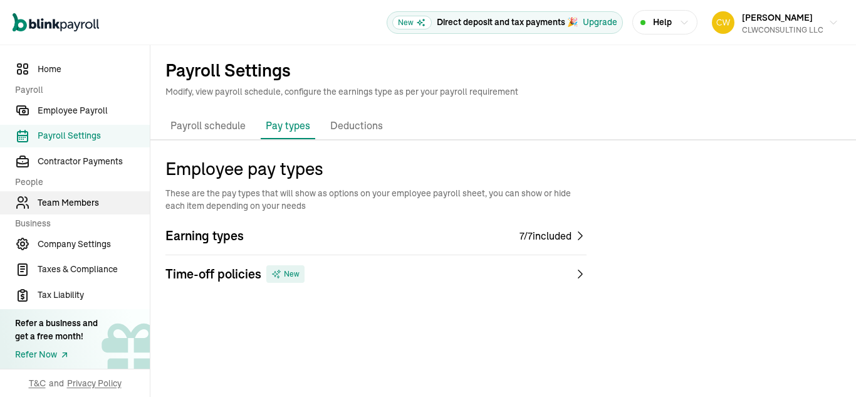
click at [88, 198] on span "Team Members" at bounding box center [94, 202] width 112 height 13
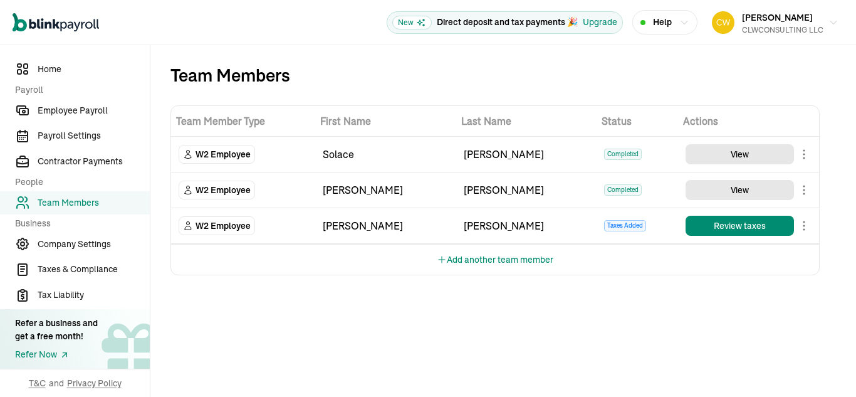
click at [497, 223] on div "[PERSON_NAME]" at bounding box center [527, 225] width 126 height 15
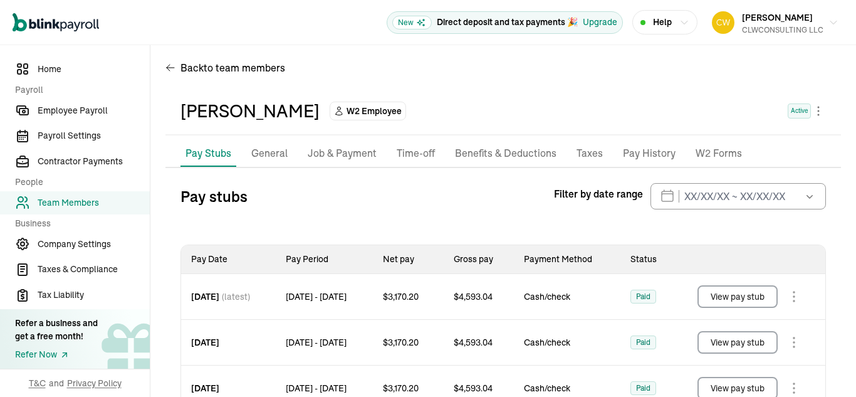
scroll to position [6, 0]
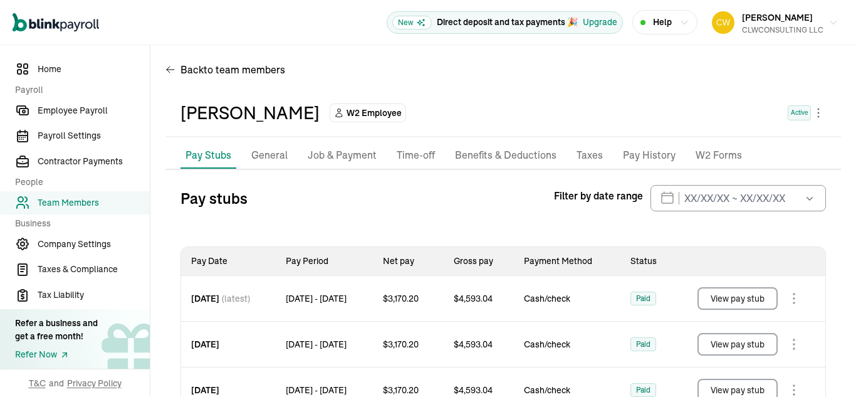
click at [328, 157] on p "Job & Payment" at bounding box center [342, 155] width 69 height 16
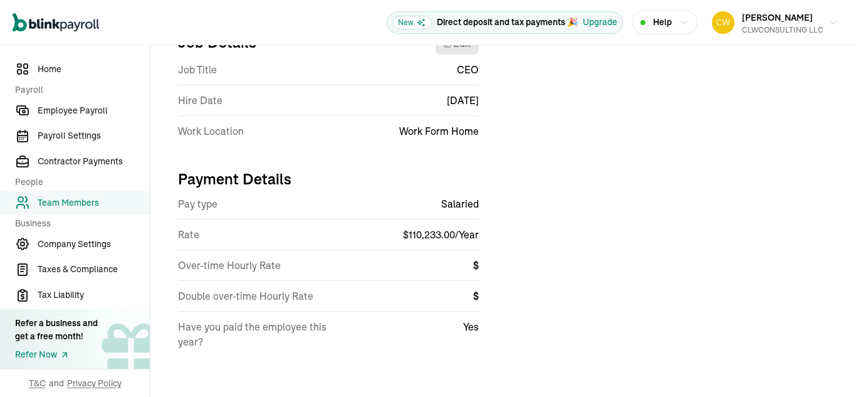
scroll to position [0, 0]
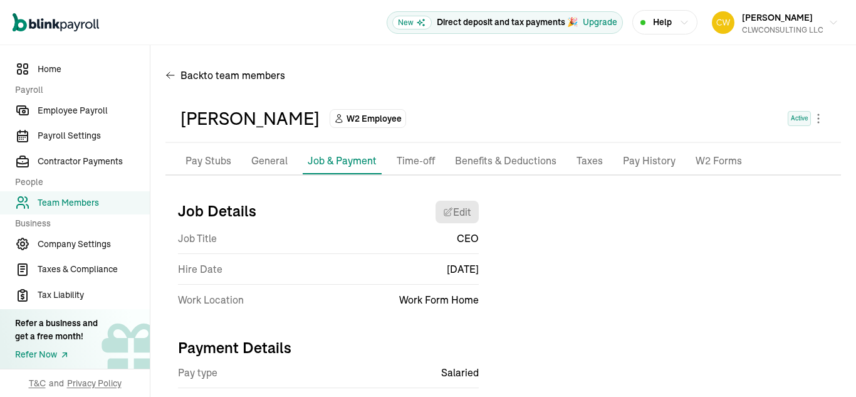
click at [263, 158] on p "General" at bounding box center [269, 161] width 36 height 16
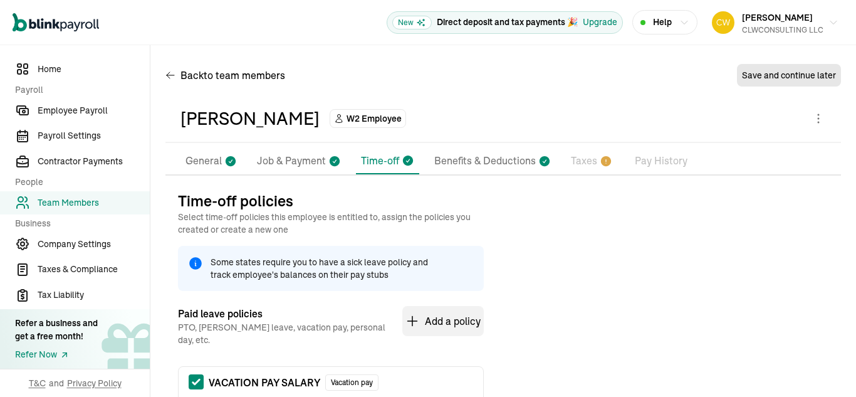
click at [209, 164] on p "General" at bounding box center [203, 161] width 36 height 16
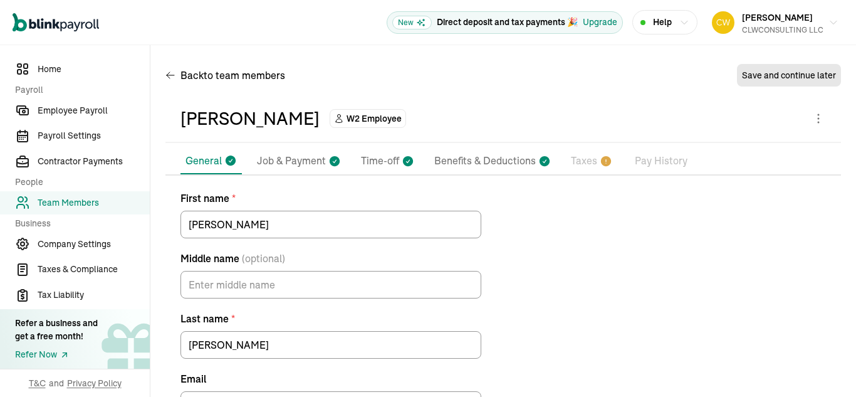
scroll to position [90, 0]
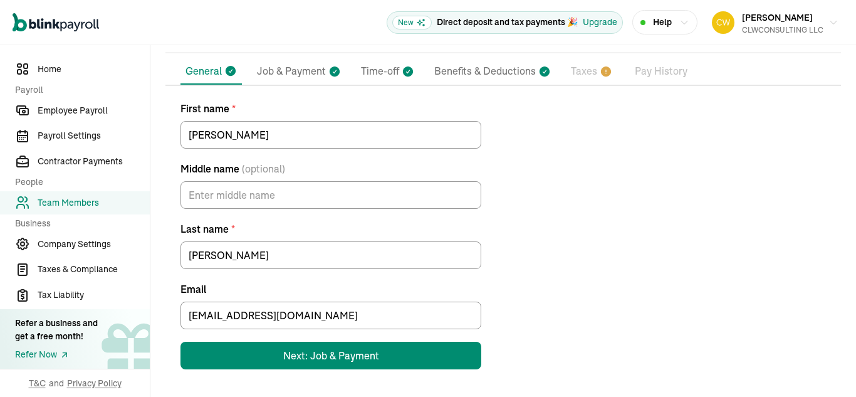
click at [289, 76] on p "Job & Payment" at bounding box center [291, 71] width 69 height 16
select select "Works from home"
select select "4"
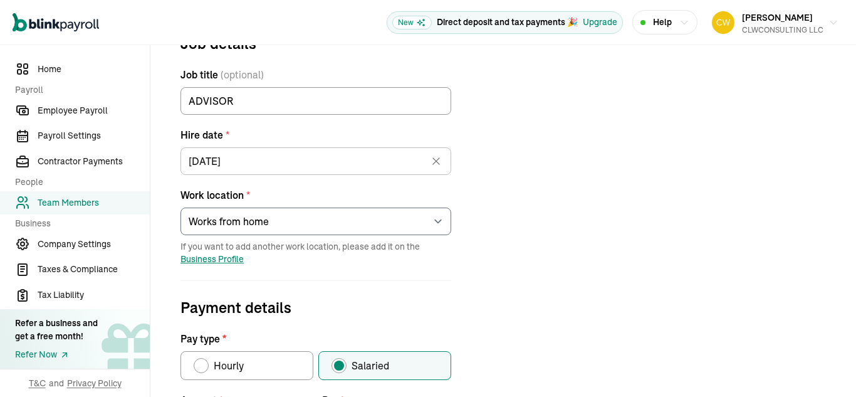
scroll to position [159, 0]
click at [439, 160] on icon at bounding box center [436, 160] width 13 height 13
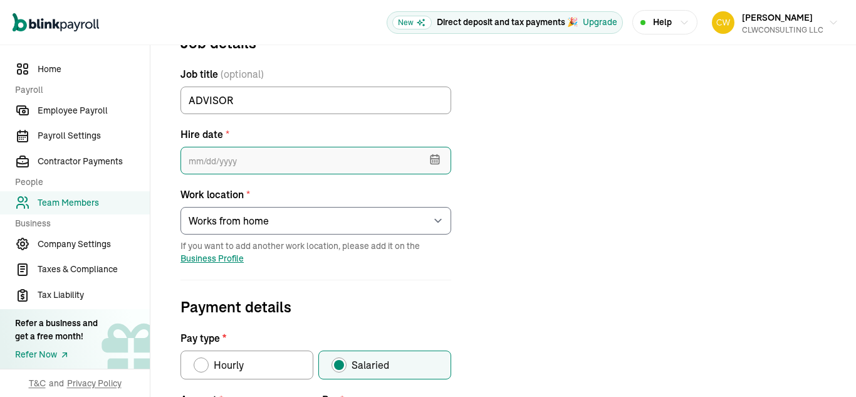
click at [242, 164] on input "text" at bounding box center [315, 161] width 271 height 28
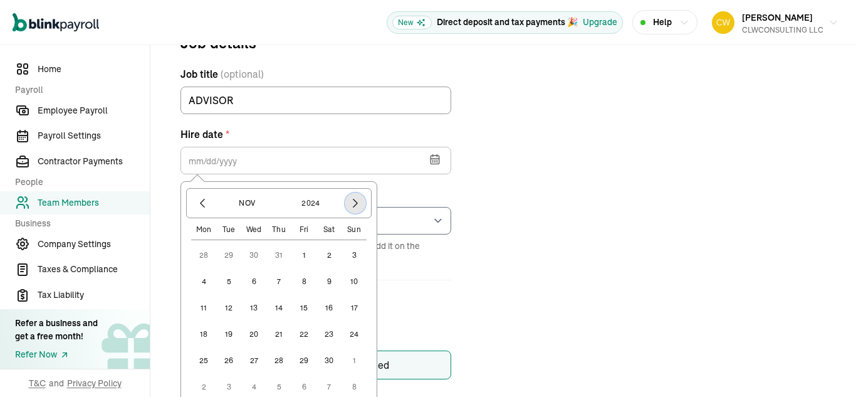
click at [352, 206] on icon "button" at bounding box center [355, 203] width 13 height 13
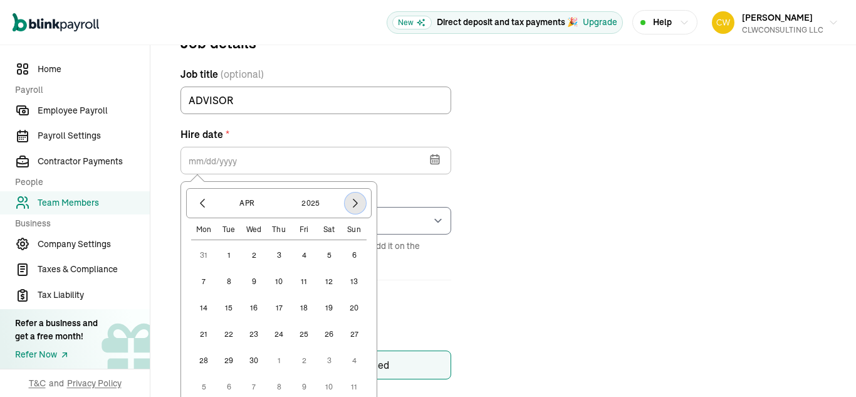
click at [352, 206] on icon "button" at bounding box center [355, 203] width 13 height 13
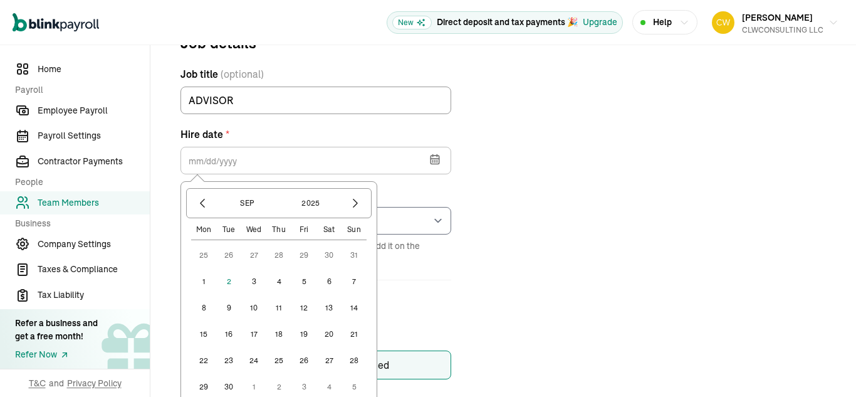
click at [257, 278] on button "3" at bounding box center [253, 281] width 25 height 25
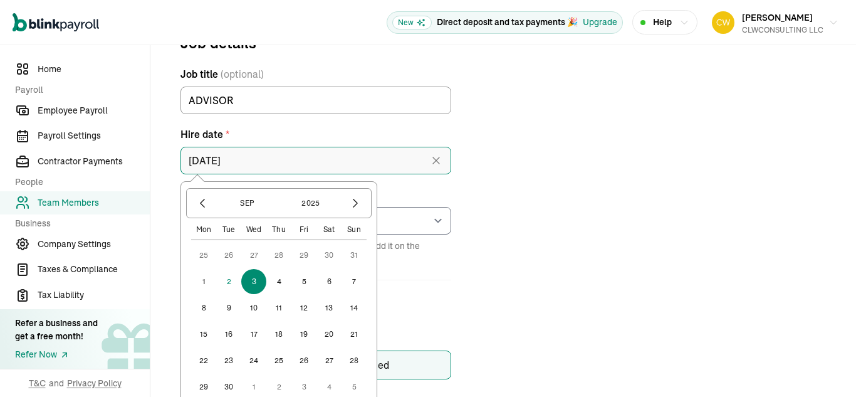
click at [336, 157] on input "09/03/2025" at bounding box center [315, 161] width 271 height 28
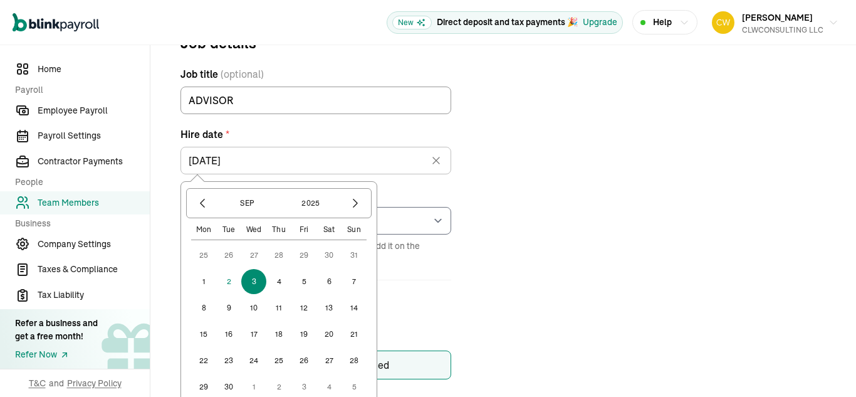
click at [224, 282] on button "2" at bounding box center [228, 281] width 25 height 25
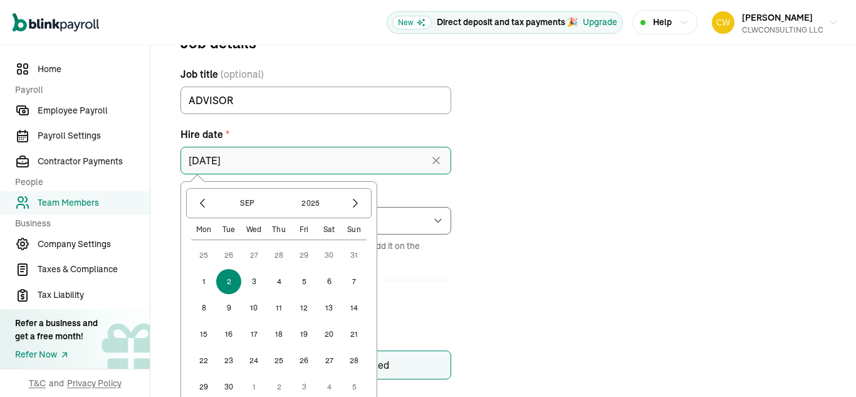
click at [415, 169] on input "09/02/2025" at bounding box center [315, 161] width 271 height 28
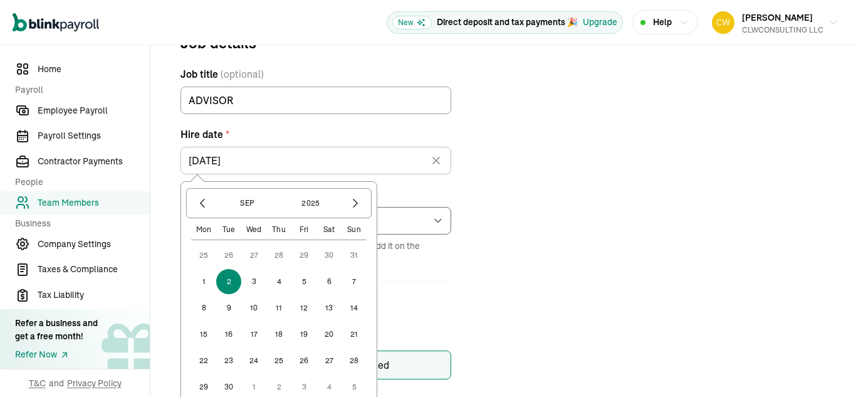
click at [201, 281] on button "1" at bounding box center [203, 281] width 25 height 25
type input "09/01/2025"
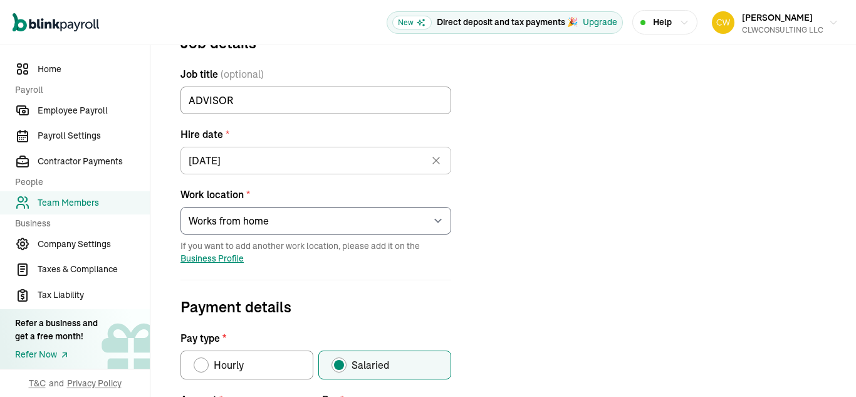
click at [438, 162] on icon at bounding box center [436, 160] width 13 height 13
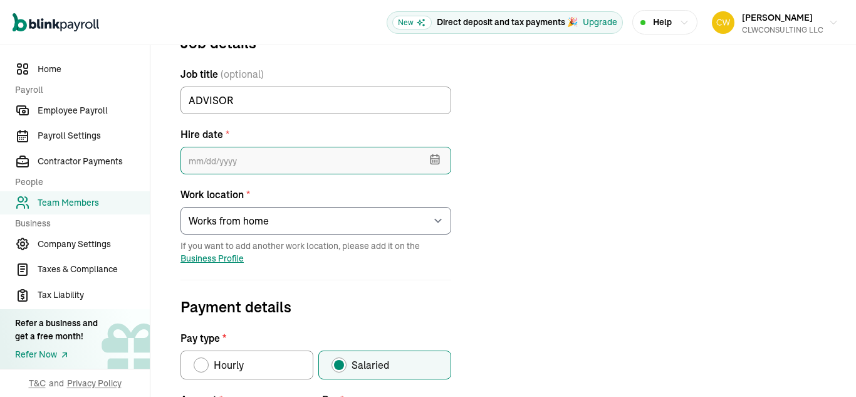
click at [278, 161] on input "text" at bounding box center [315, 161] width 271 height 28
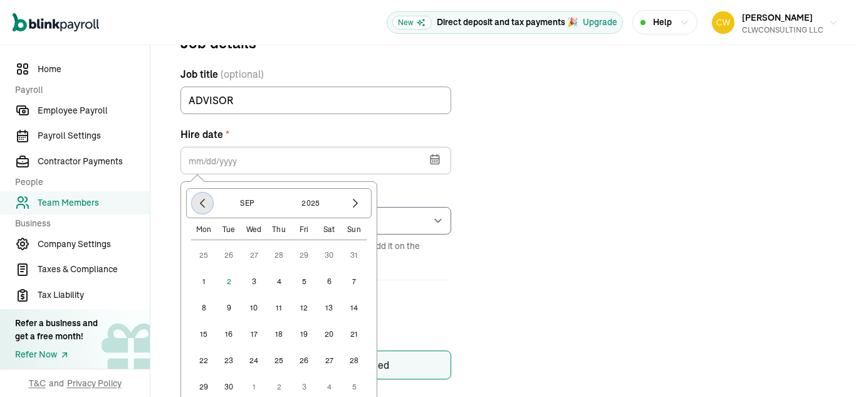
click at [202, 200] on icon "button" at bounding box center [202, 203] width 13 height 13
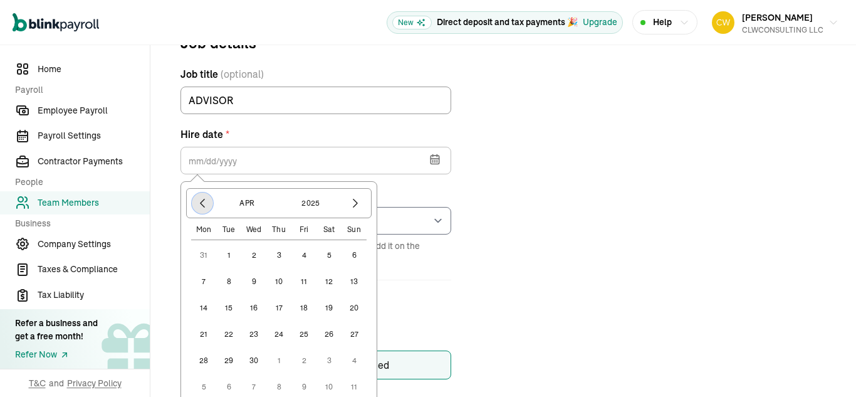
click at [202, 200] on icon "button" at bounding box center [202, 203] width 13 height 13
click at [305, 253] on button "3" at bounding box center [303, 254] width 25 height 25
type input "01/03/2025"
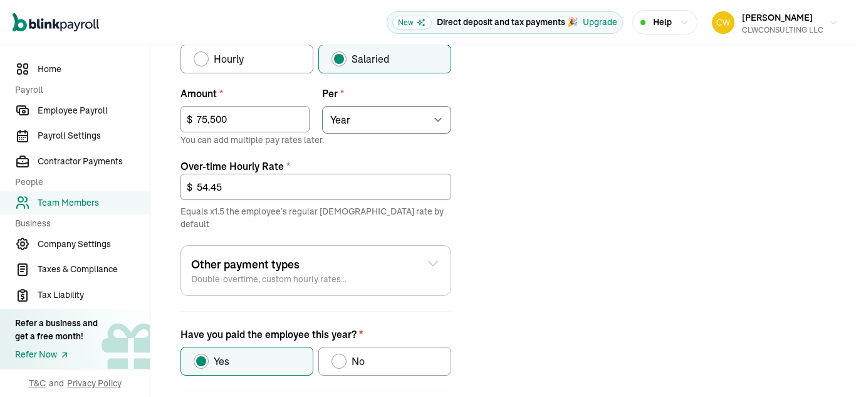
scroll to position [519, 0]
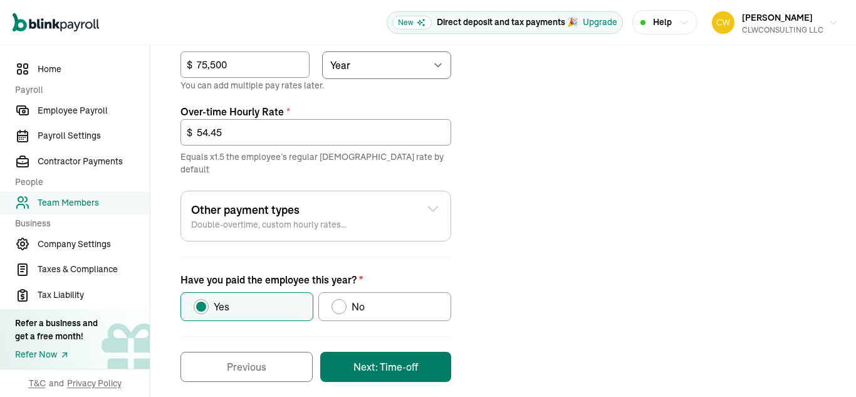
click at [371, 352] on button "Next: Time-off" at bounding box center [385, 367] width 131 height 30
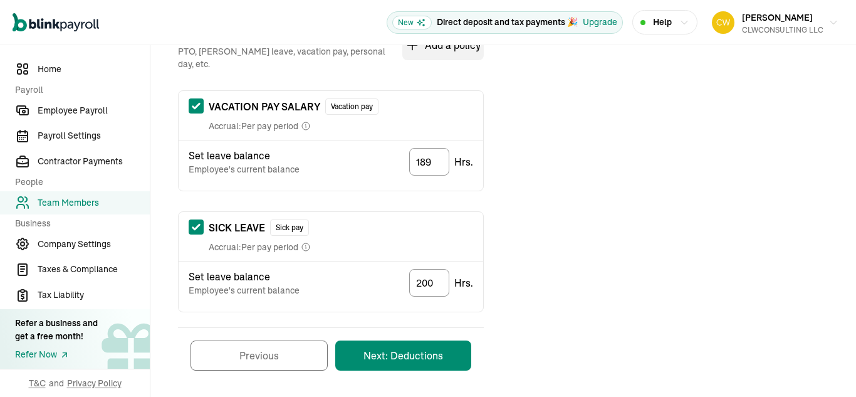
scroll to position [279, 0]
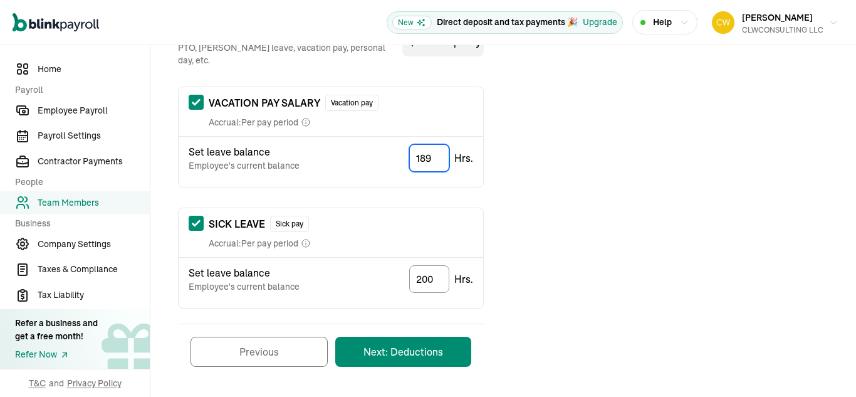
click at [437, 151] on input "189" at bounding box center [429, 158] width 40 height 28
type input "1"
click at [434, 268] on input "200" at bounding box center [429, 279] width 40 height 28
type input "2"
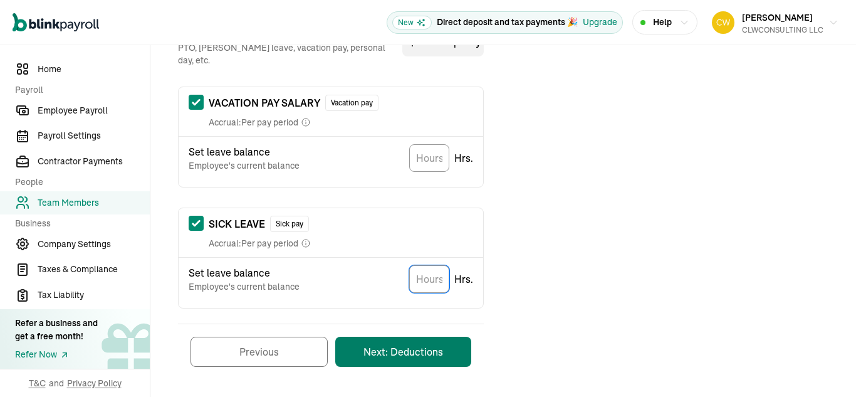
click at [400, 341] on button "Next: Deductions" at bounding box center [403, 351] width 136 height 30
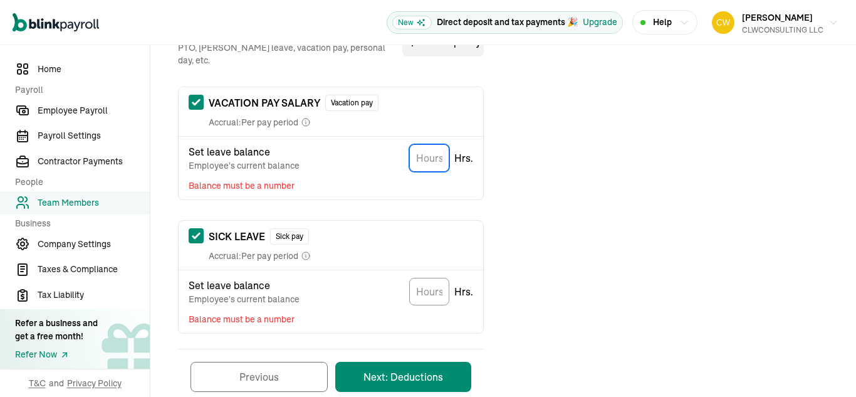
click at [423, 152] on input "TextInput" at bounding box center [429, 158] width 40 height 28
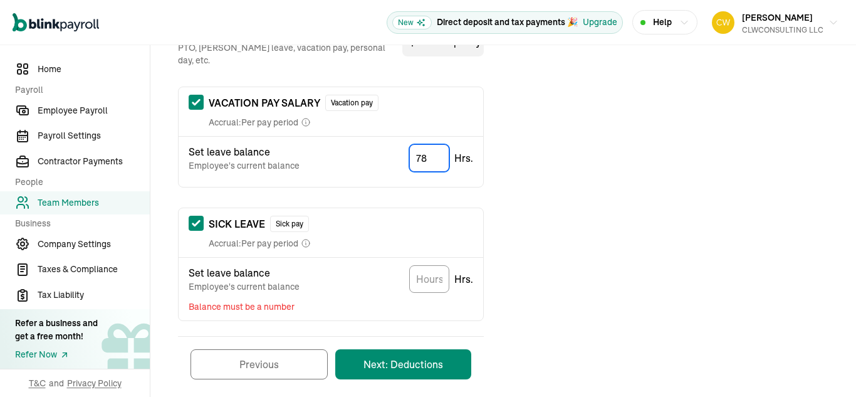
type input "78"
click at [426, 272] on input "TextInput" at bounding box center [429, 279] width 40 height 28
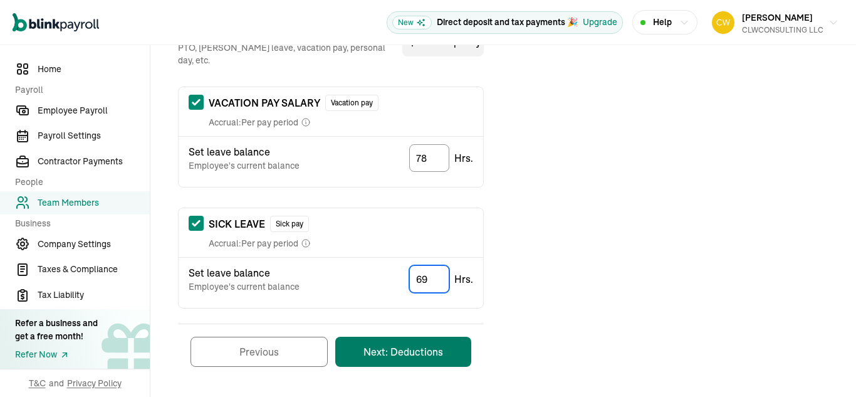
type input "69"
click at [414, 338] on button "Next: Deductions" at bounding box center [403, 351] width 136 height 30
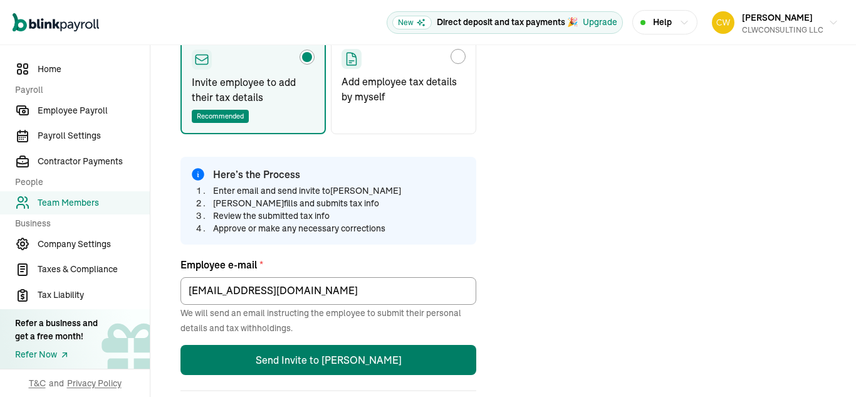
scroll to position [148, 0]
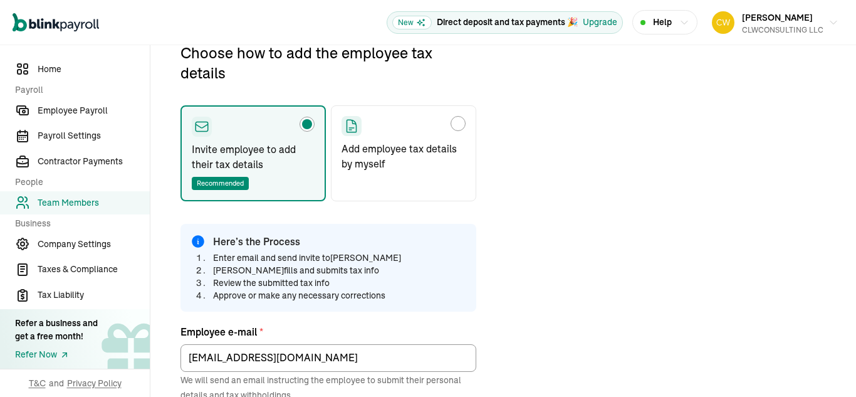
click at [400, 136] on label "Add employee tax details by myself" at bounding box center [403, 153] width 145 height 96
click at [351, 125] on input "Add employee tax details by myself" at bounding box center [346, 120] width 10 height 10
radio input "true"
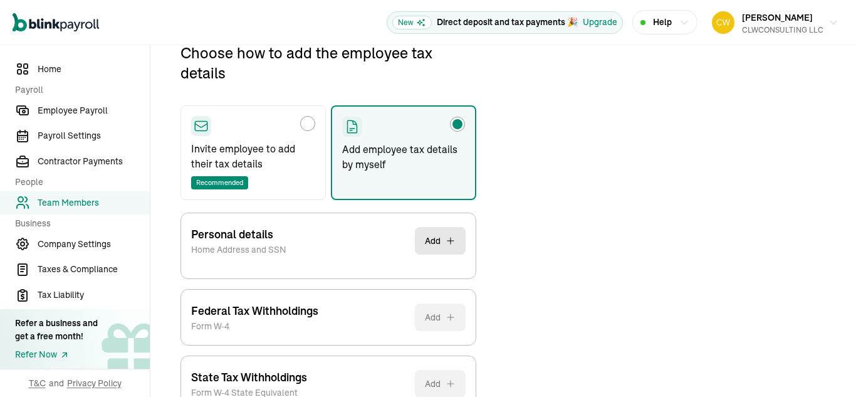
click at [336, 258] on div "Personal details Home Address and SSN Add" at bounding box center [328, 240] width 274 height 55
click at [422, 256] on div "Personal details Home Address and SSN Add" at bounding box center [328, 240] width 274 height 55
click at [424, 246] on button "Add" at bounding box center [440, 241] width 51 height 28
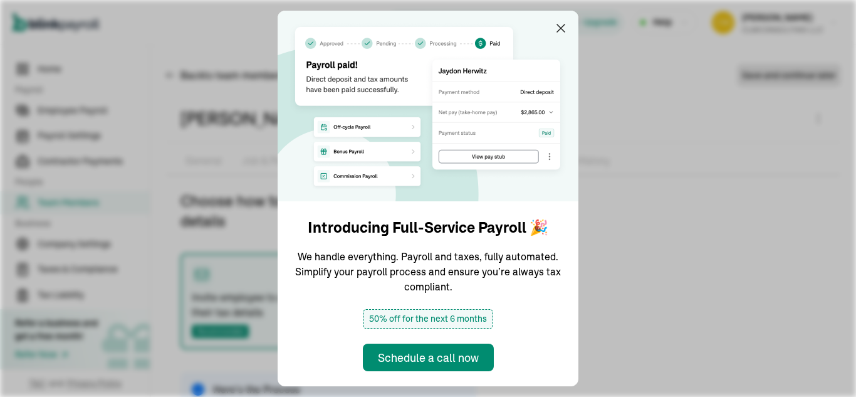
type input "[EMAIL_ADDRESS][DOMAIN_NAME]"
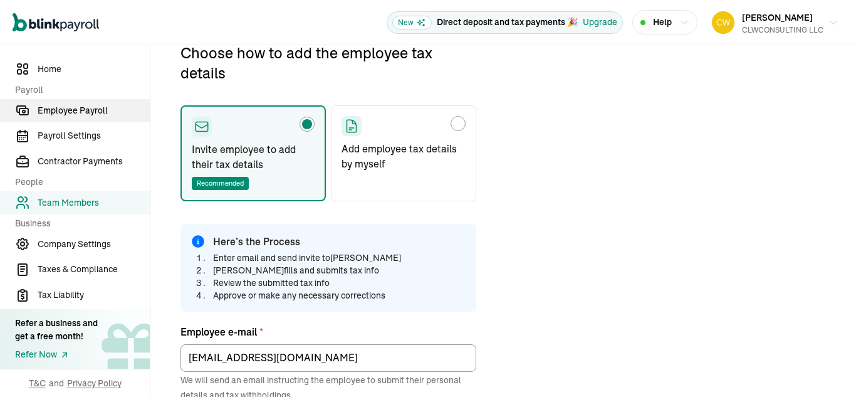
click at [65, 112] on span "Employee Payroll" at bounding box center [94, 110] width 112 height 13
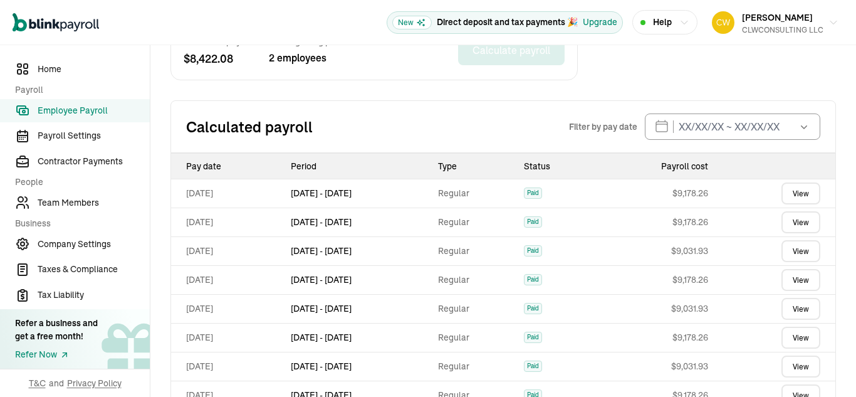
scroll to position [418, 0]
click at [56, 202] on span "Team Members" at bounding box center [94, 202] width 112 height 13
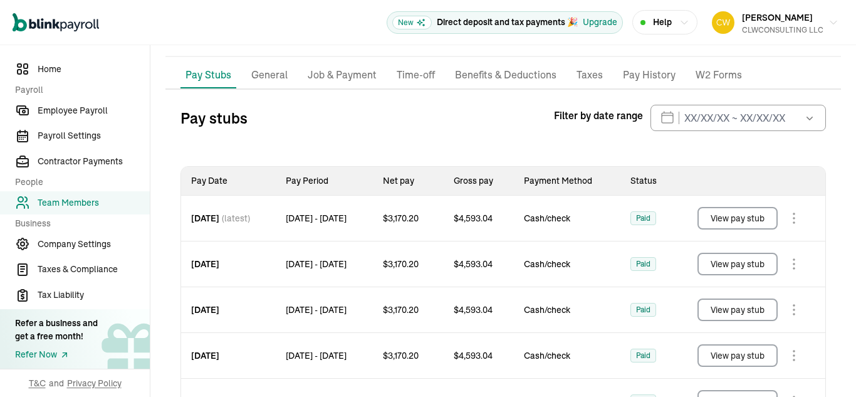
scroll to position [115, 0]
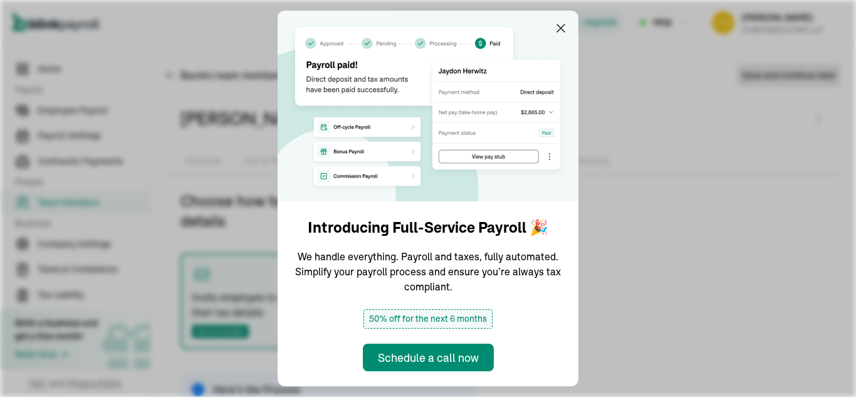
type input "[EMAIL_ADDRESS][DOMAIN_NAME]"
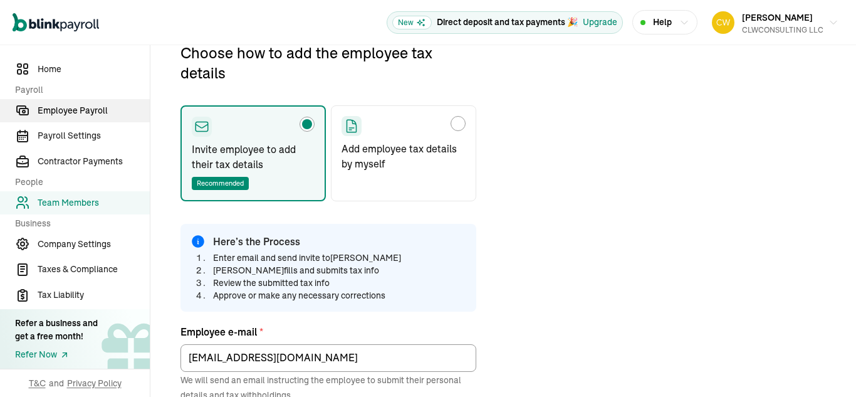
click at [65, 112] on span "Employee Payroll" at bounding box center [94, 110] width 112 height 13
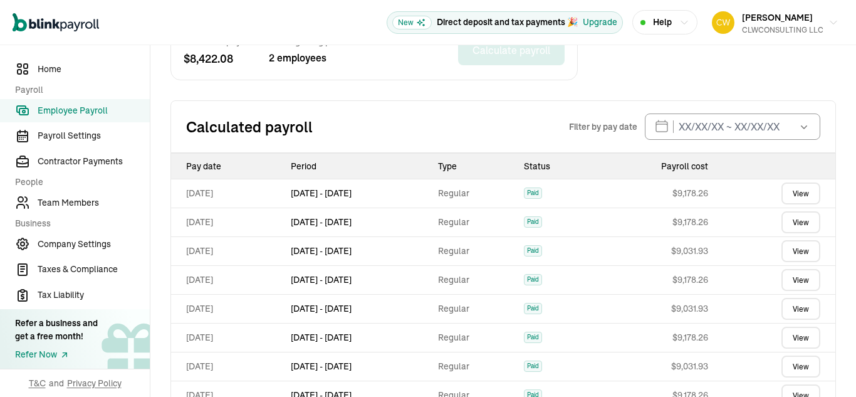
scroll to position [418, 0]
click at [56, 202] on span "Team Members" at bounding box center [94, 202] width 112 height 13
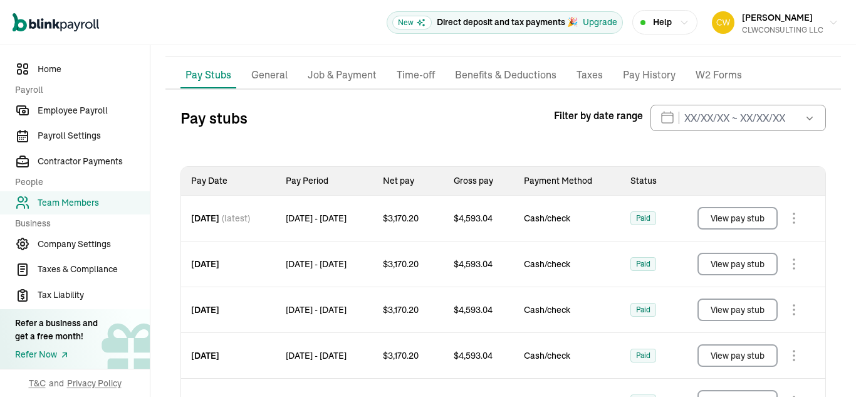
scroll to position [115, 0]
